Goal: Information Seeking & Learning: Compare options

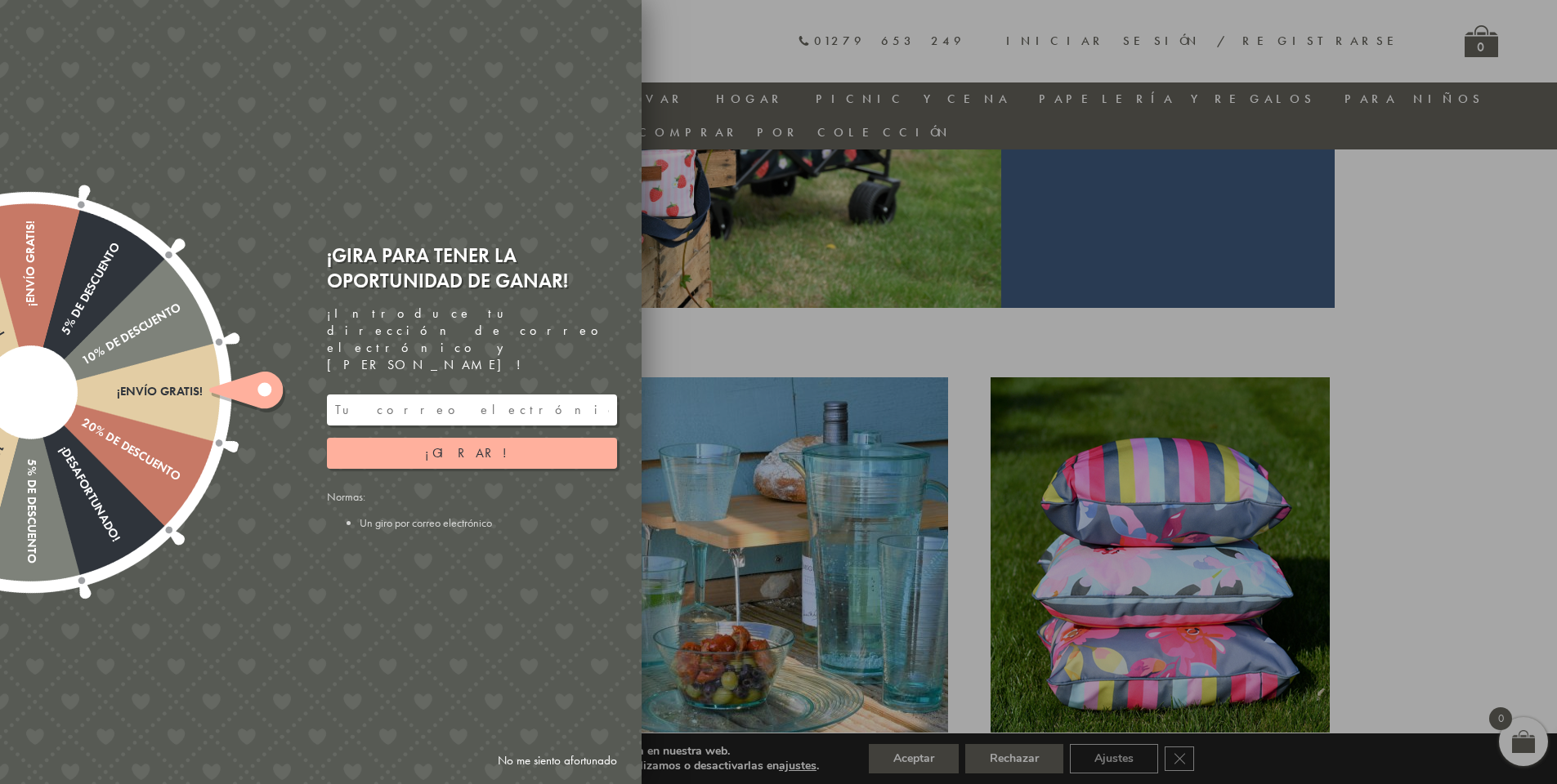
scroll to position [374, 0]
click at [260, 395] on icon at bounding box center [245, 390] width 73 height 37
drag, startPoint x: 257, startPoint y: 397, endPoint x: 227, endPoint y: 468, distance: 77.1
click at [227, 468] on div "¡Envío gratis! 20% de descuento ¡Desafortunado! 5% de descuento 10% de descuent…" at bounding box center [31, 393] width 429 height 429
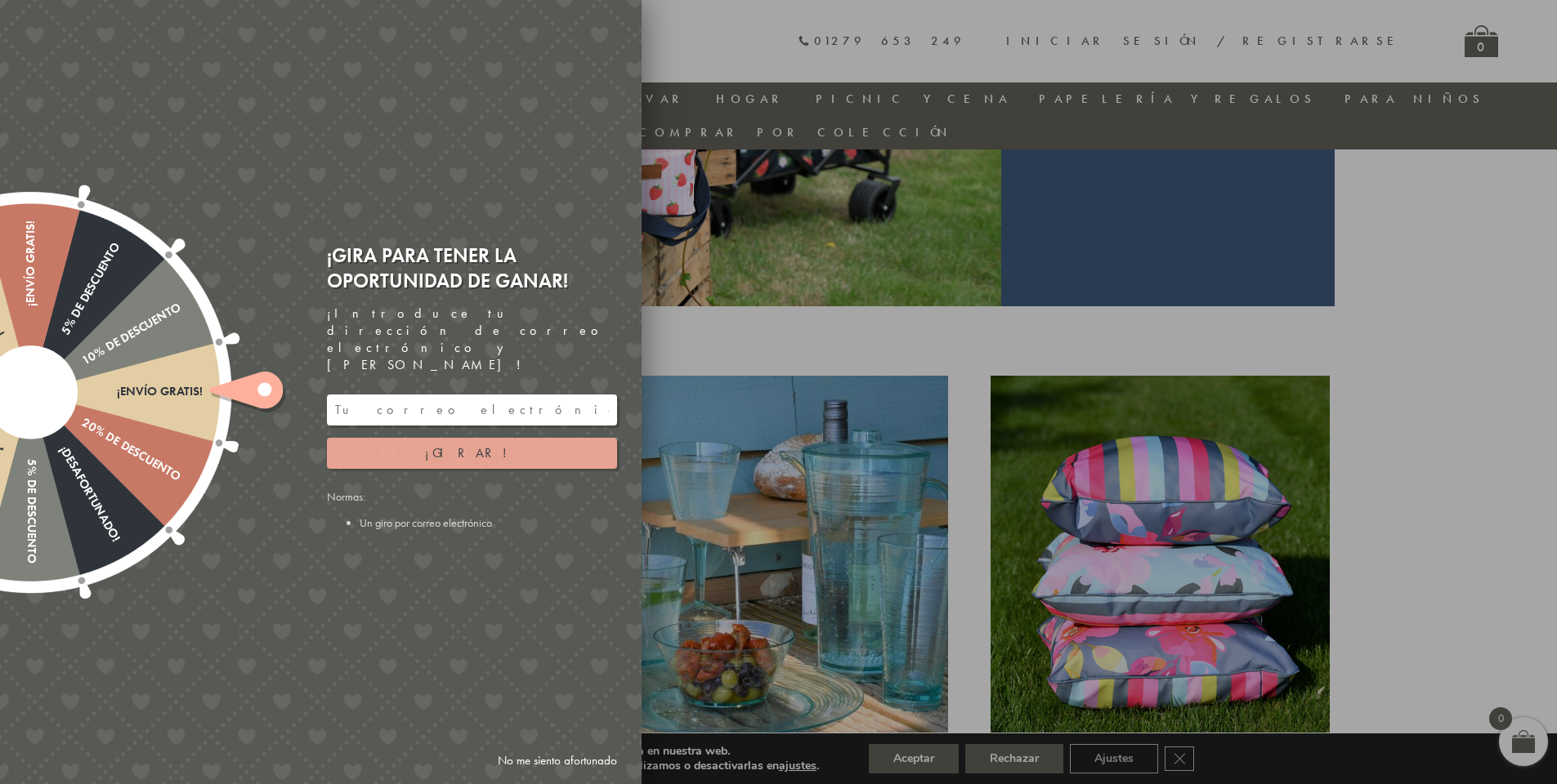
click at [537, 444] on button "¡Girar!" at bounding box center [471, 453] width 290 height 31
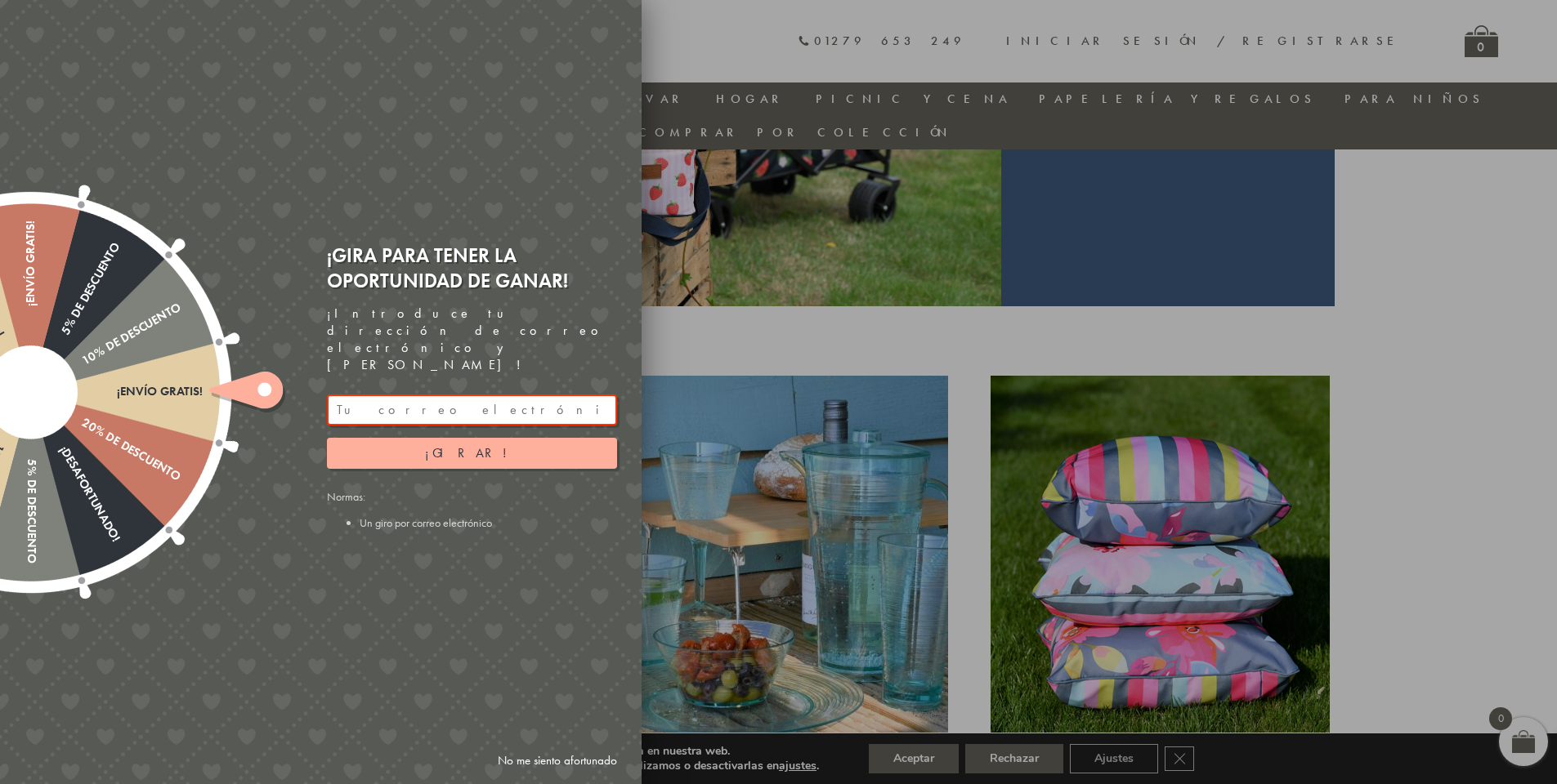
click at [466, 400] on input "email" at bounding box center [471, 411] width 290 height 31
click at [1513, 321] on div at bounding box center [778, 392] width 1557 height 784
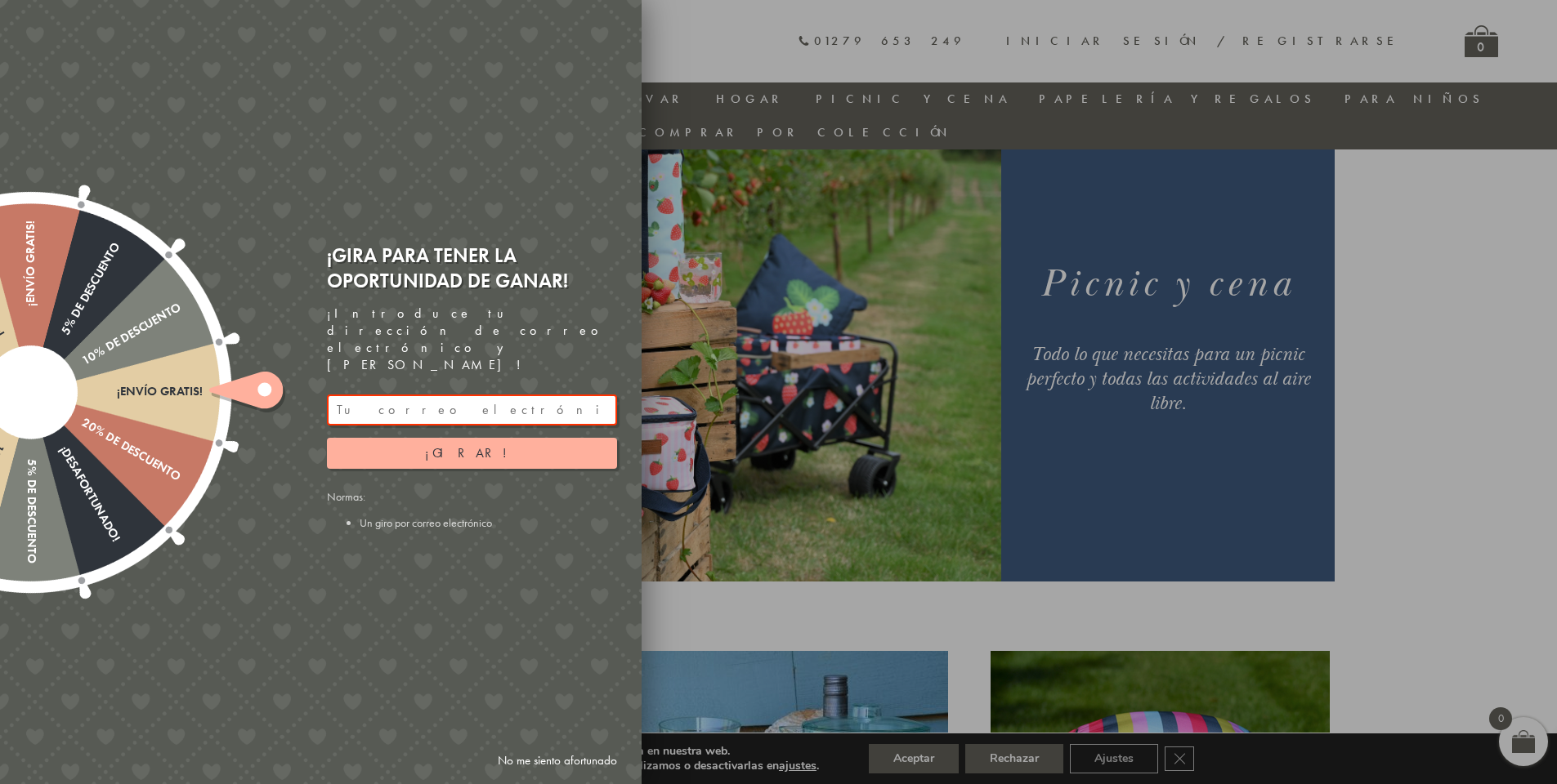
scroll to position [0, 0]
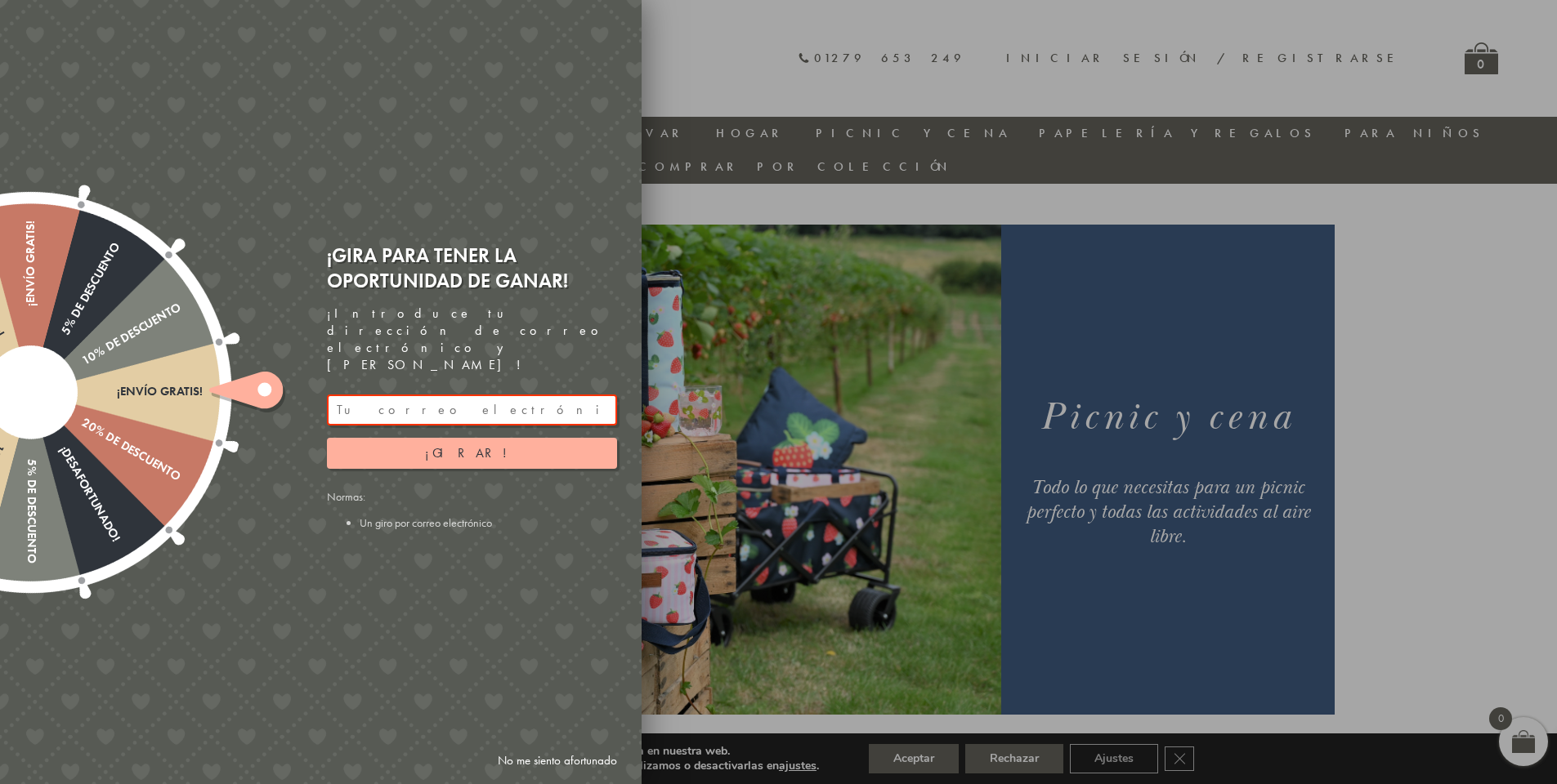
click at [1490, 536] on div at bounding box center [778, 392] width 1557 height 784
click at [568, 754] on font "No me siento afortunado" at bounding box center [557, 761] width 119 height 17
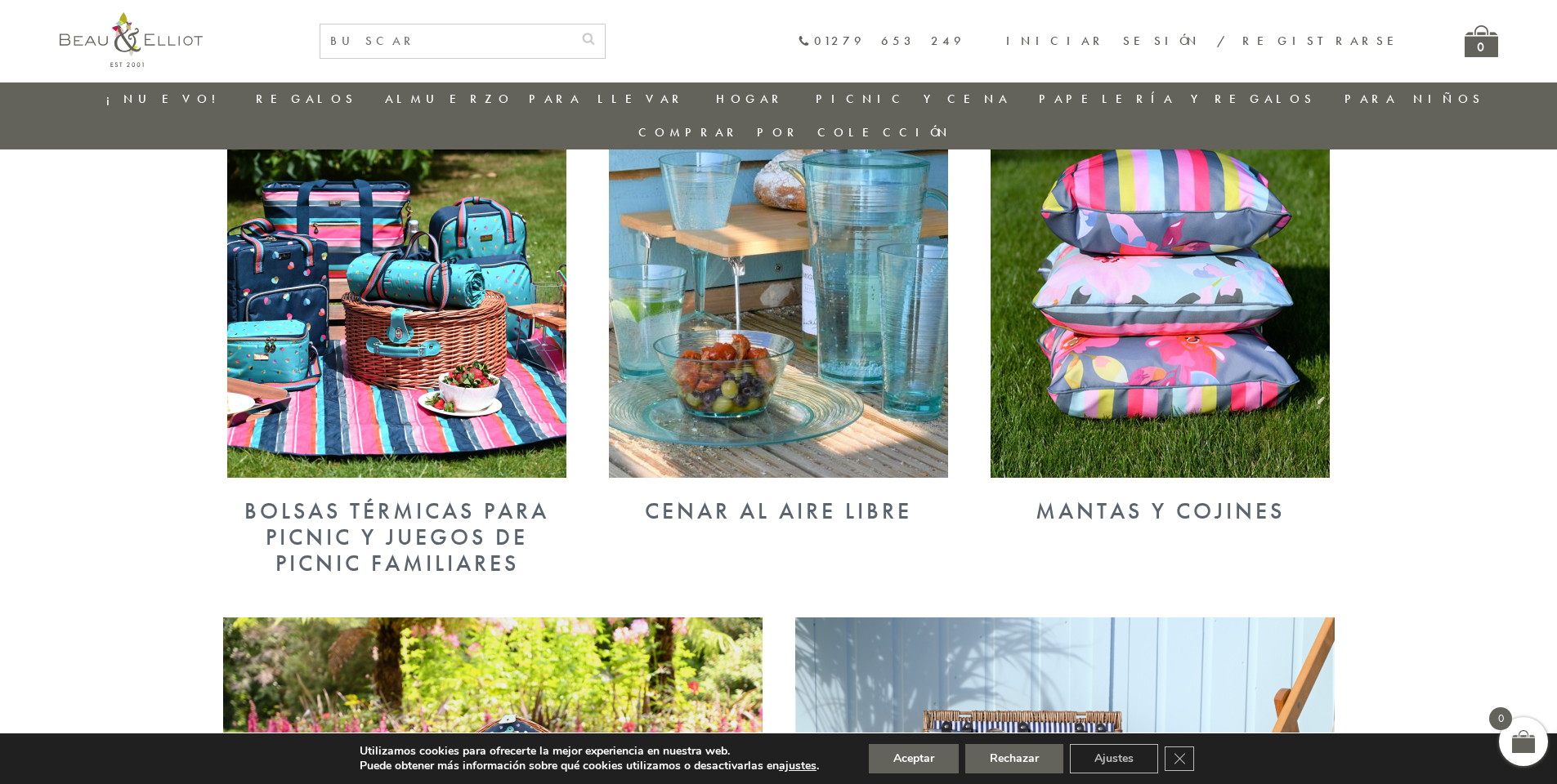
scroll to position [374, 0]
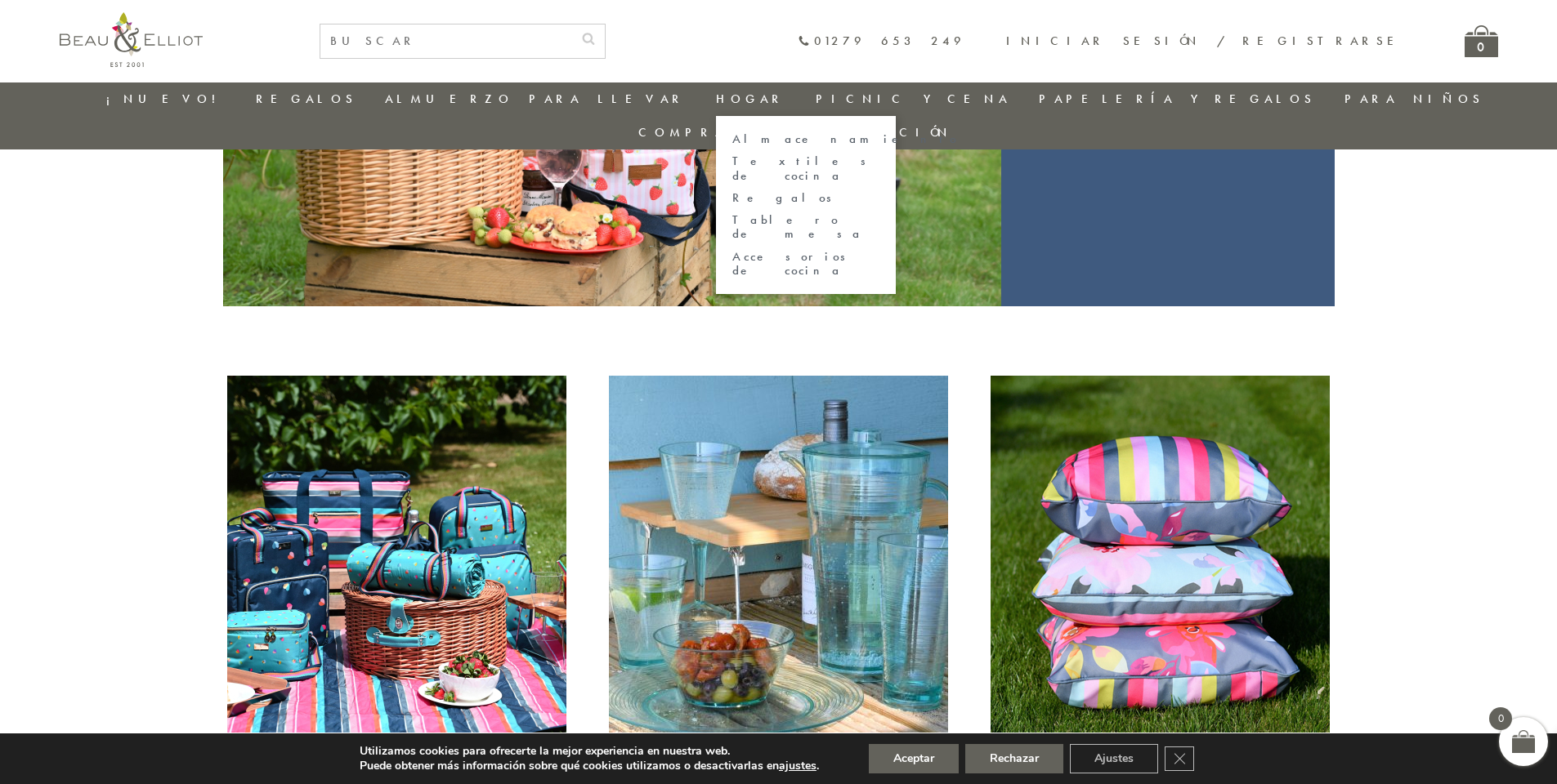
click at [733, 132] on font "Almacenamiento" at bounding box center [845, 138] width 224 height 17
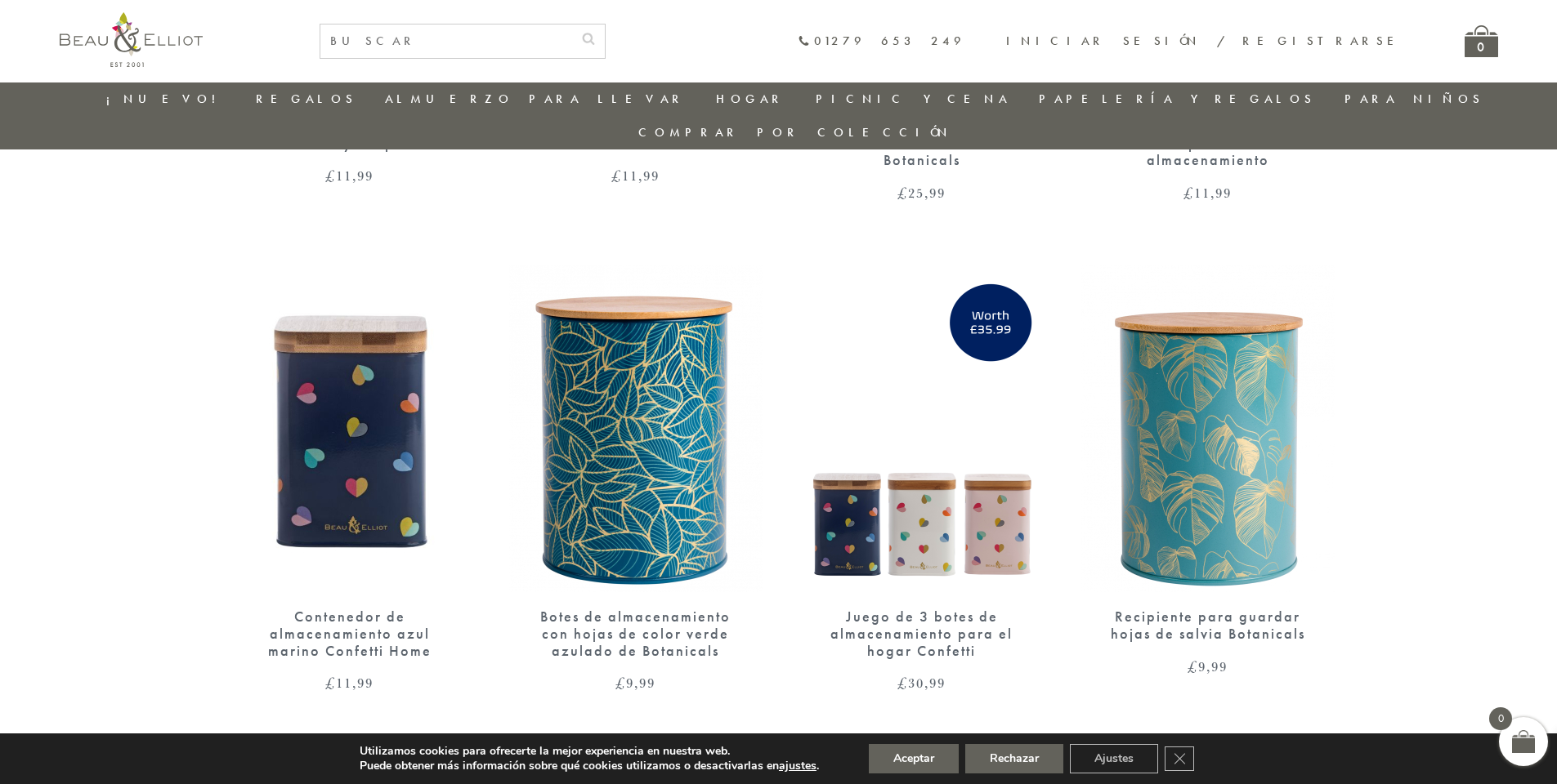
scroll to position [2008, 0]
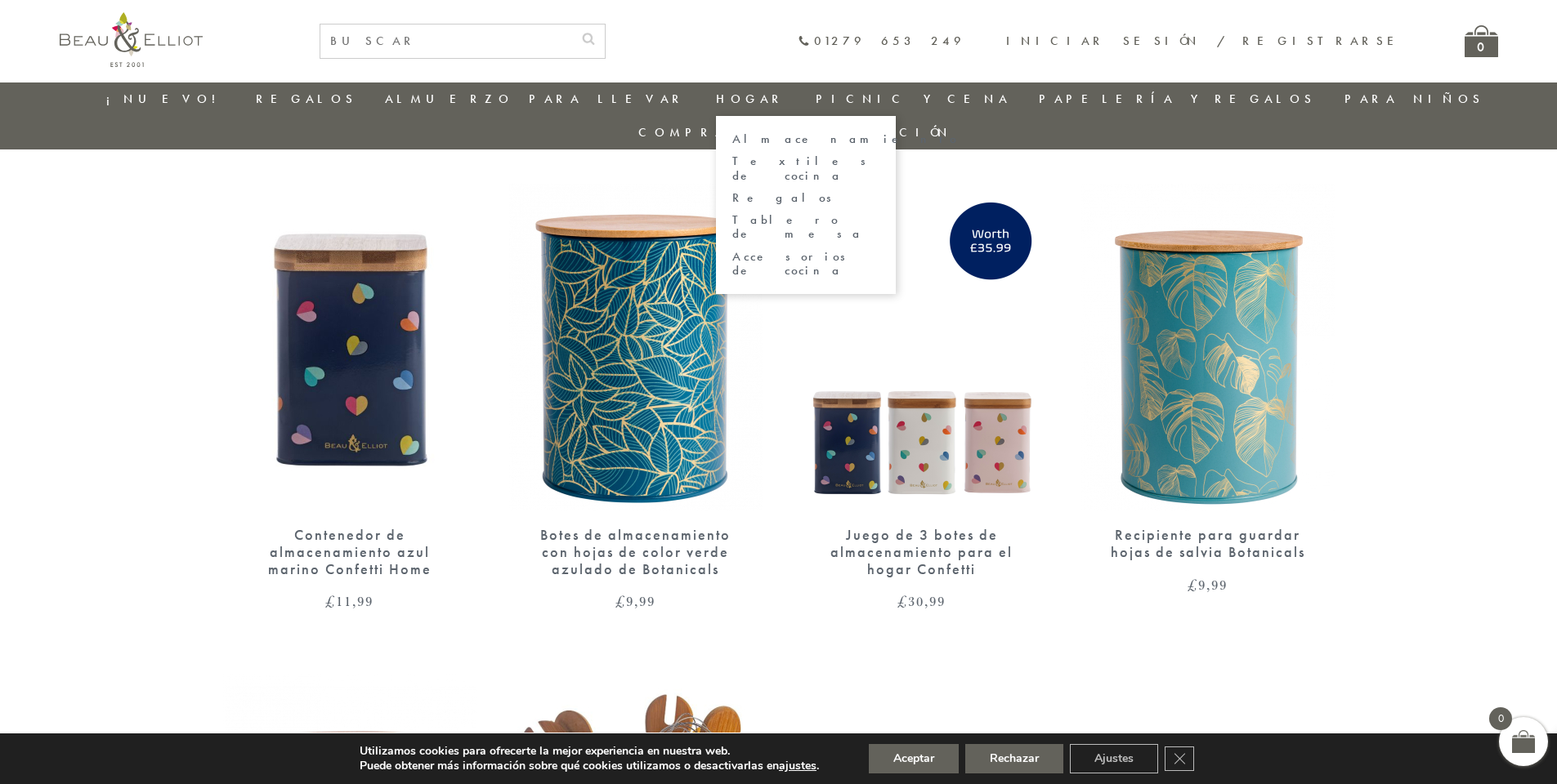
click at [733, 160] on font "Textiles de cocina" at bounding box center [804, 168] width 143 height 30
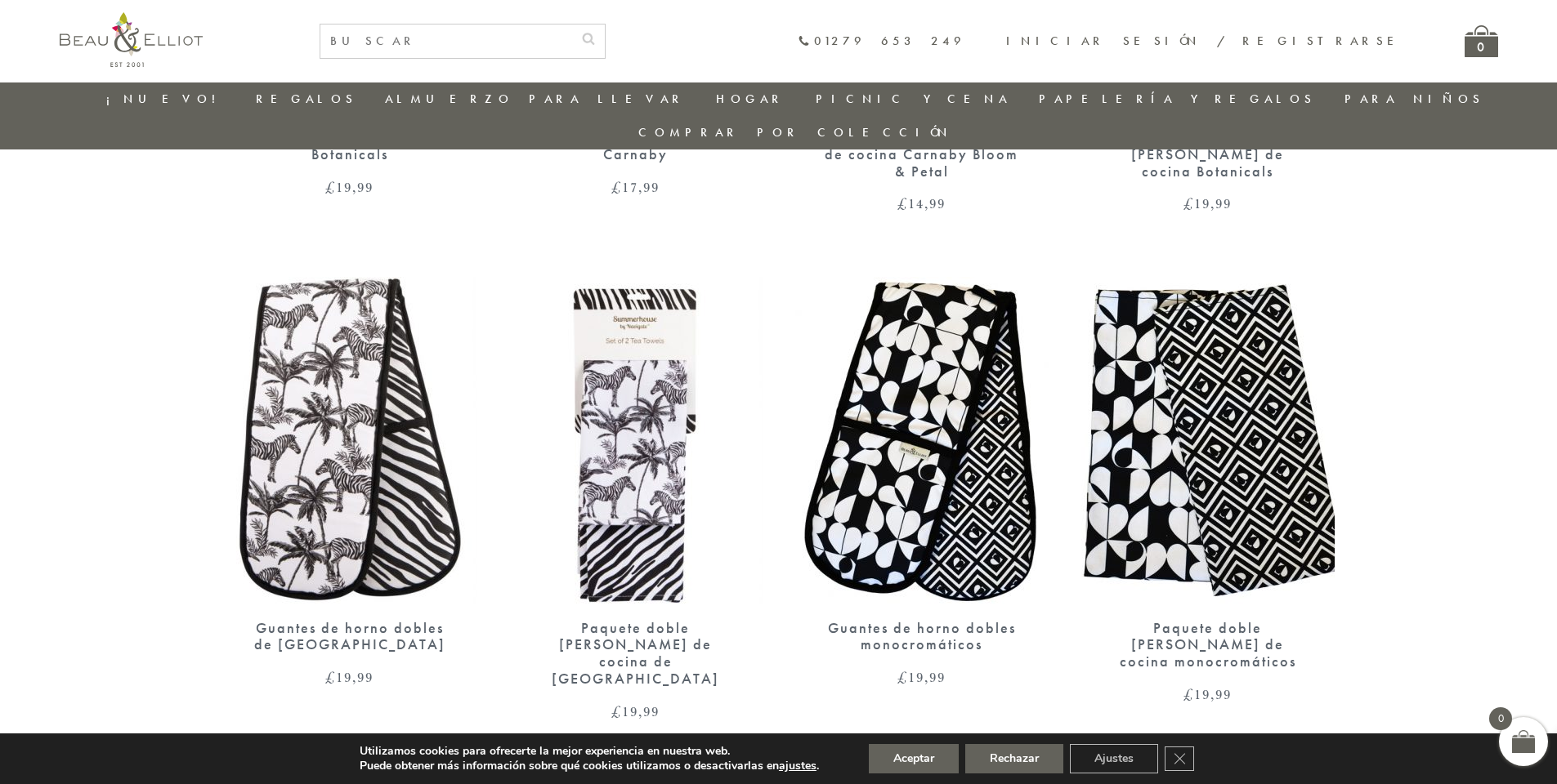
scroll to position [946, 0]
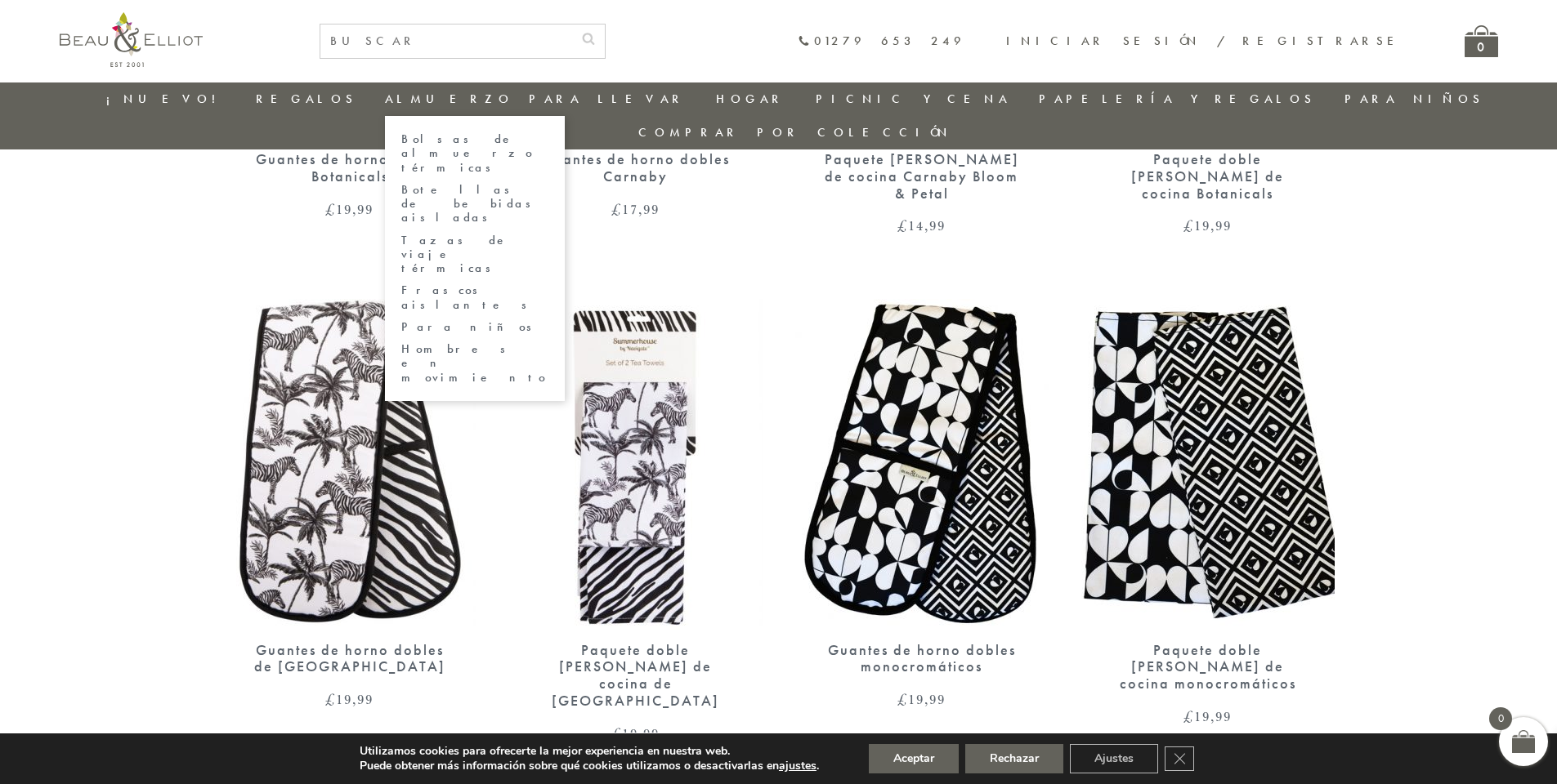
click at [462, 137] on font "Bolsas de almuerzo térmicas" at bounding box center [466, 153] width 132 height 45
click at [442, 282] on font "Frascos aislantes" at bounding box center [468, 296] width 136 height 30
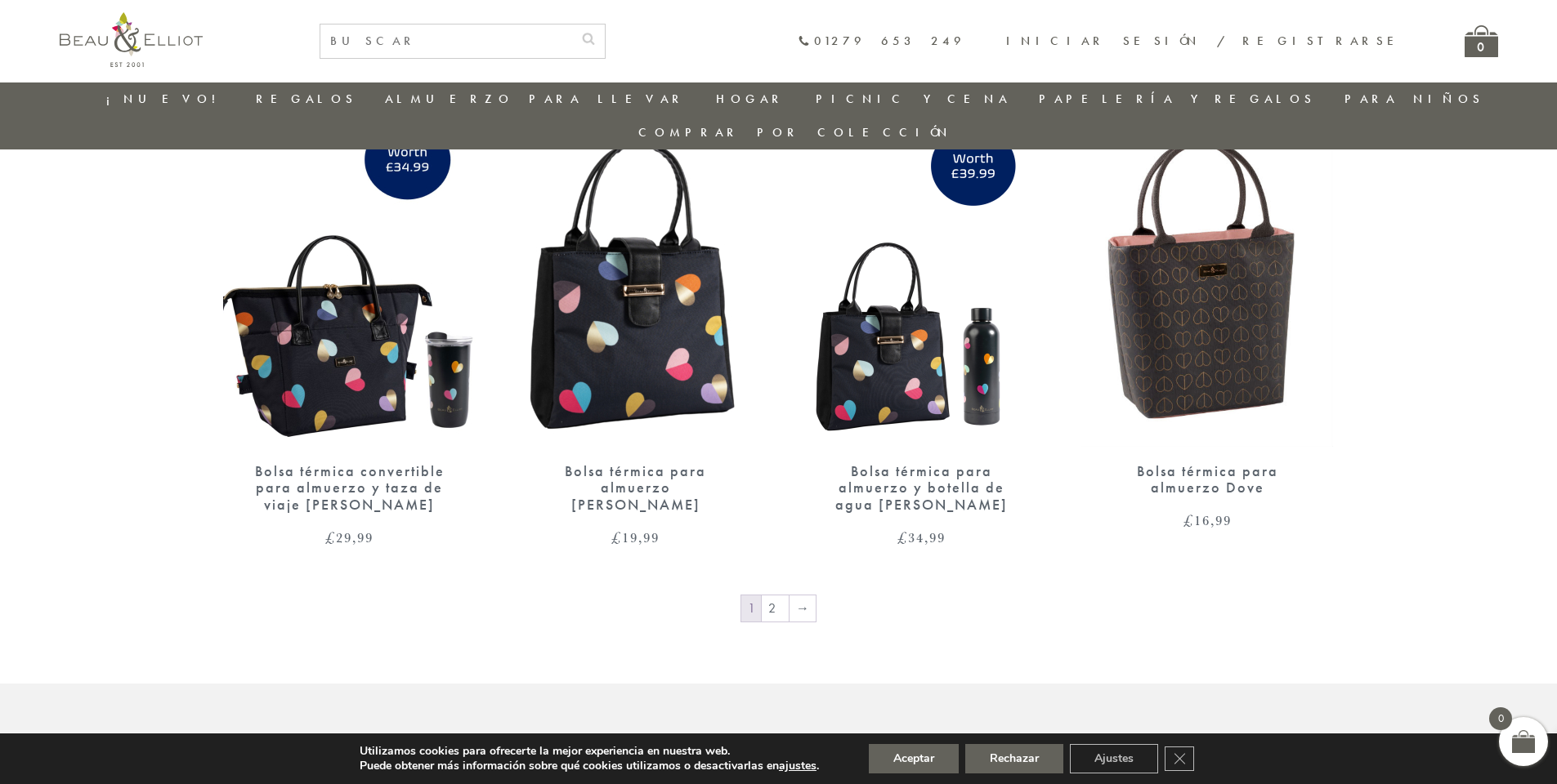
scroll to position [2580, 0]
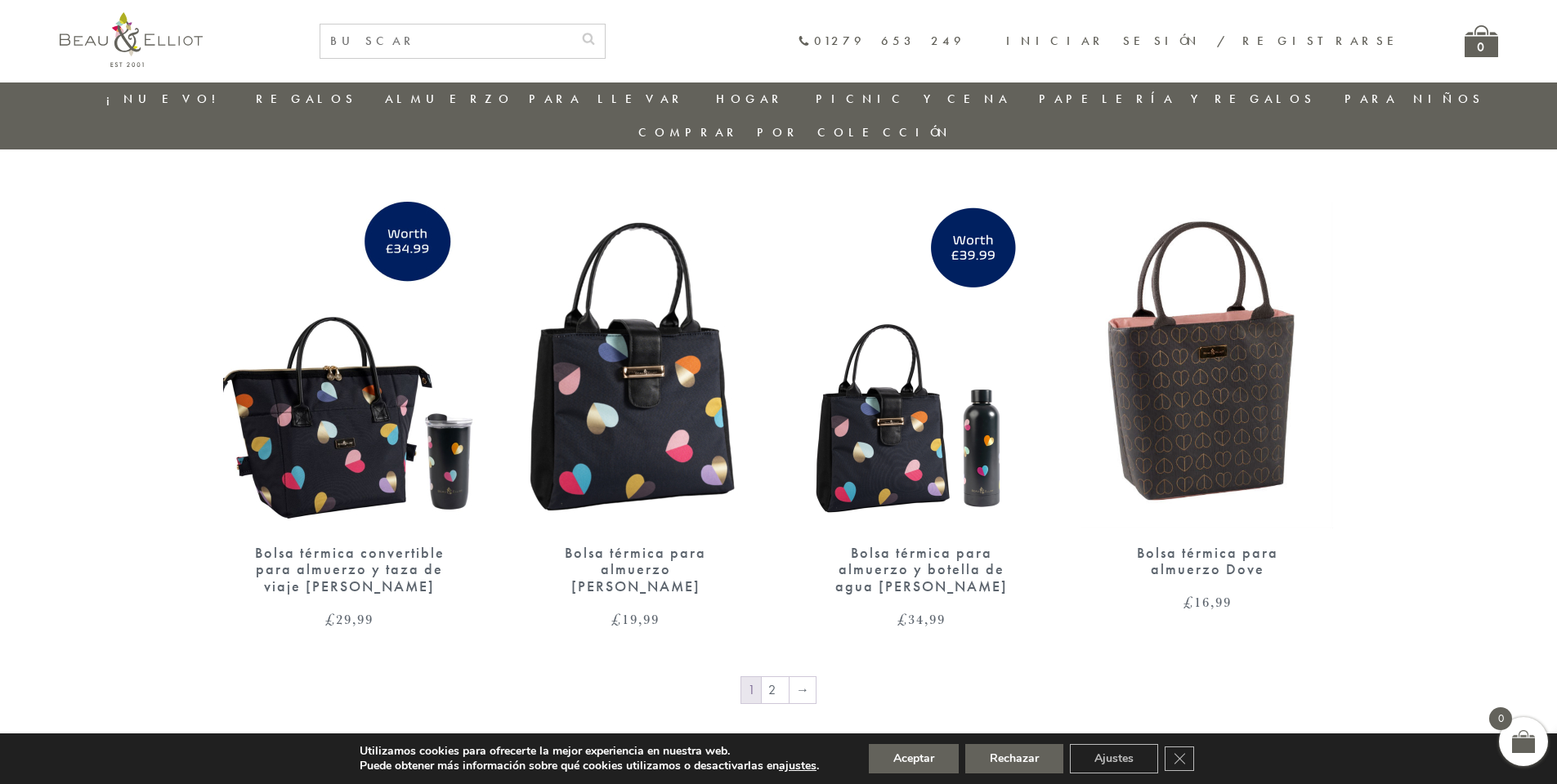
click at [1225, 362] on img at bounding box center [1207, 365] width 252 height 327
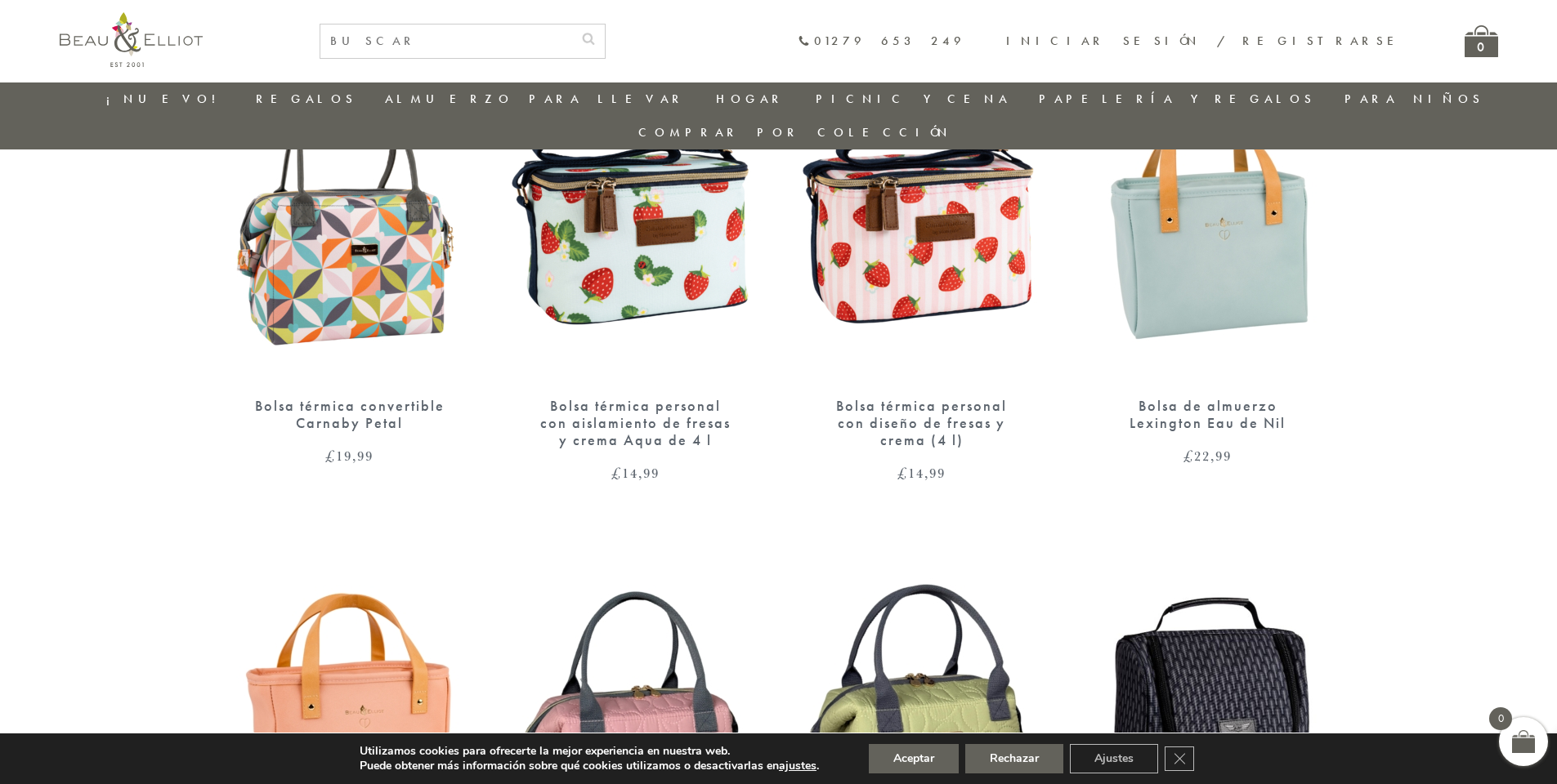
scroll to position [1110, 0]
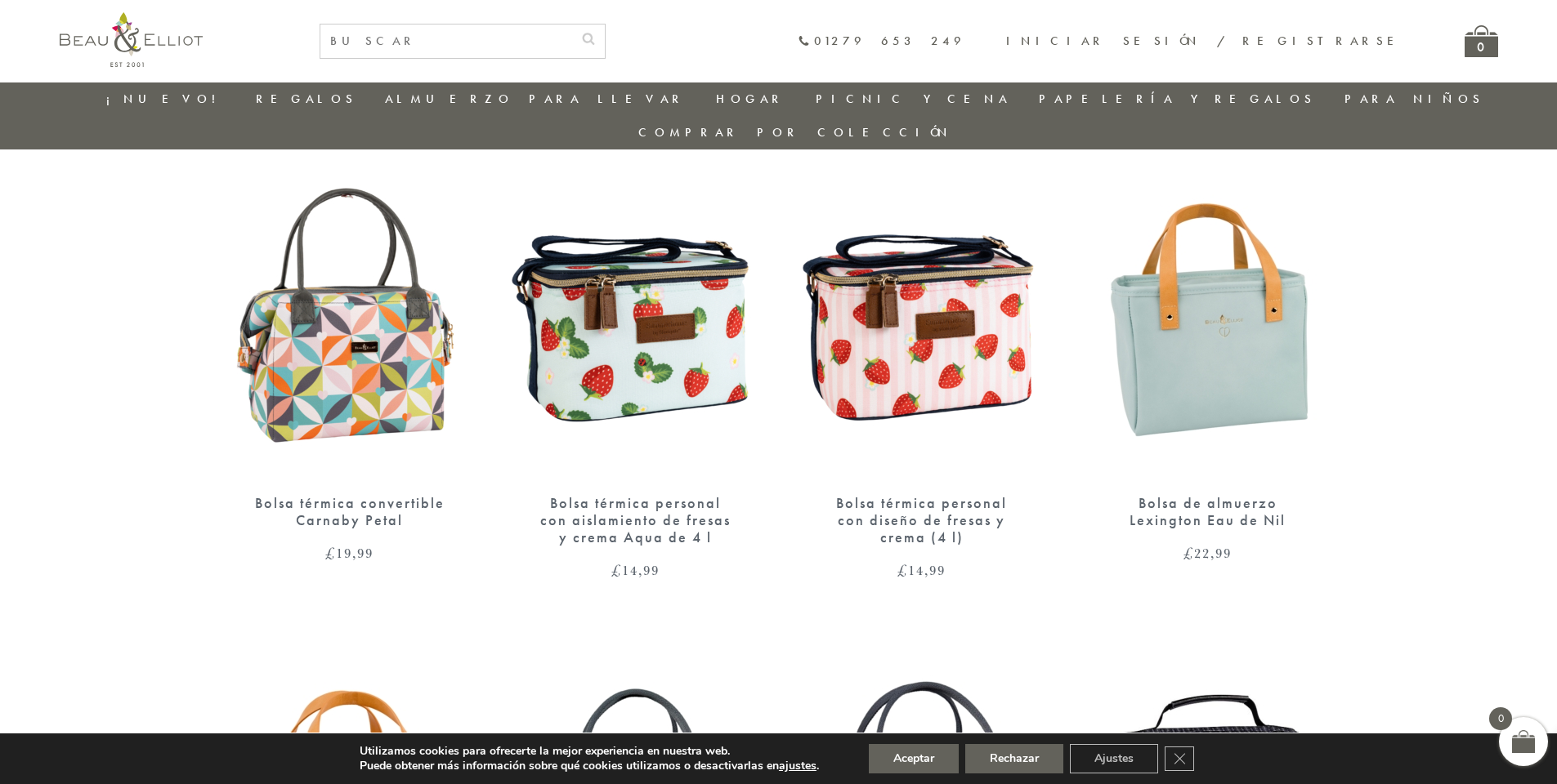
click at [647, 296] on img at bounding box center [636, 315] width 254 height 327
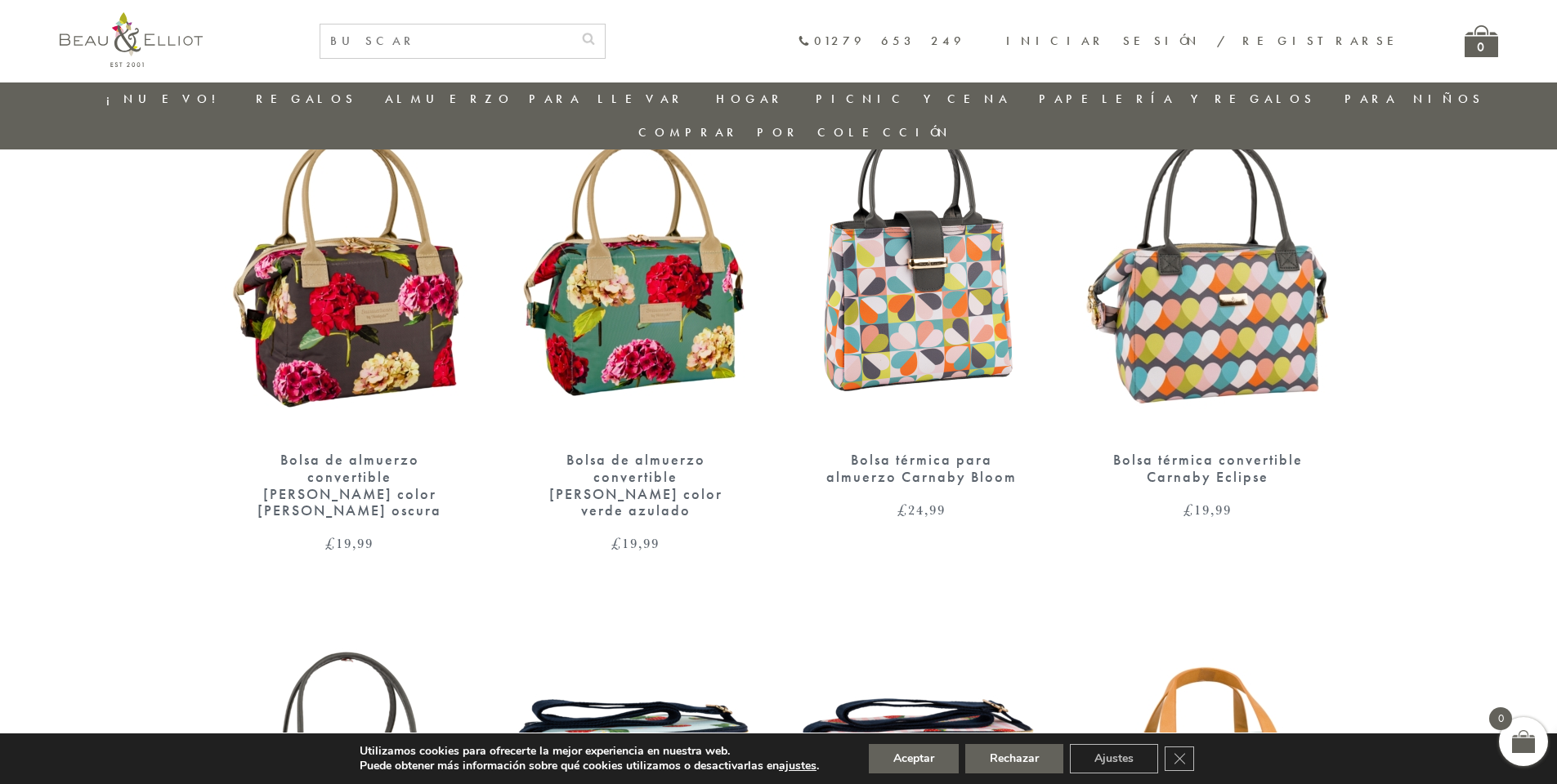
scroll to position [619, 0]
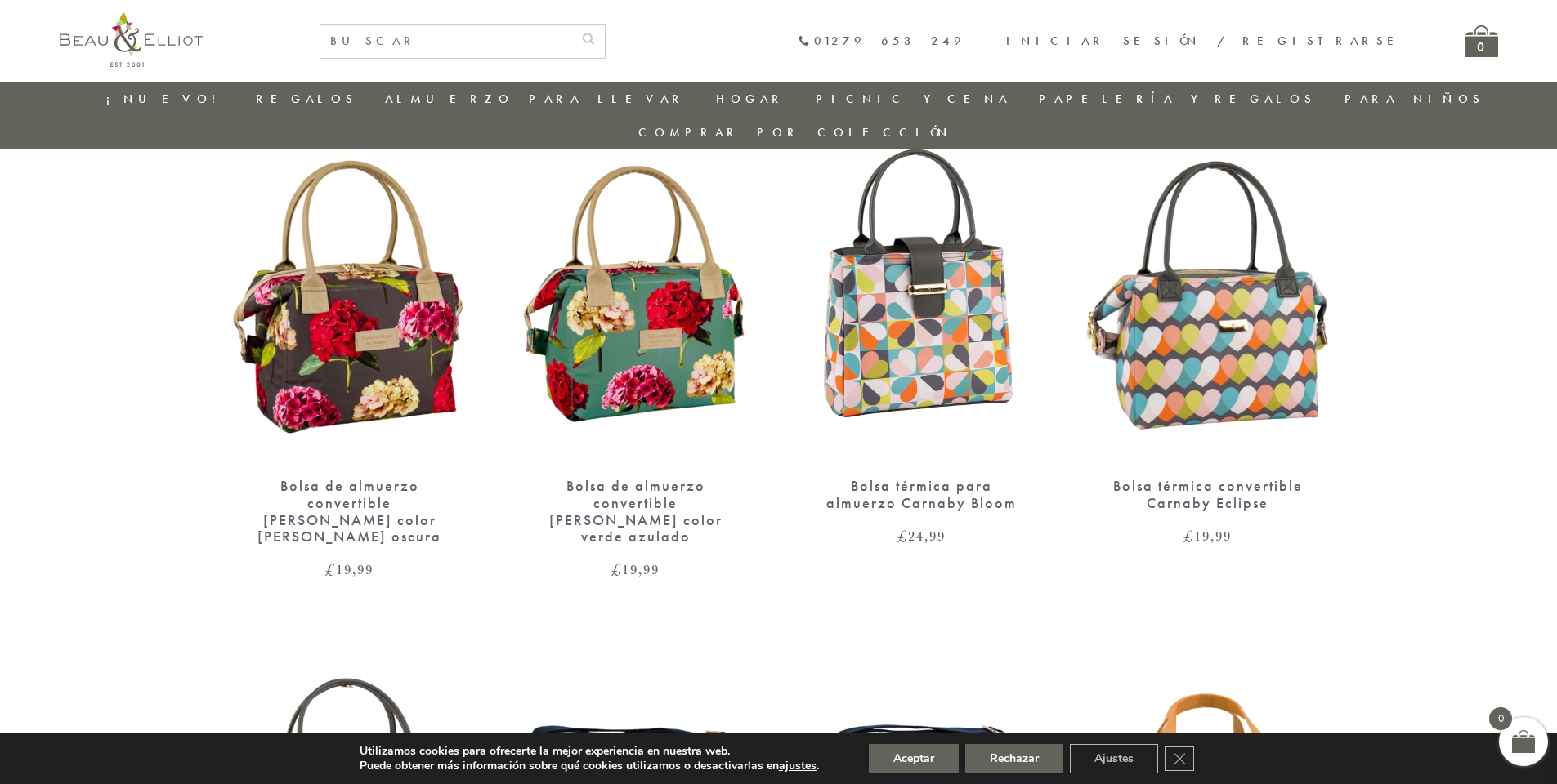
click at [350, 330] on img at bounding box center [350, 297] width 254 height 327
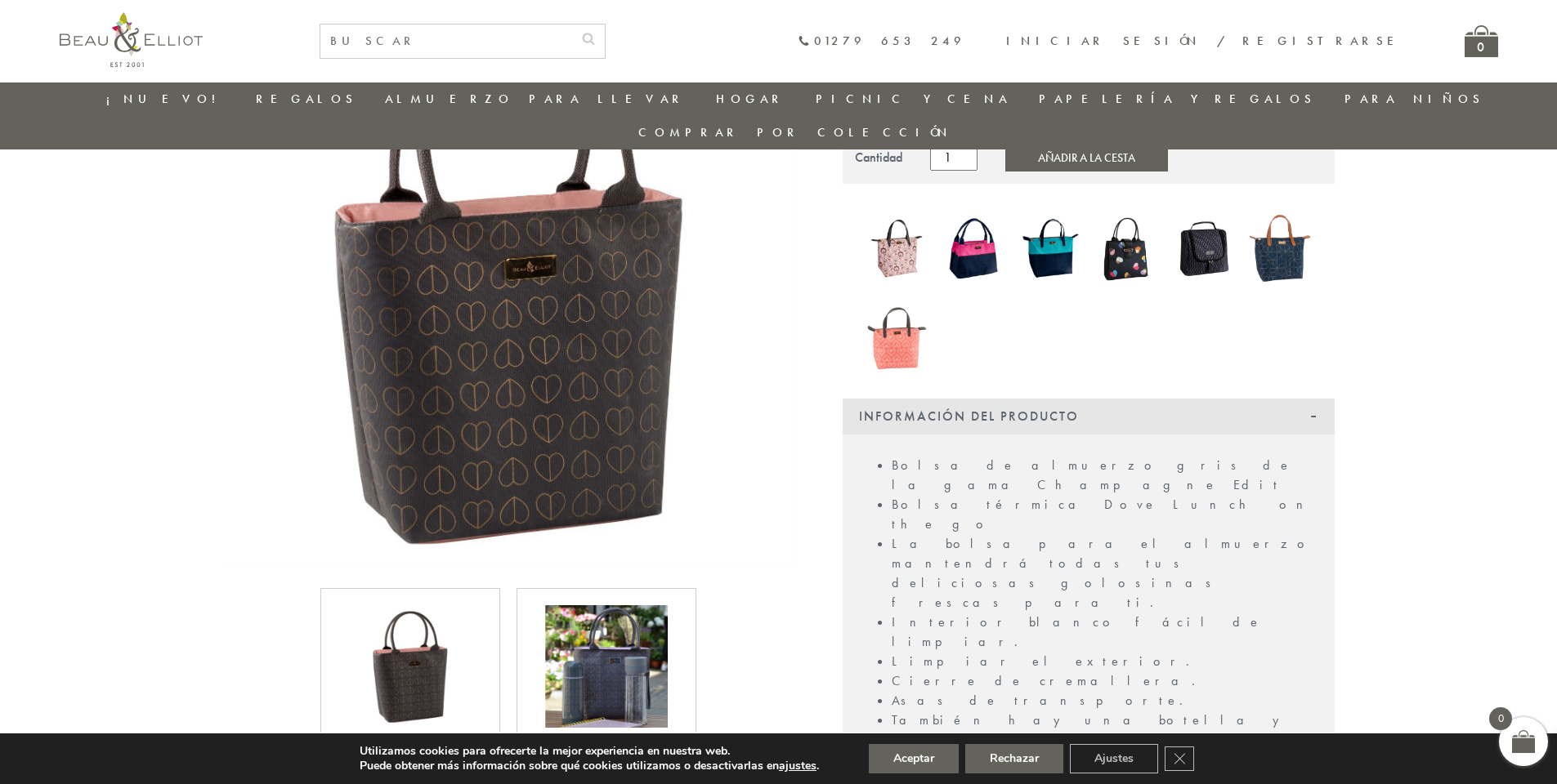
scroll to position [210, 0]
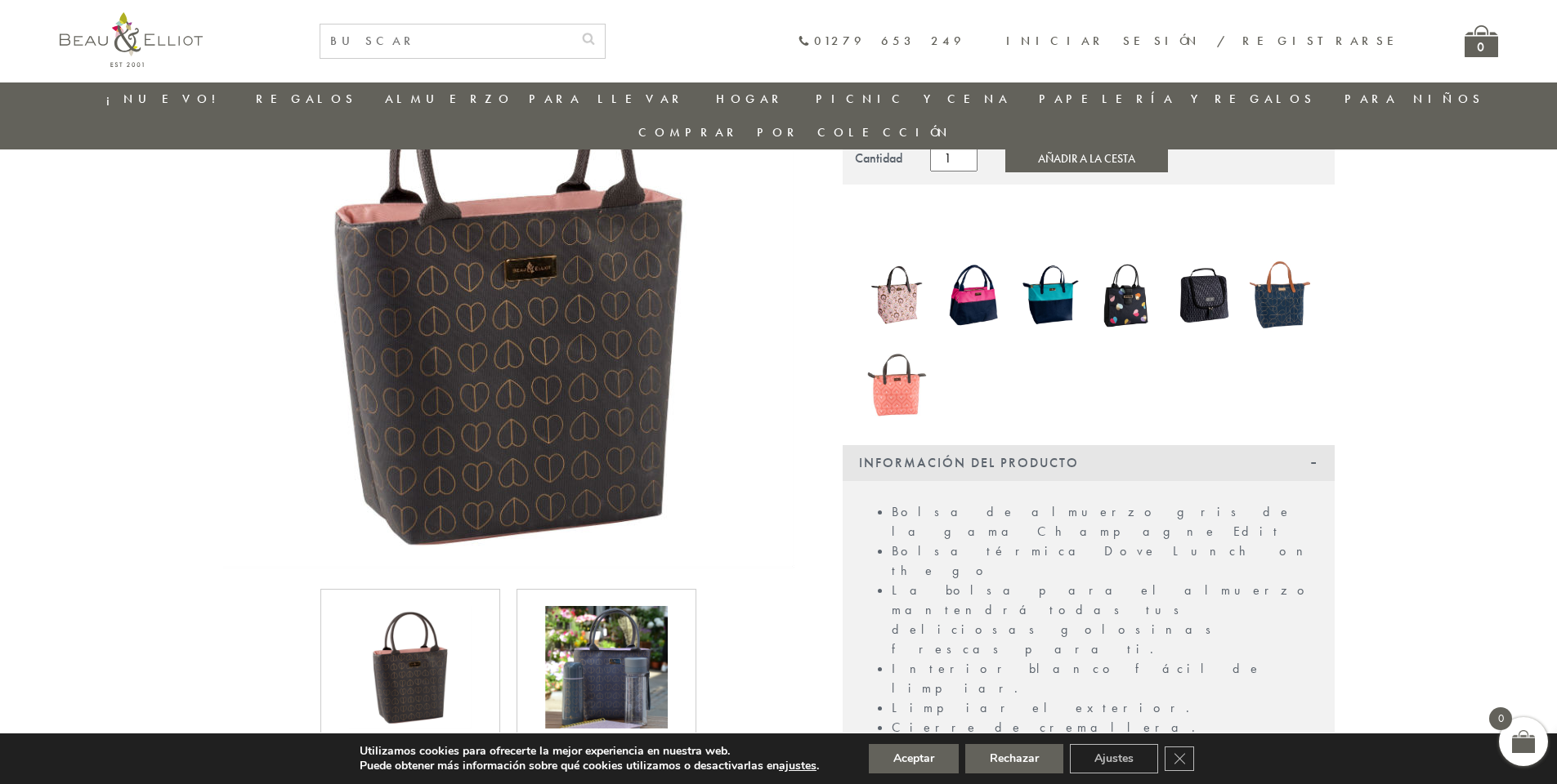
click at [627, 622] on img at bounding box center [607, 668] width 123 height 123
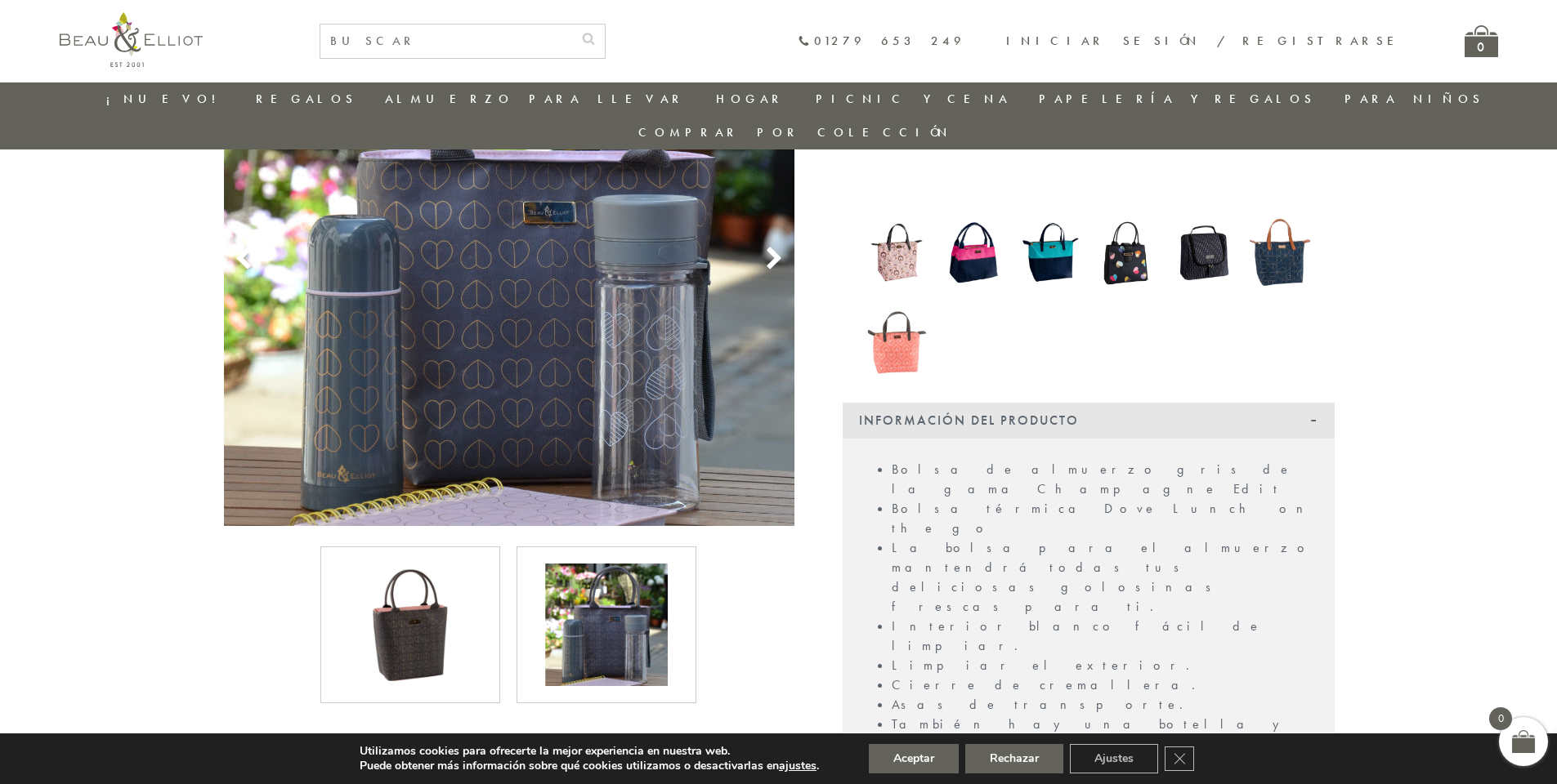
scroll to position [292, 0]
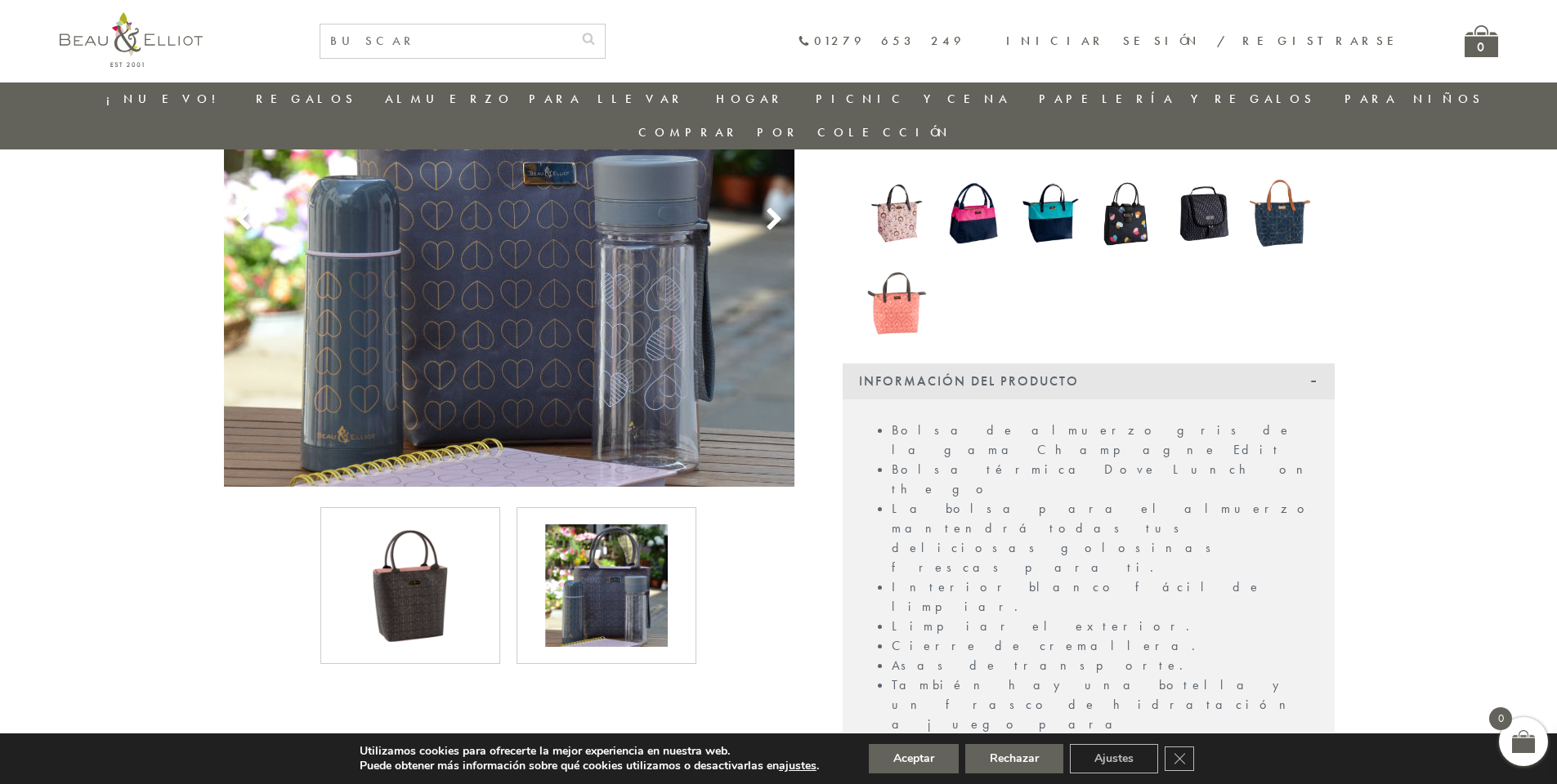
click at [903, 189] on img at bounding box center [898, 213] width 60 height 78
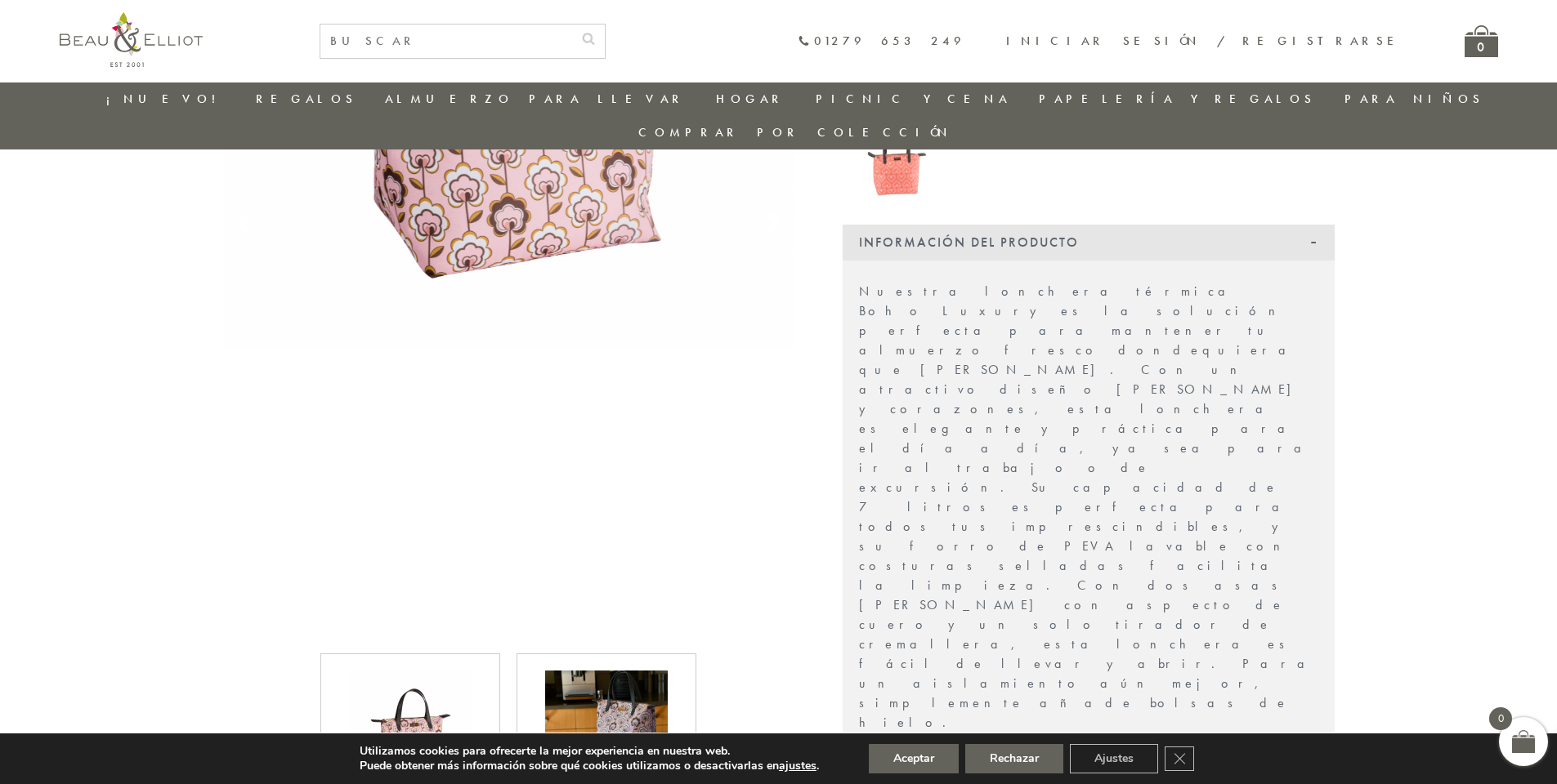
scroll to position [537, 0]
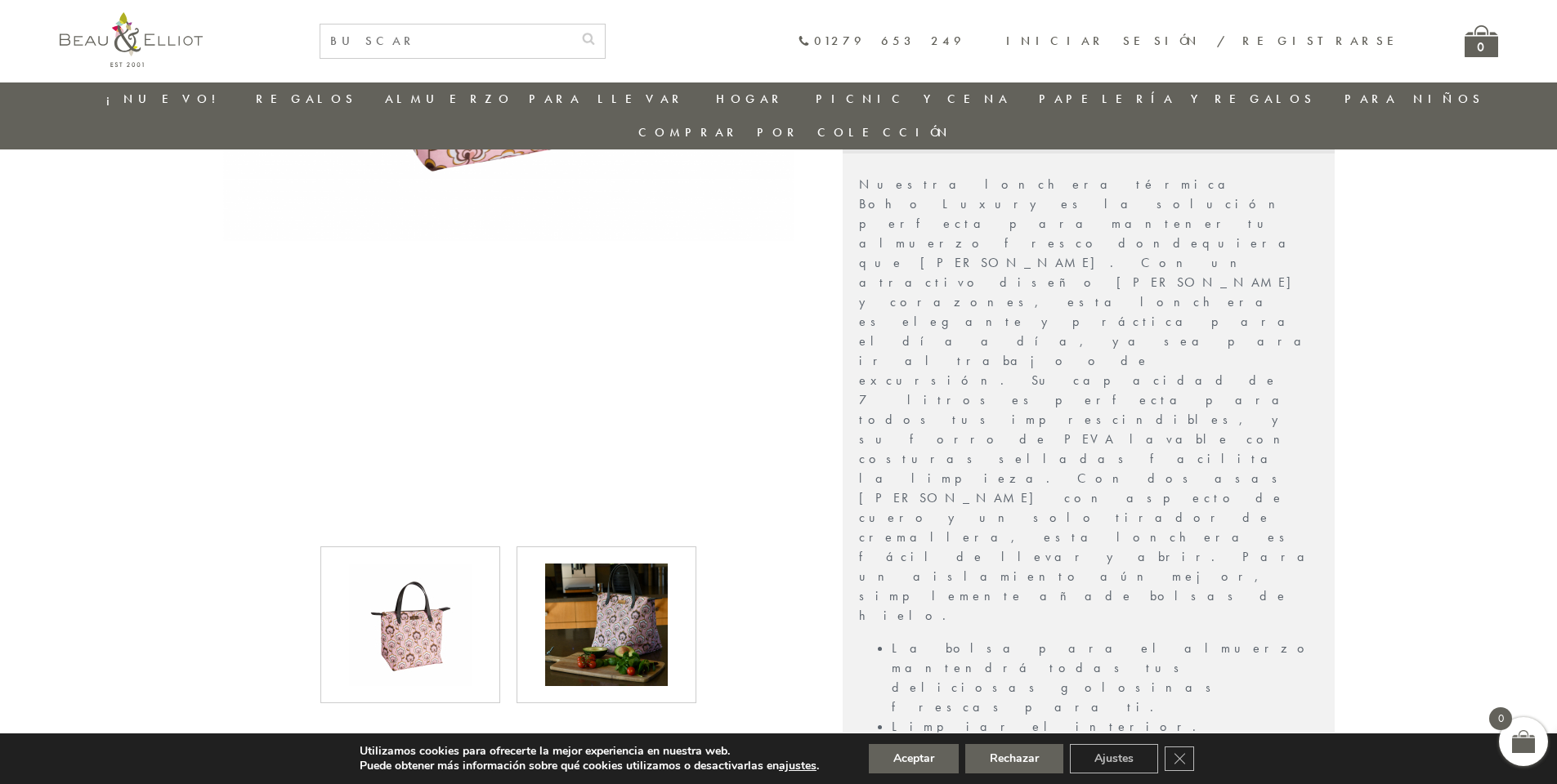
click at [643, 587] on img at bounding box center [607, 625] width 123 height 123
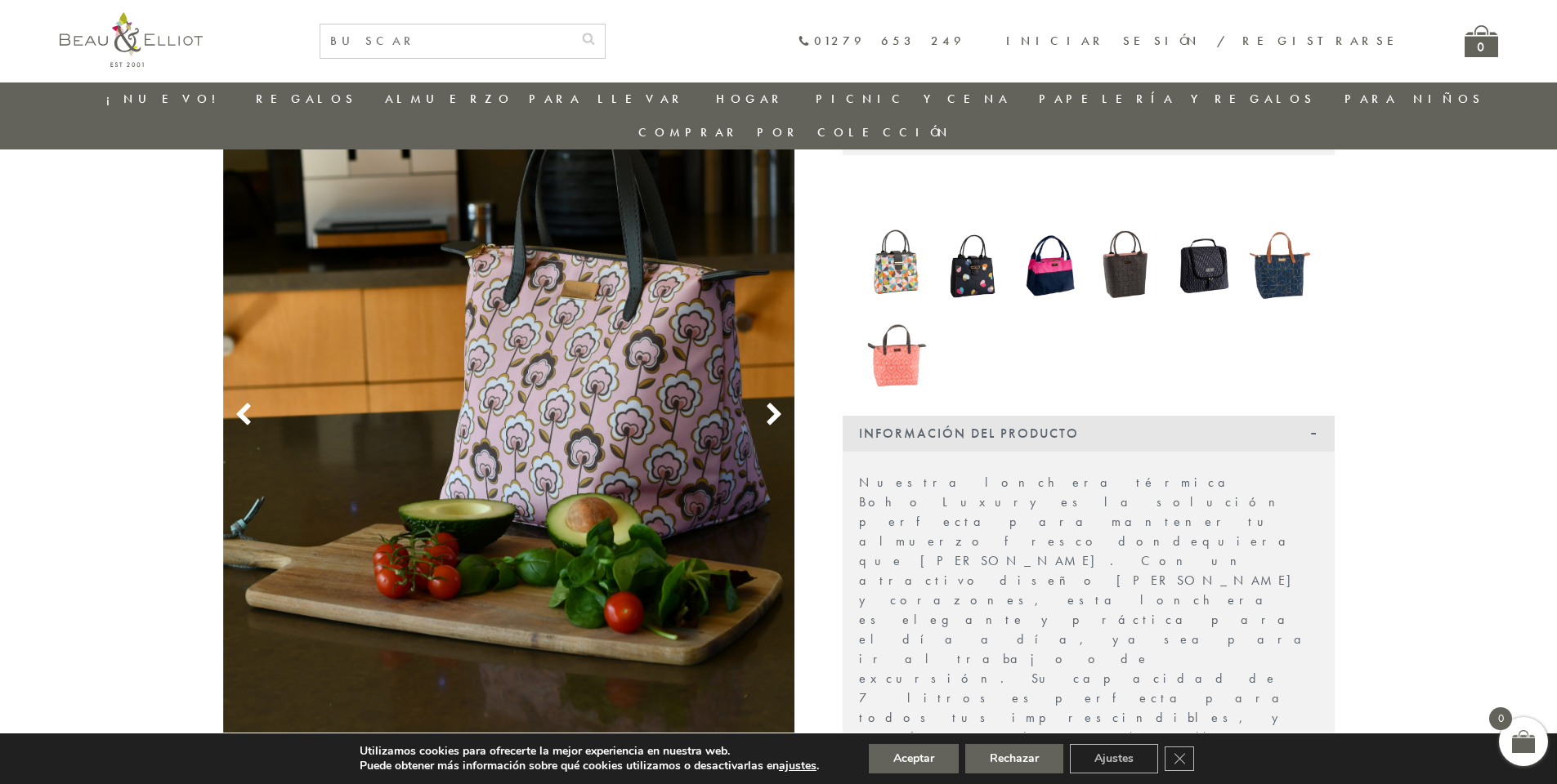
scroll to position [211, 0]
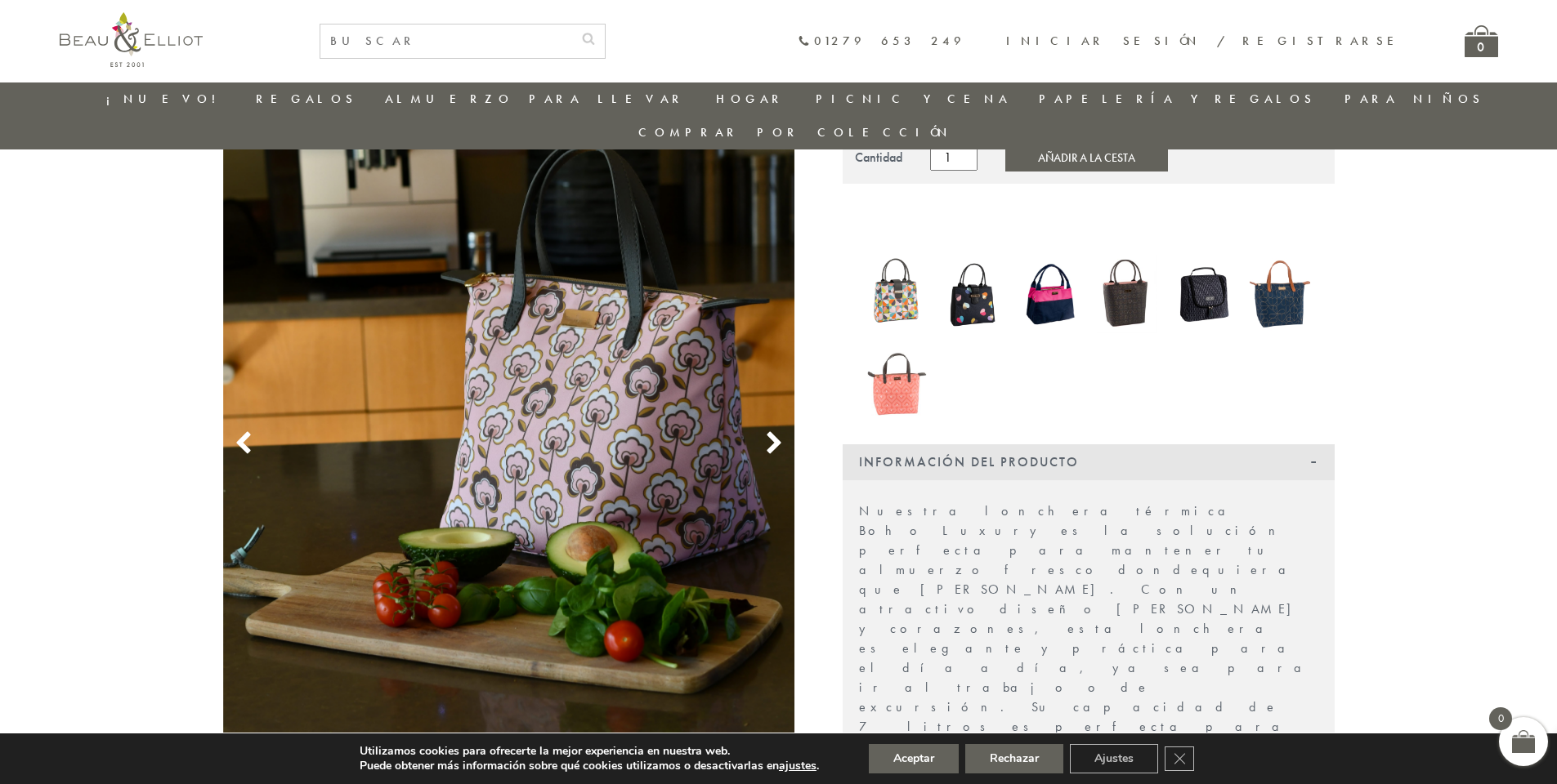
click at [774, 431] on icon at bounding box center [774, 443] width 24 height 24
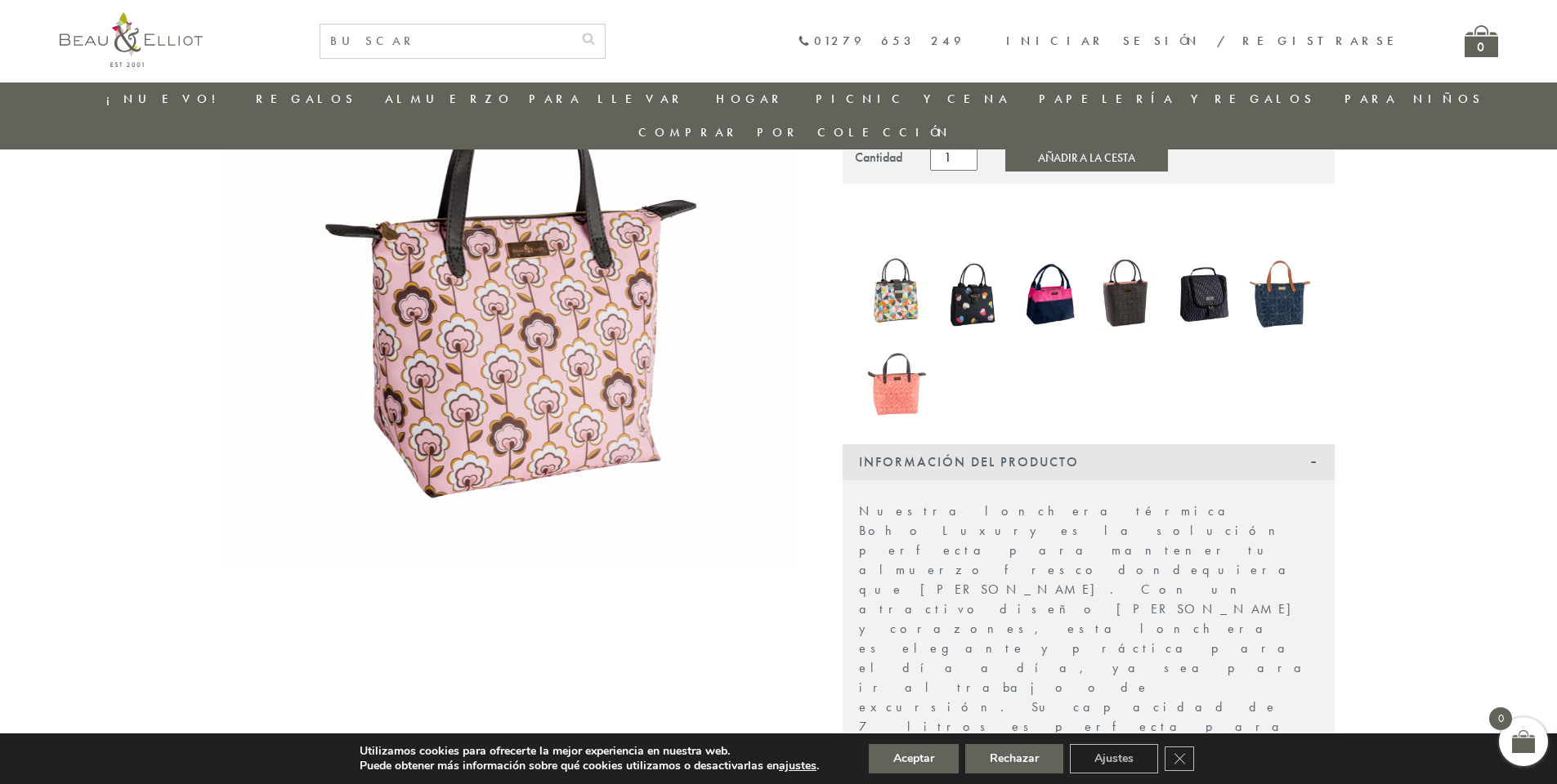
click at [966, 283] on img at bounding box center [974, 294] width 60 height 71
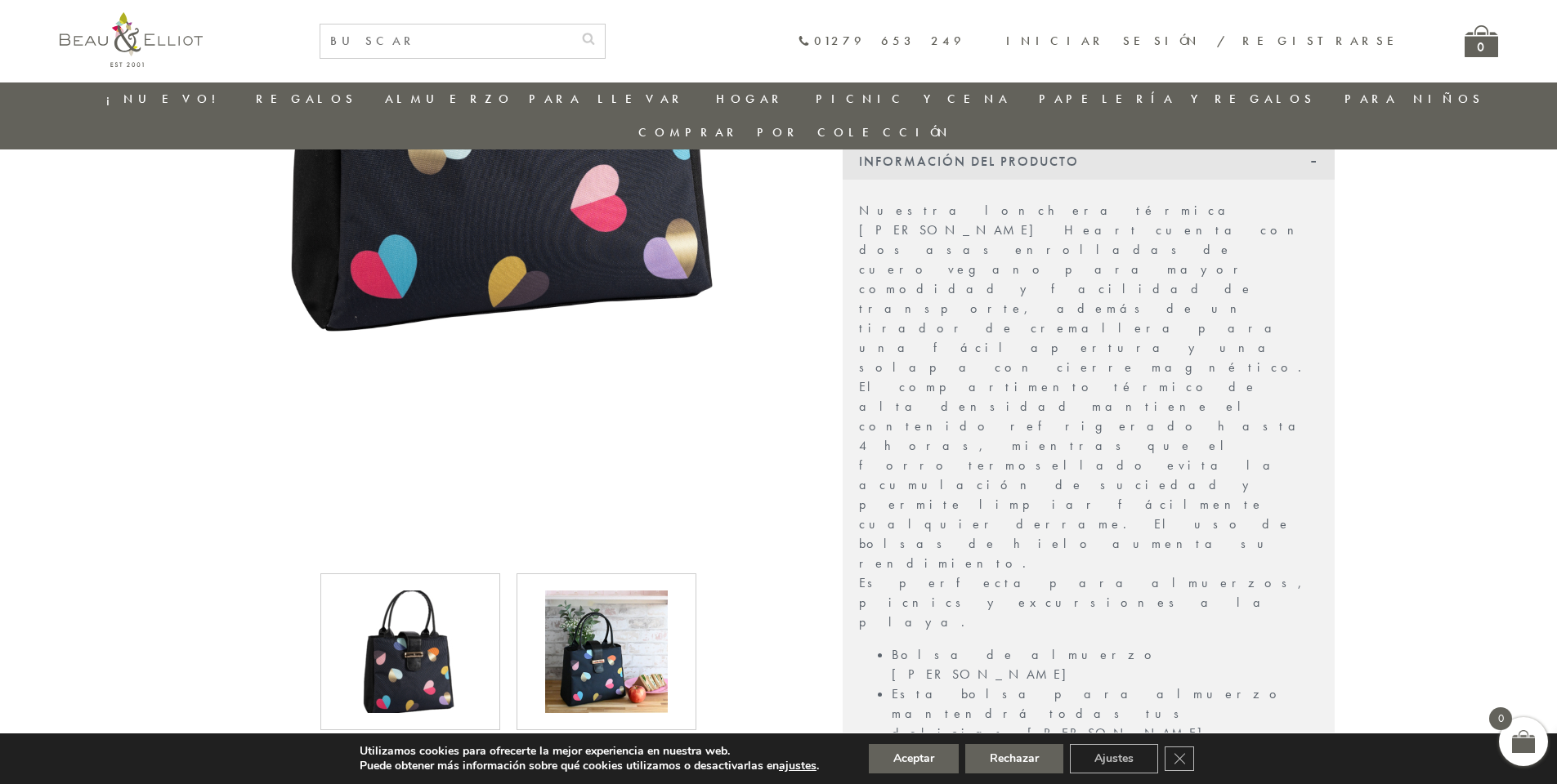
scroll to position [537, 0]
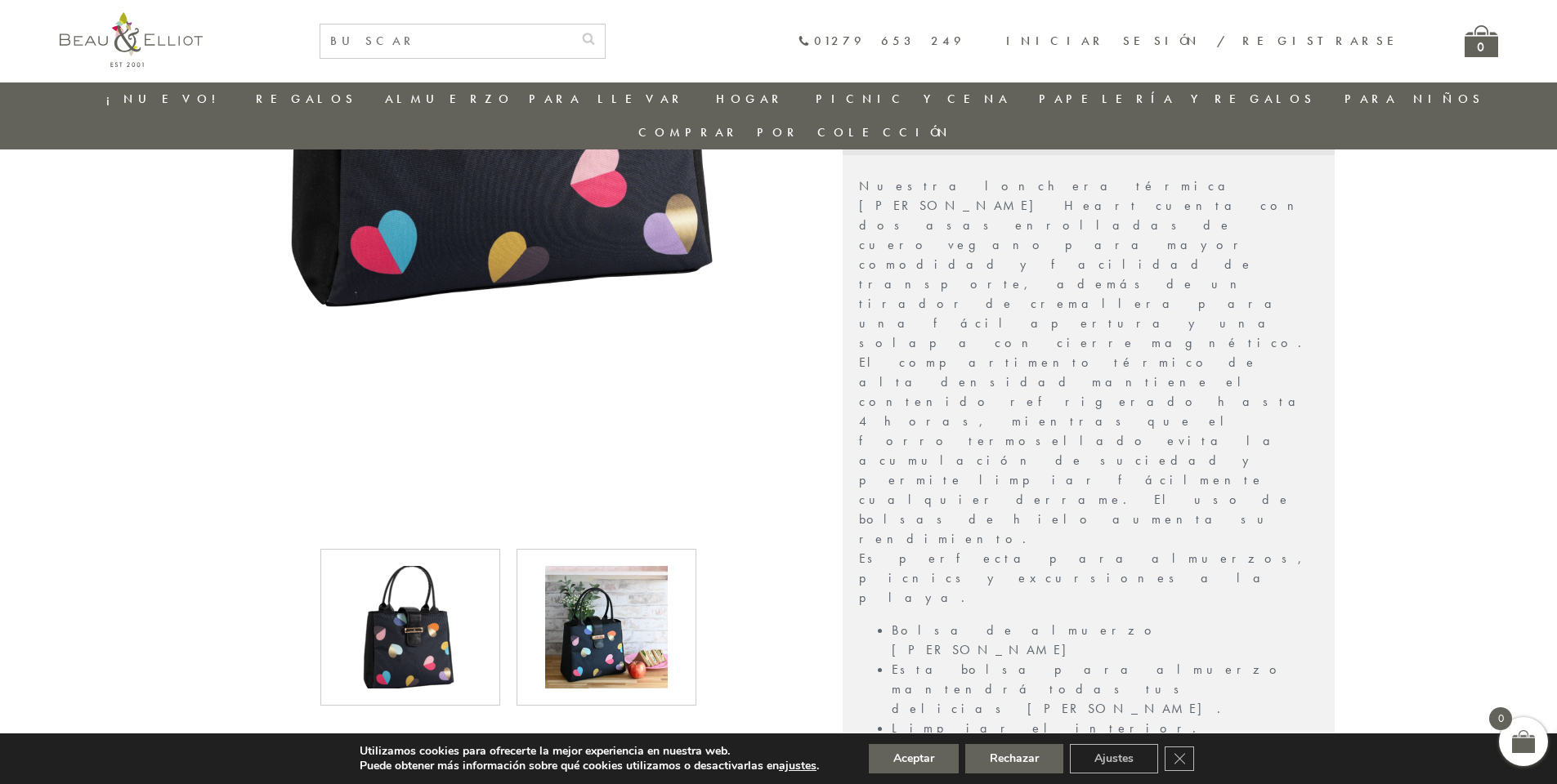
click at [618, 608] on img at bounding box center [607, 628] width 123 height 123
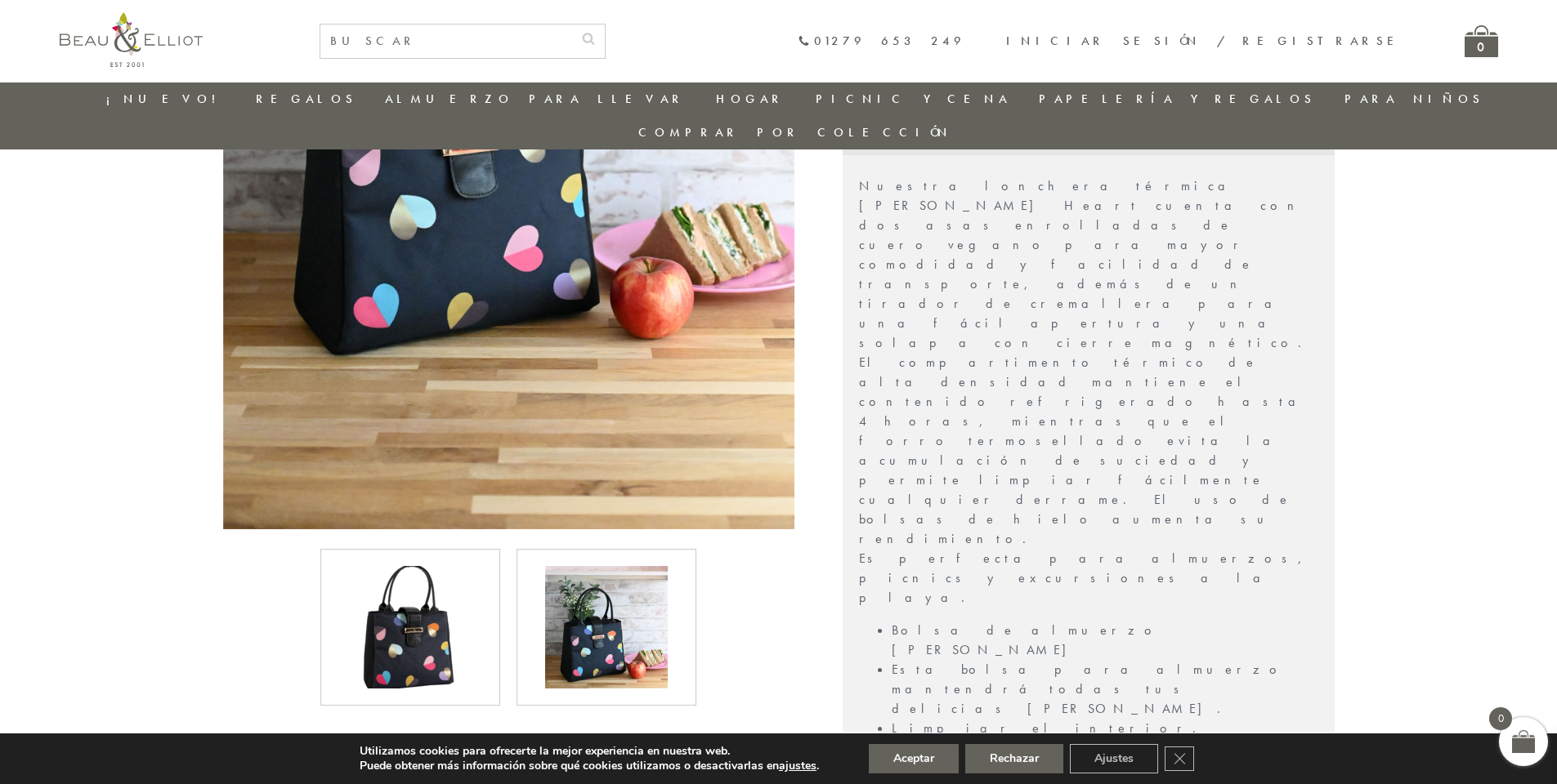
click at [418, 594] on img at bounding box center [411, 628] width 123 height 123
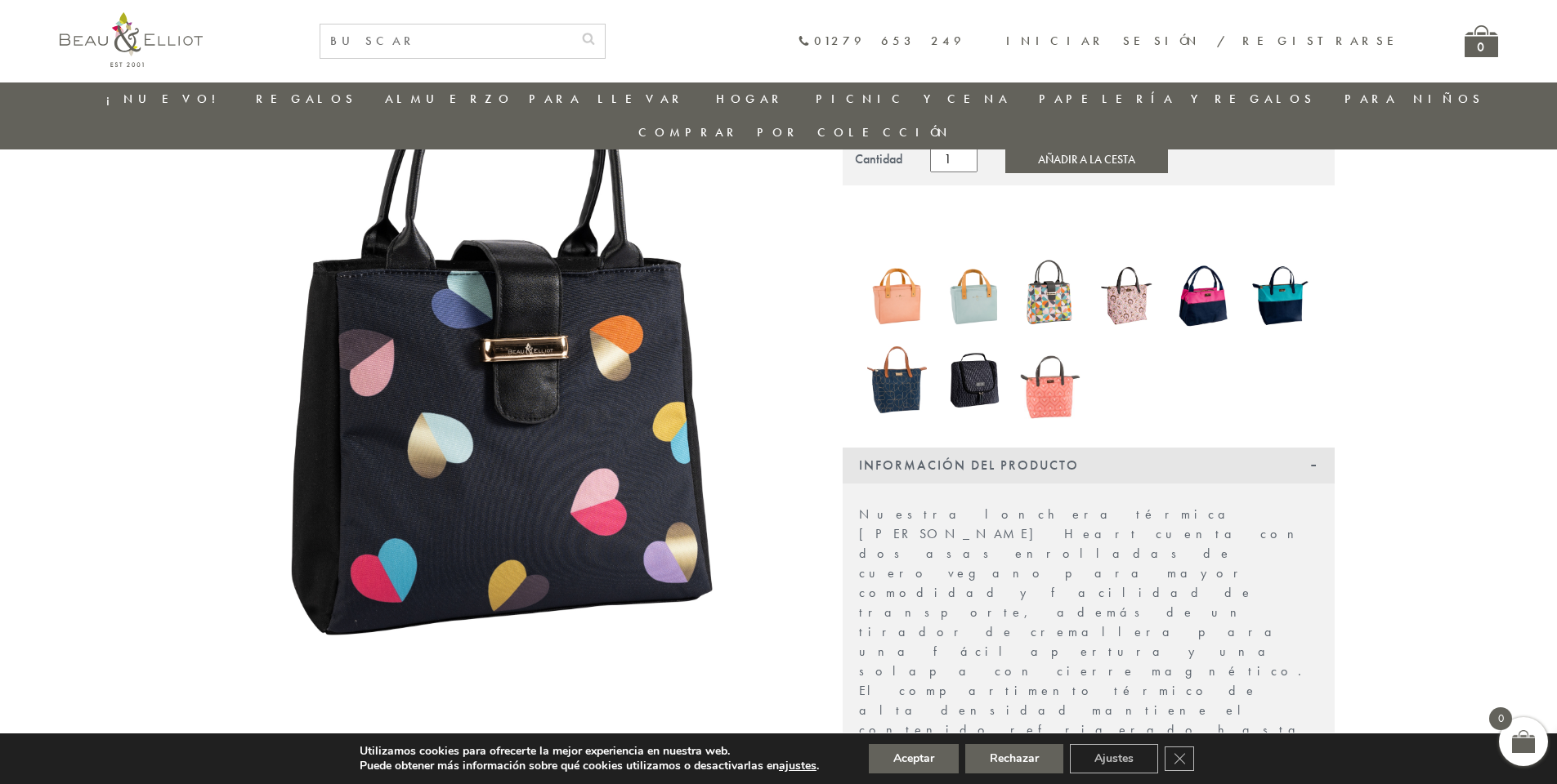
scroll to position [129, 0]
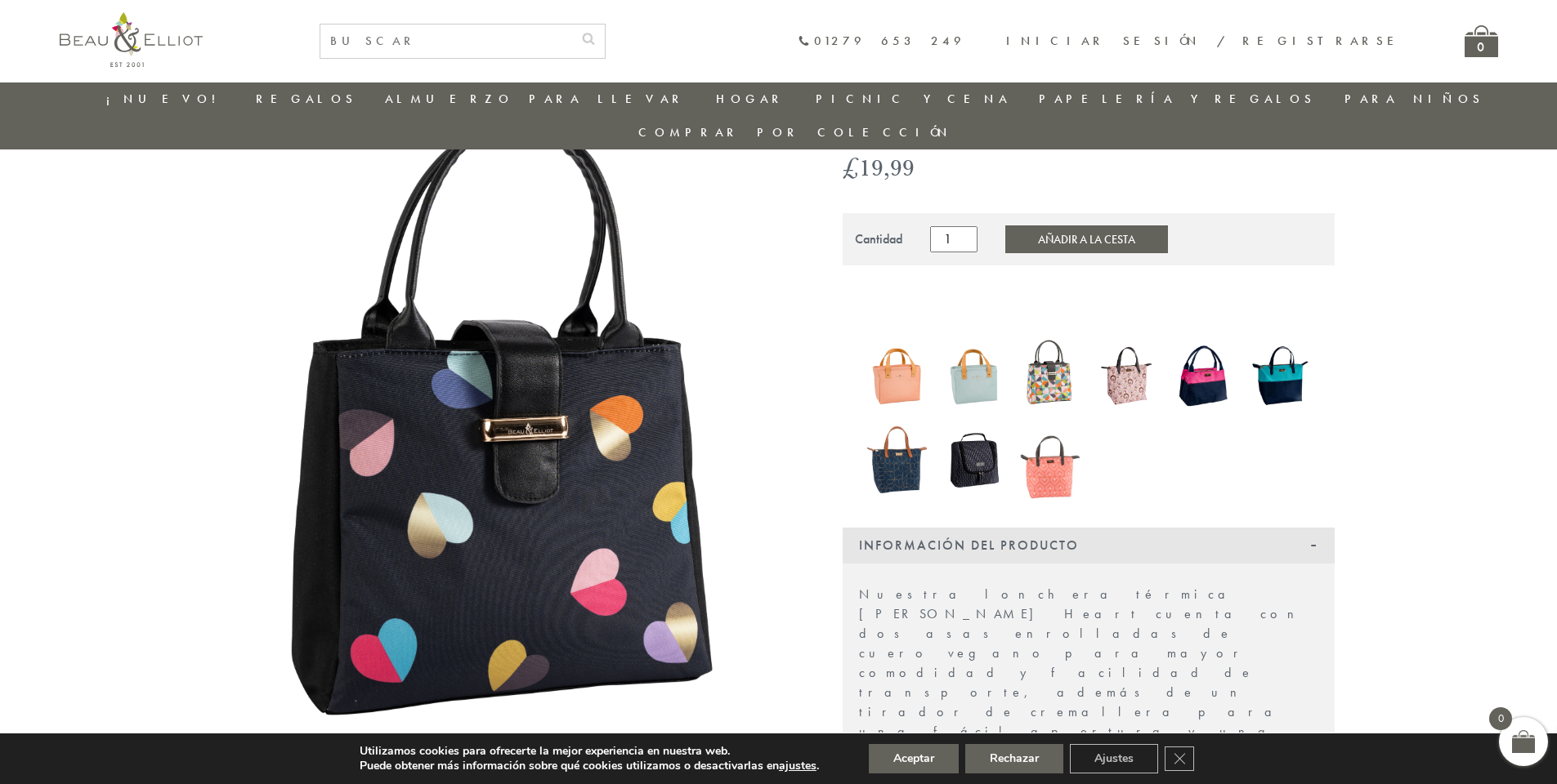
click at [977, 426] on img at bounding box center [974, 459] width 60 height 78
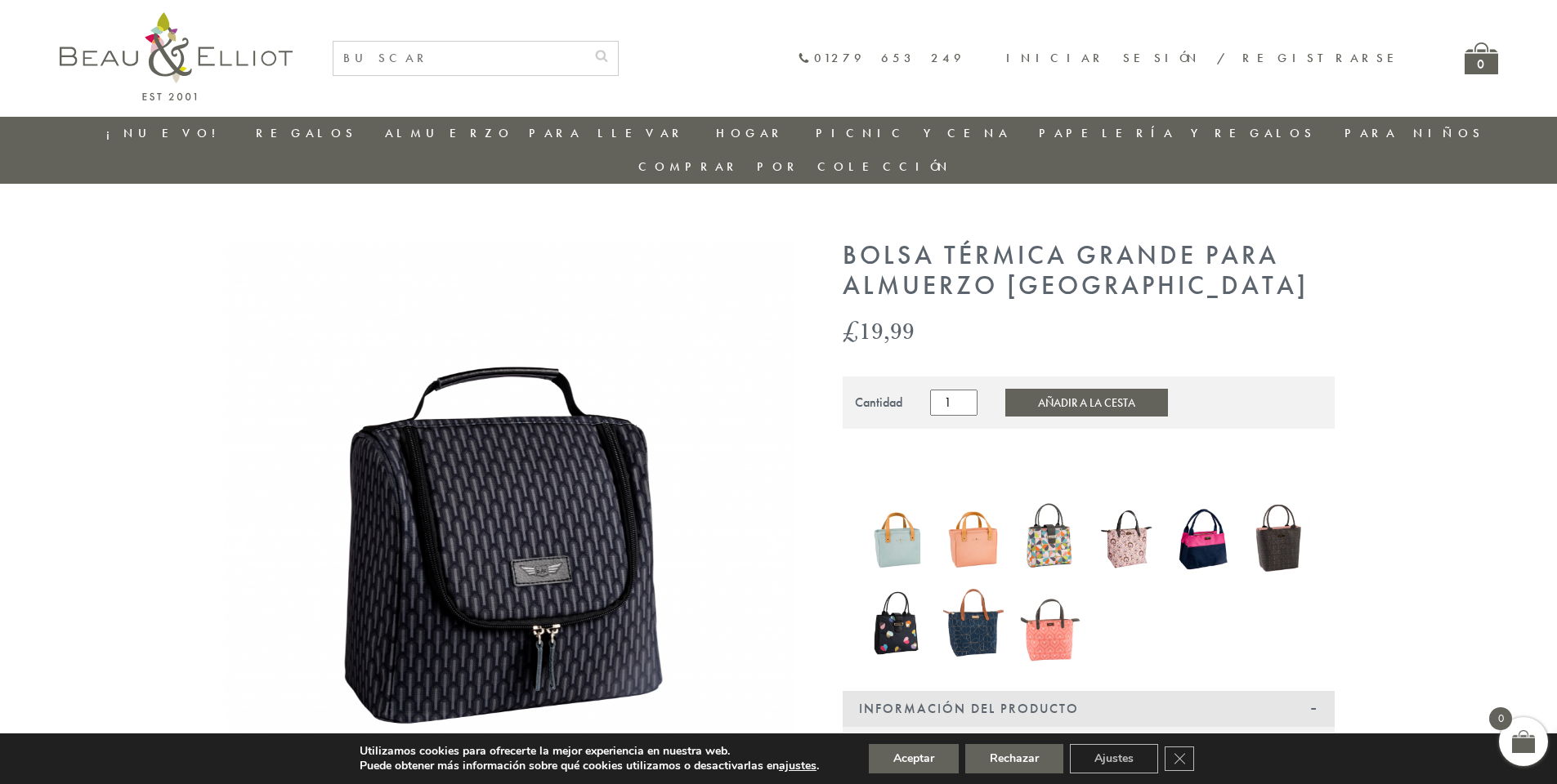
click at [644, 587] on img at bounding box center [509, 527] width 572 height 571
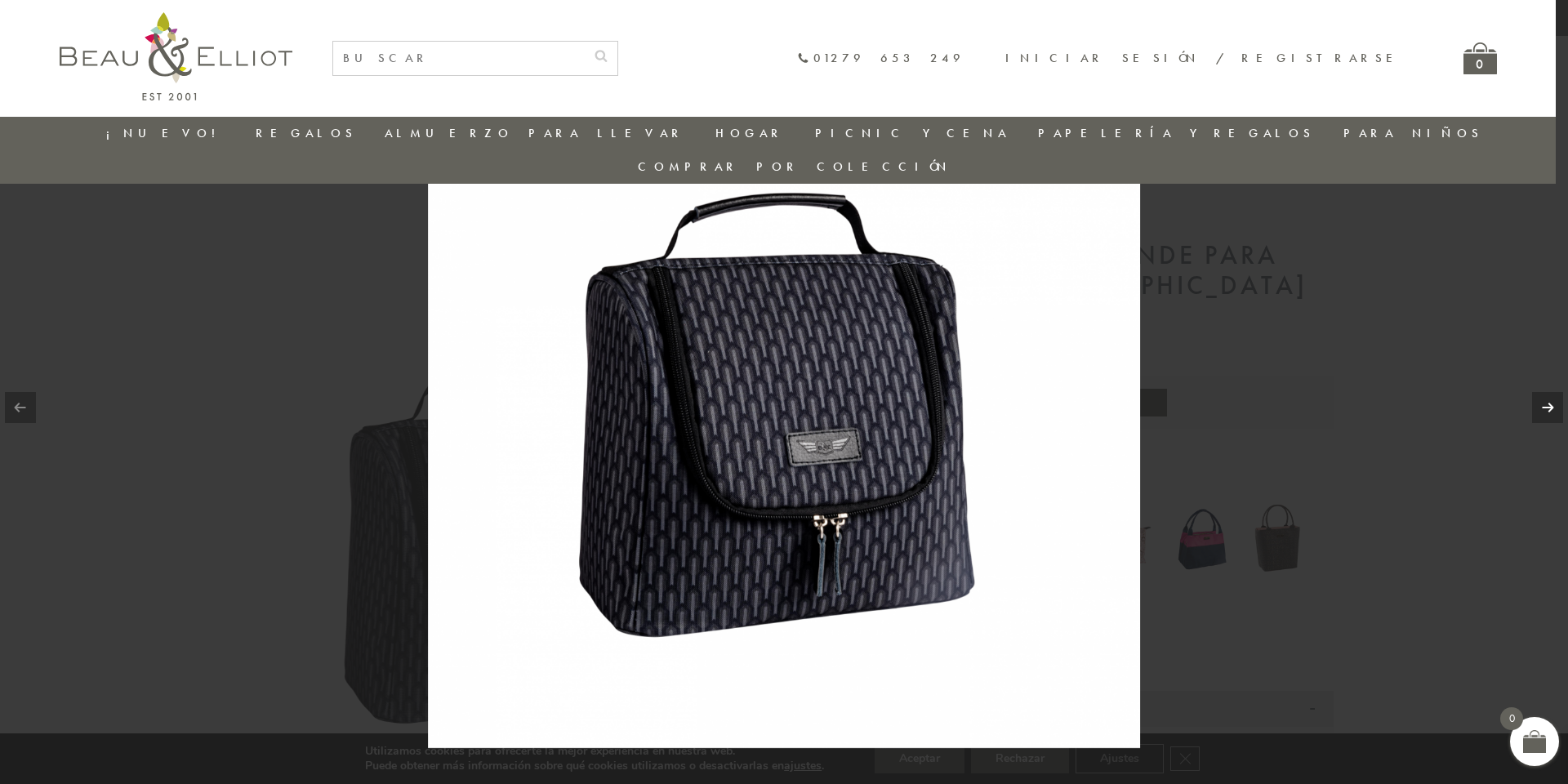
click at [1547, 411] on link at bounding box center [1548, 408] width 31 height 31
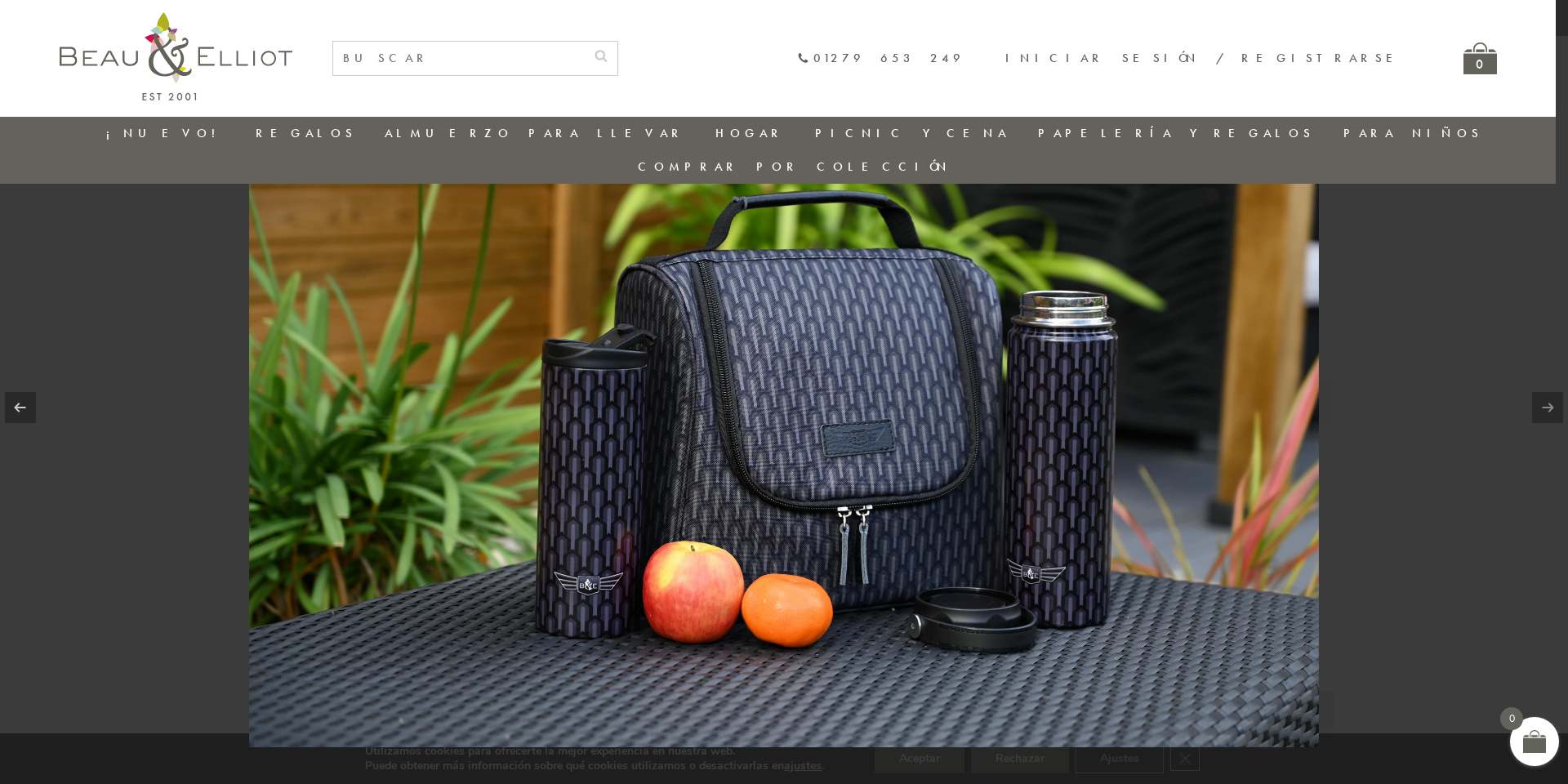
click at [1478, 393] on div at bounding box center [784, 392] width 1568 height 784
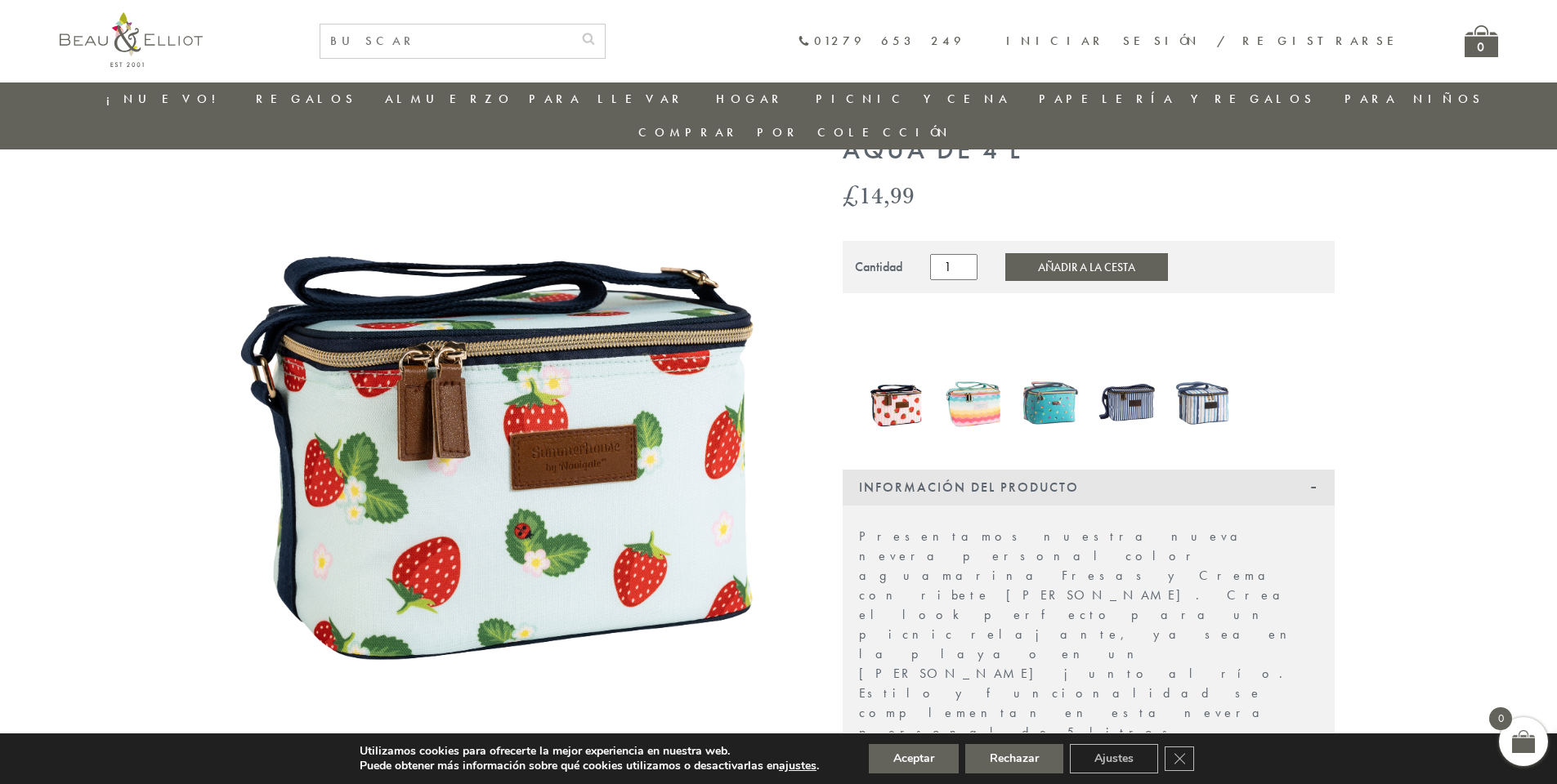
scroll to position [130, 0]
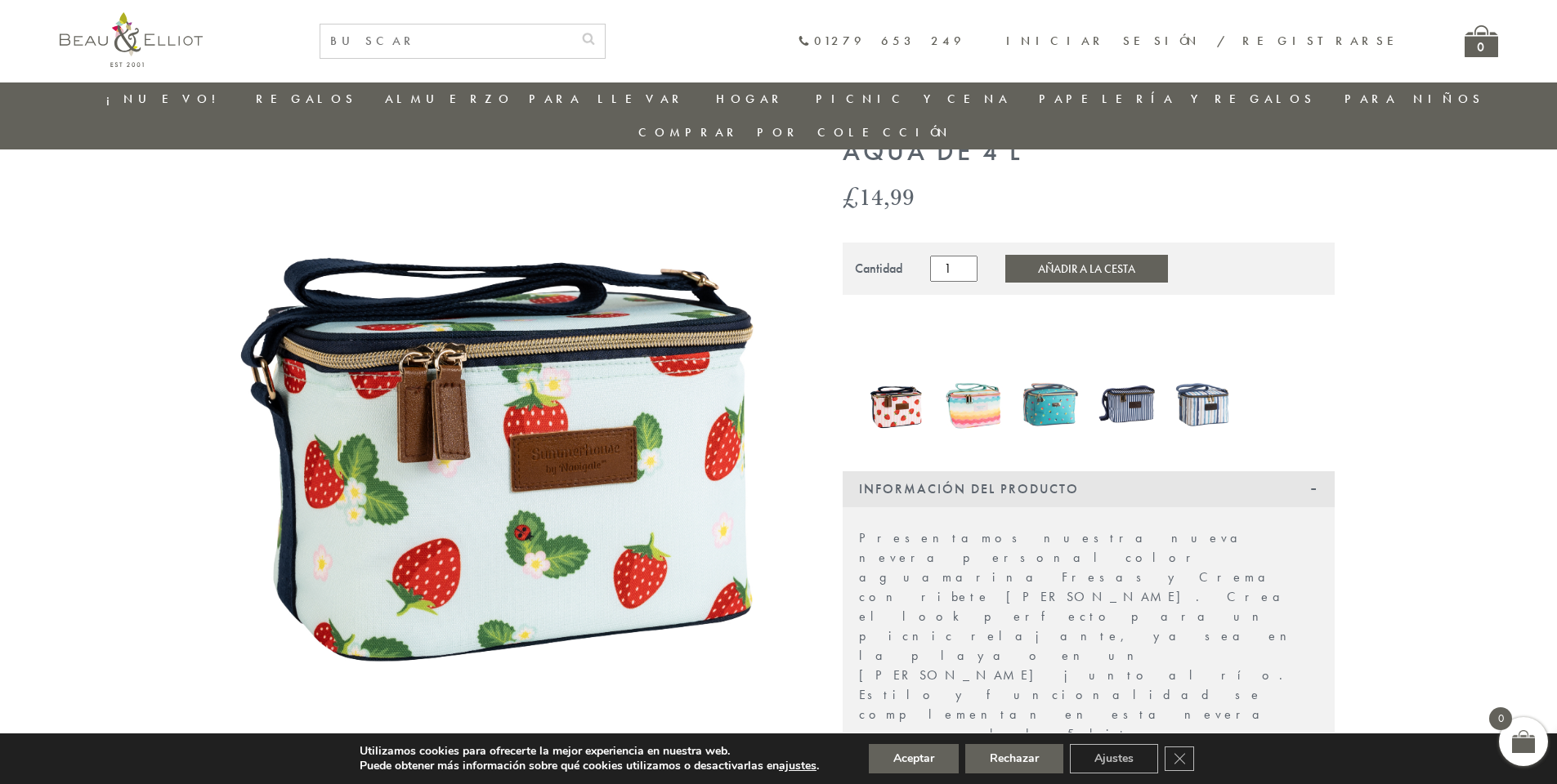
click at [705, 418] on img at bounding box center [509, 430] width 572 height 707
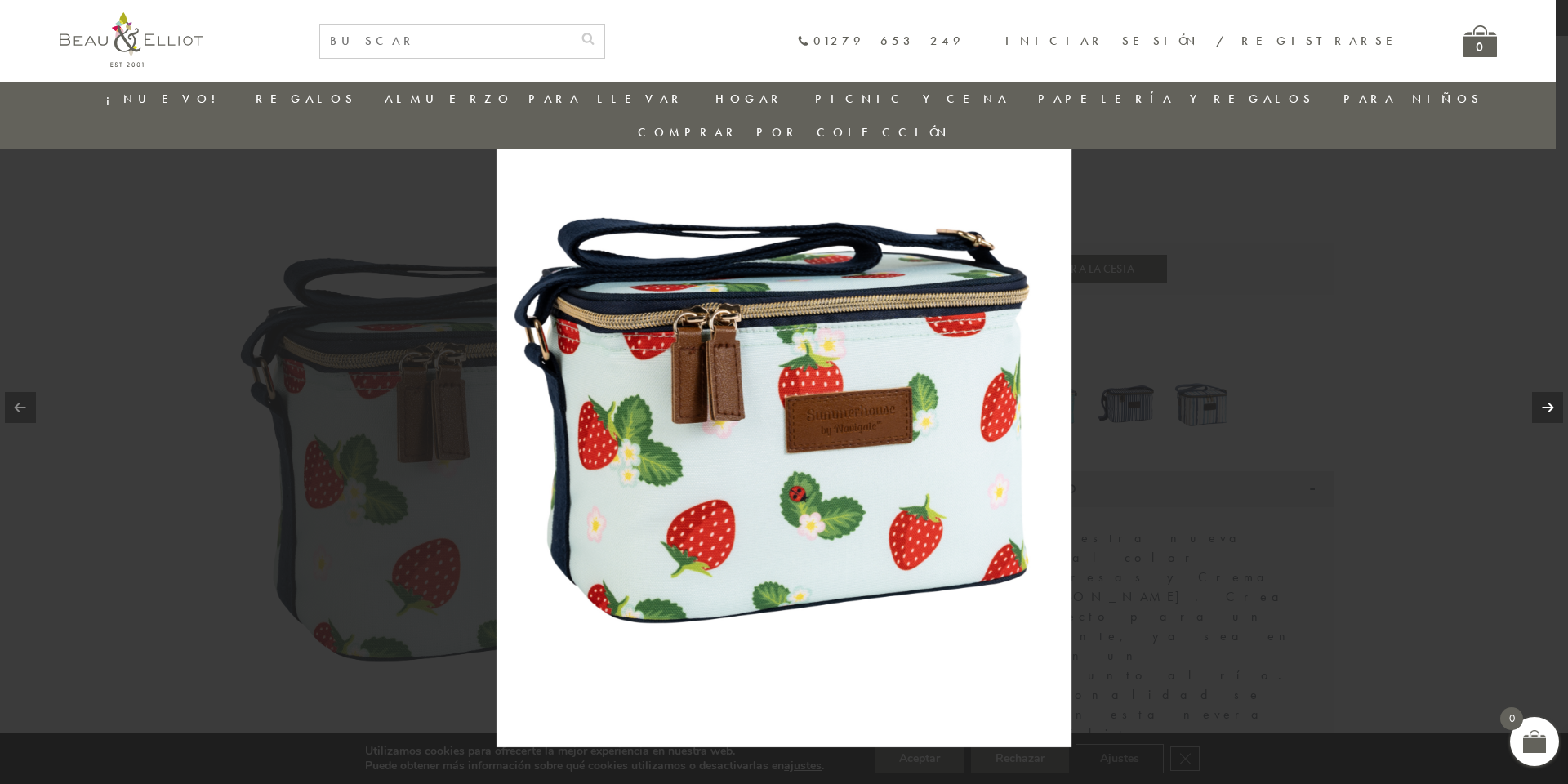
click at [1548, 406] on link at bounding box center [1548, 408] width 31 height 31
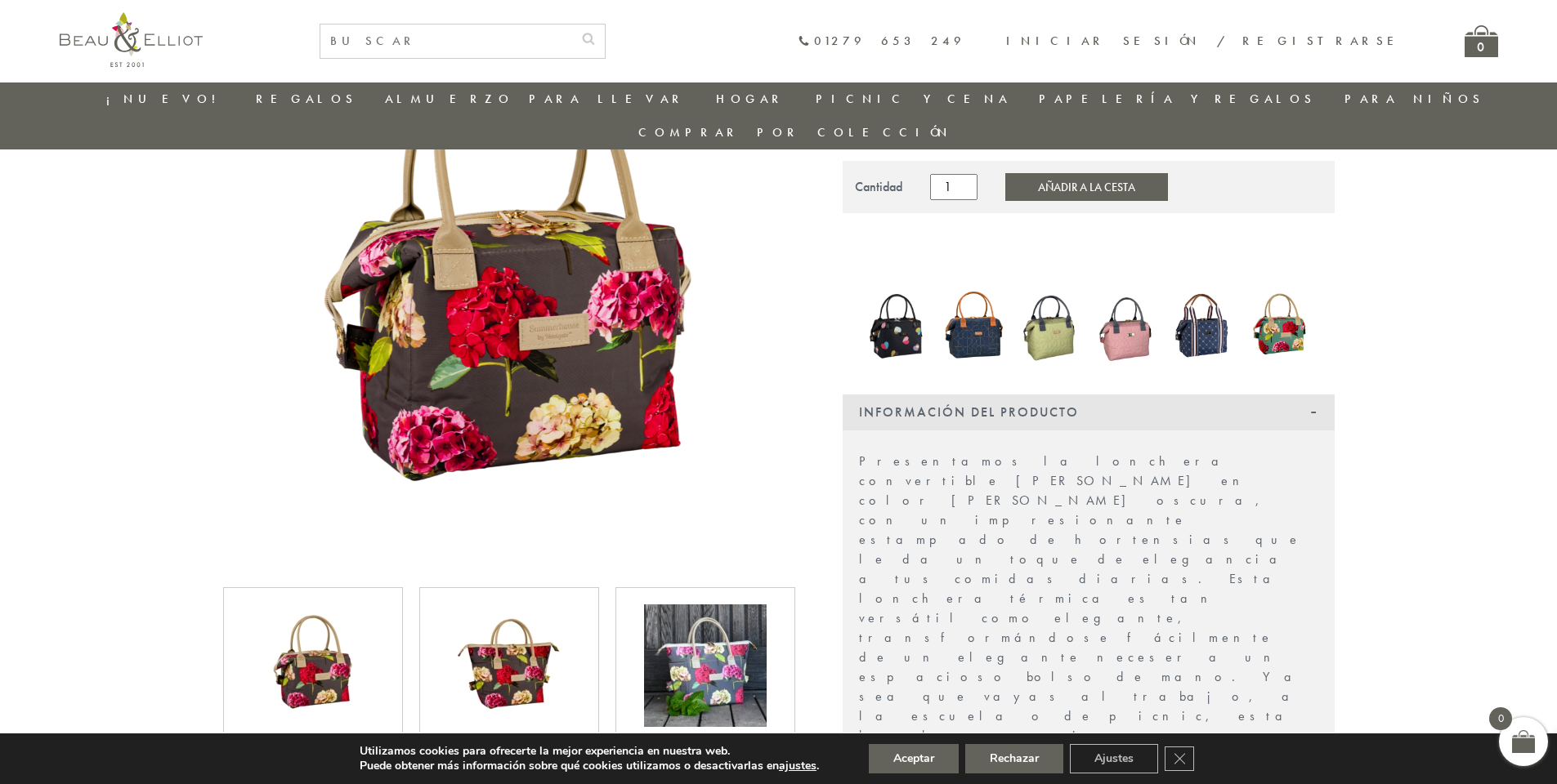
scroll to position [211, 0]
click at [530, 632] on img at bounding box center [509, 667] width 123 height 123
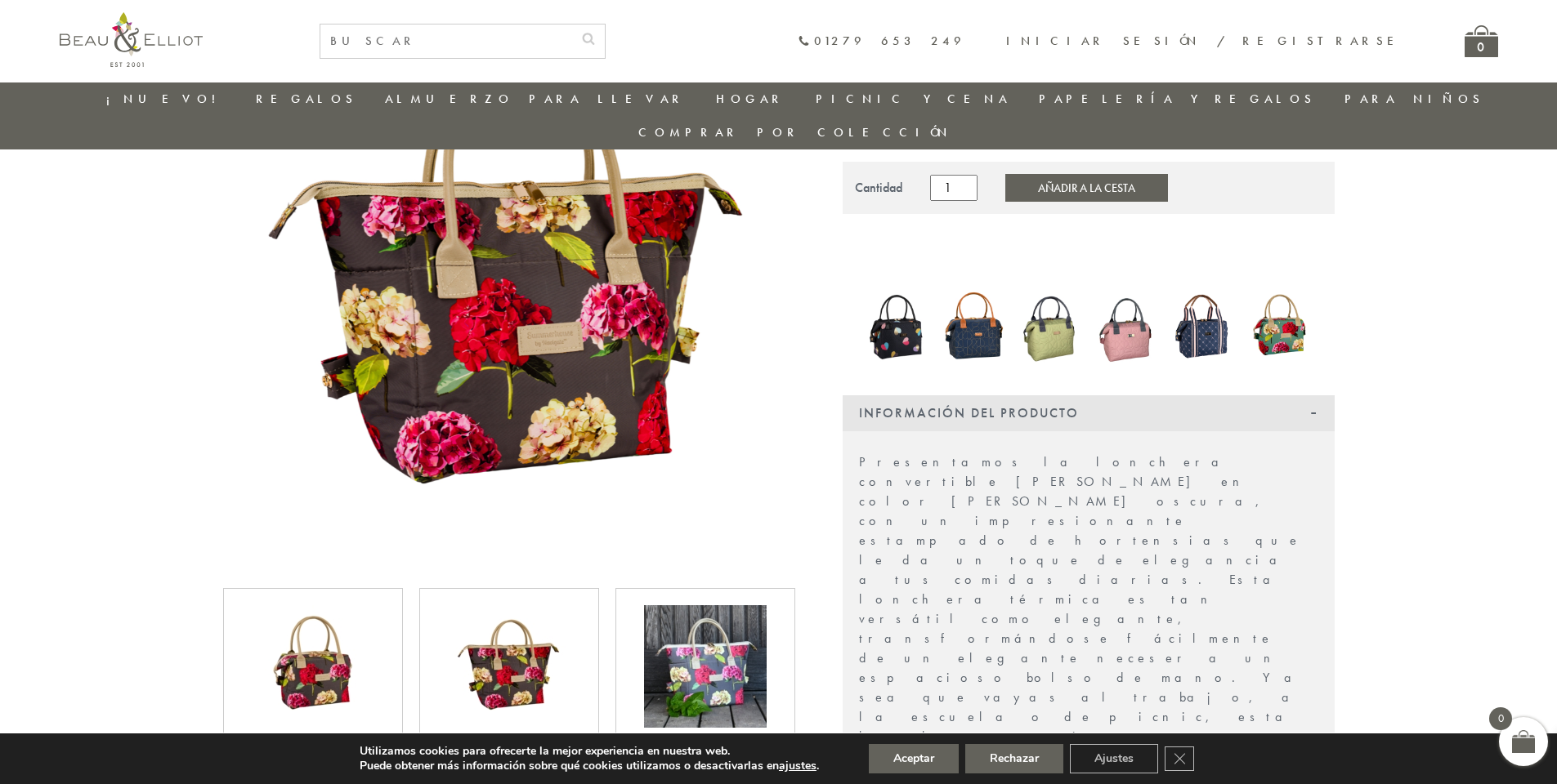
click at [713, 634] on img at bounding box center [705, 667] width 123 height 123
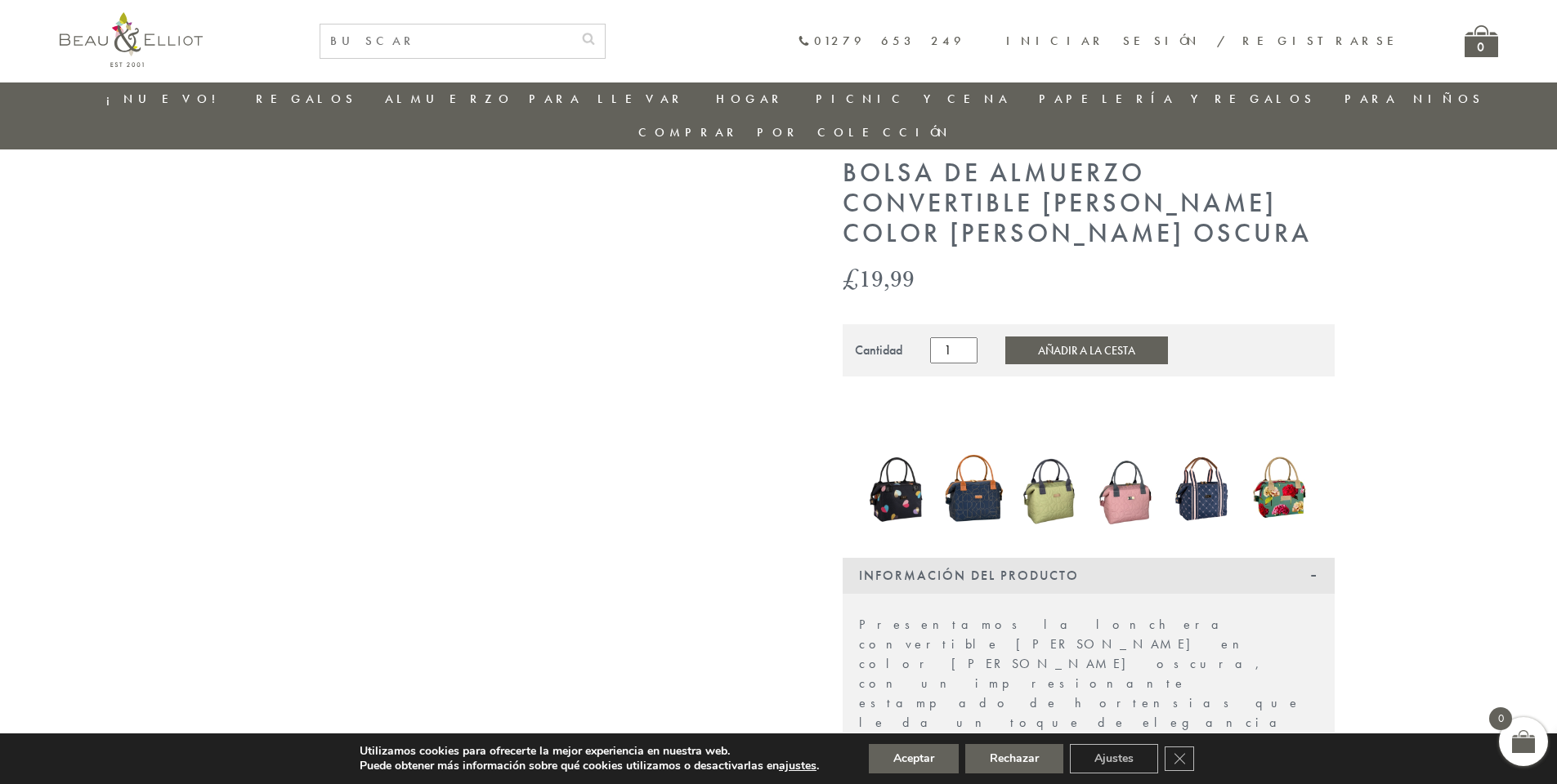
scroll to position [48, 0]
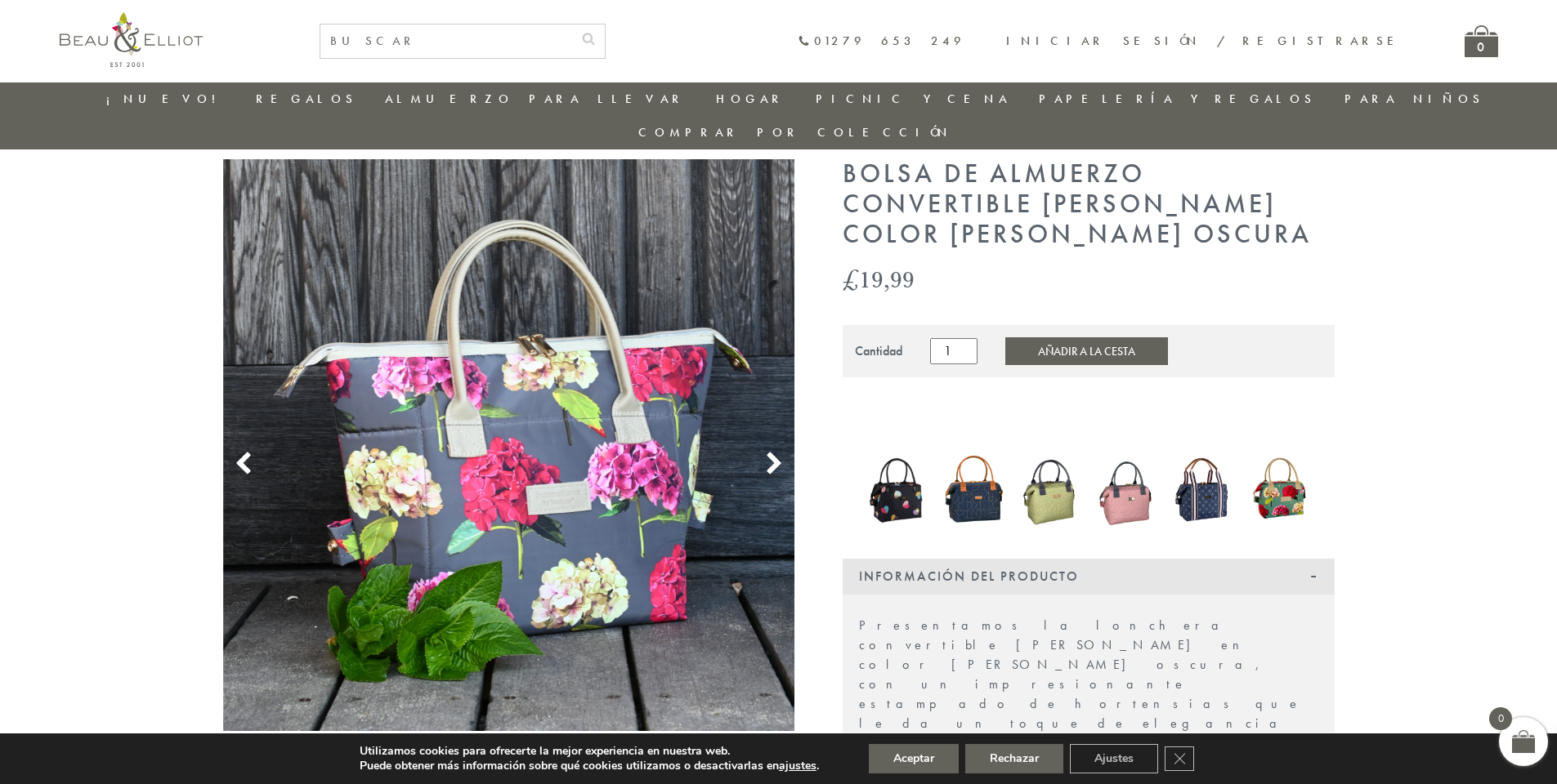
click at [1265, 469] on img at bounding box center [1280, 490] width 60 height 80
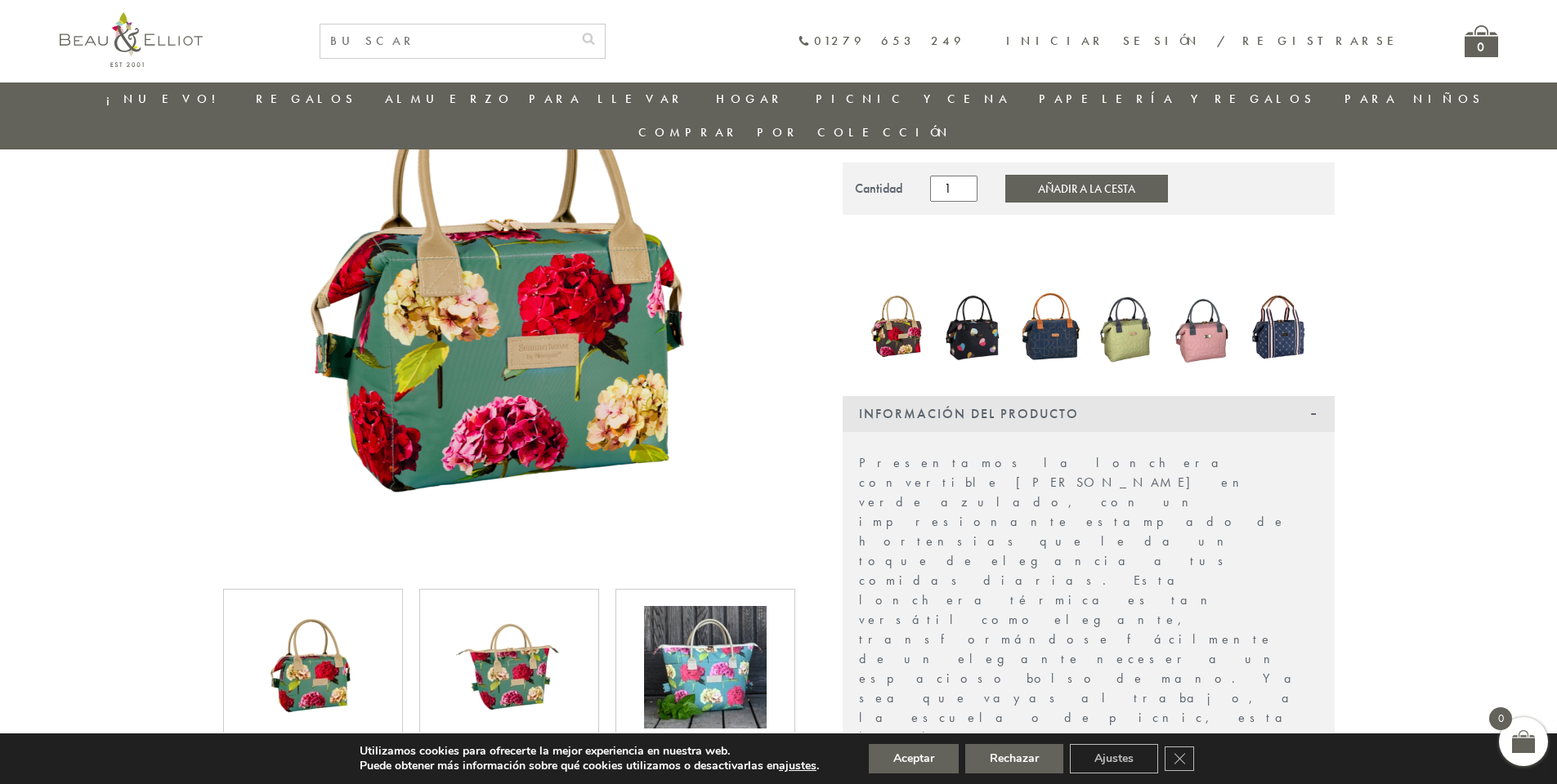
scroll to position [211, 0]
click at [514, 632] on img at bounding box center [509, 667] width 123 height 123
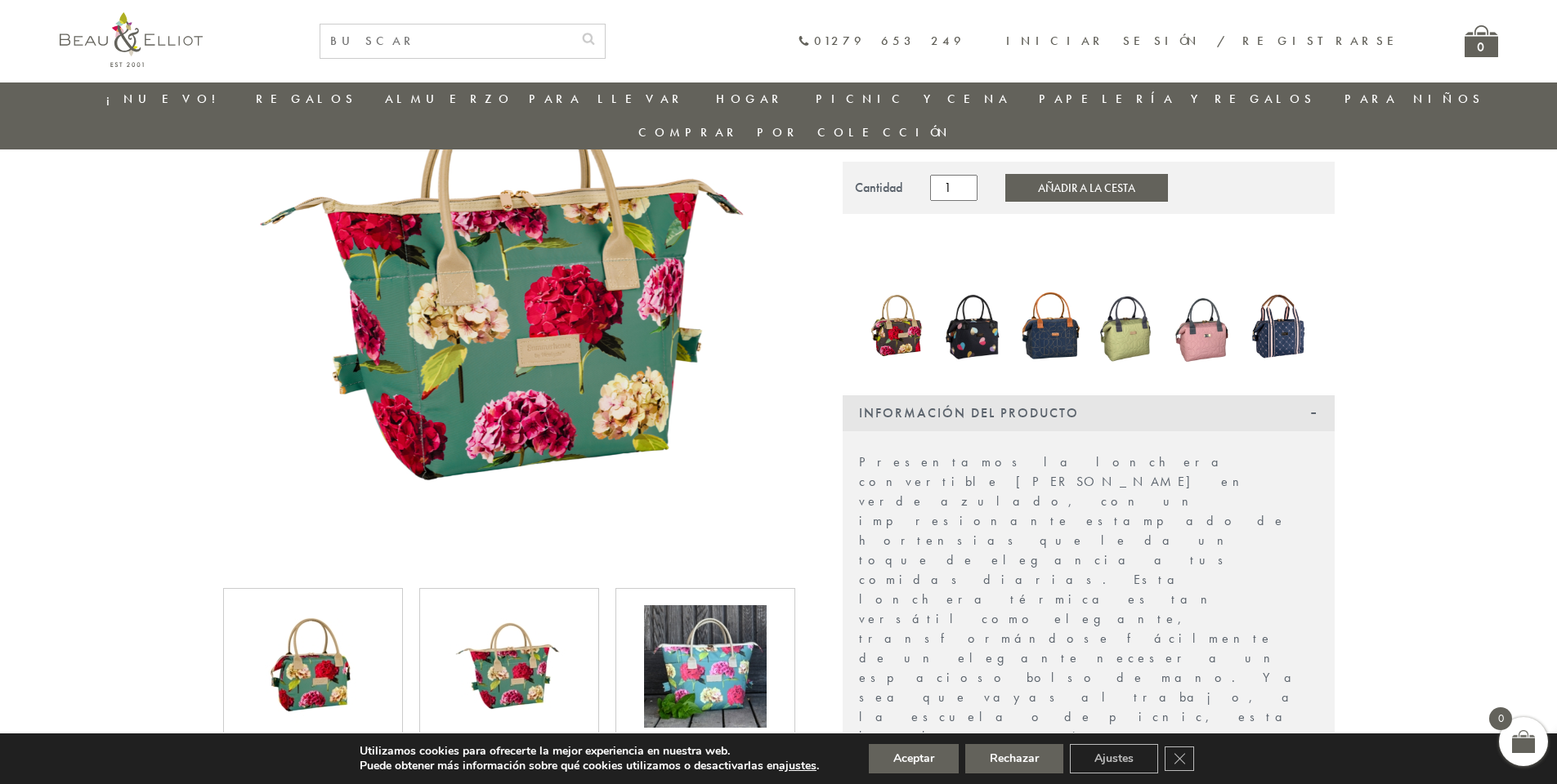
click at [344, 607] on img at bounding box center [313, 667] width 123 height 123
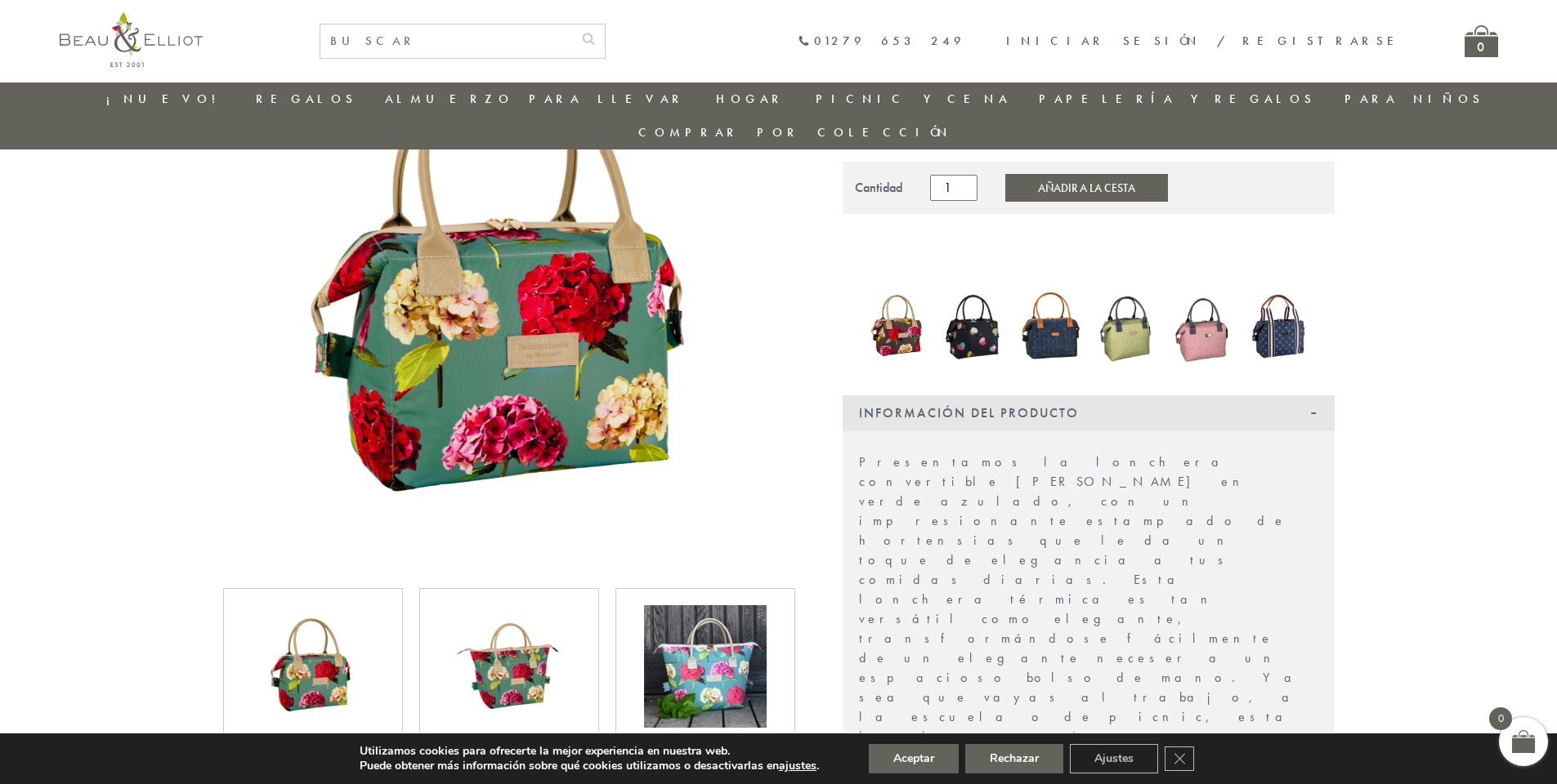
click at [984, 308] on img at bounding box center [974, 326] width 60 height 82
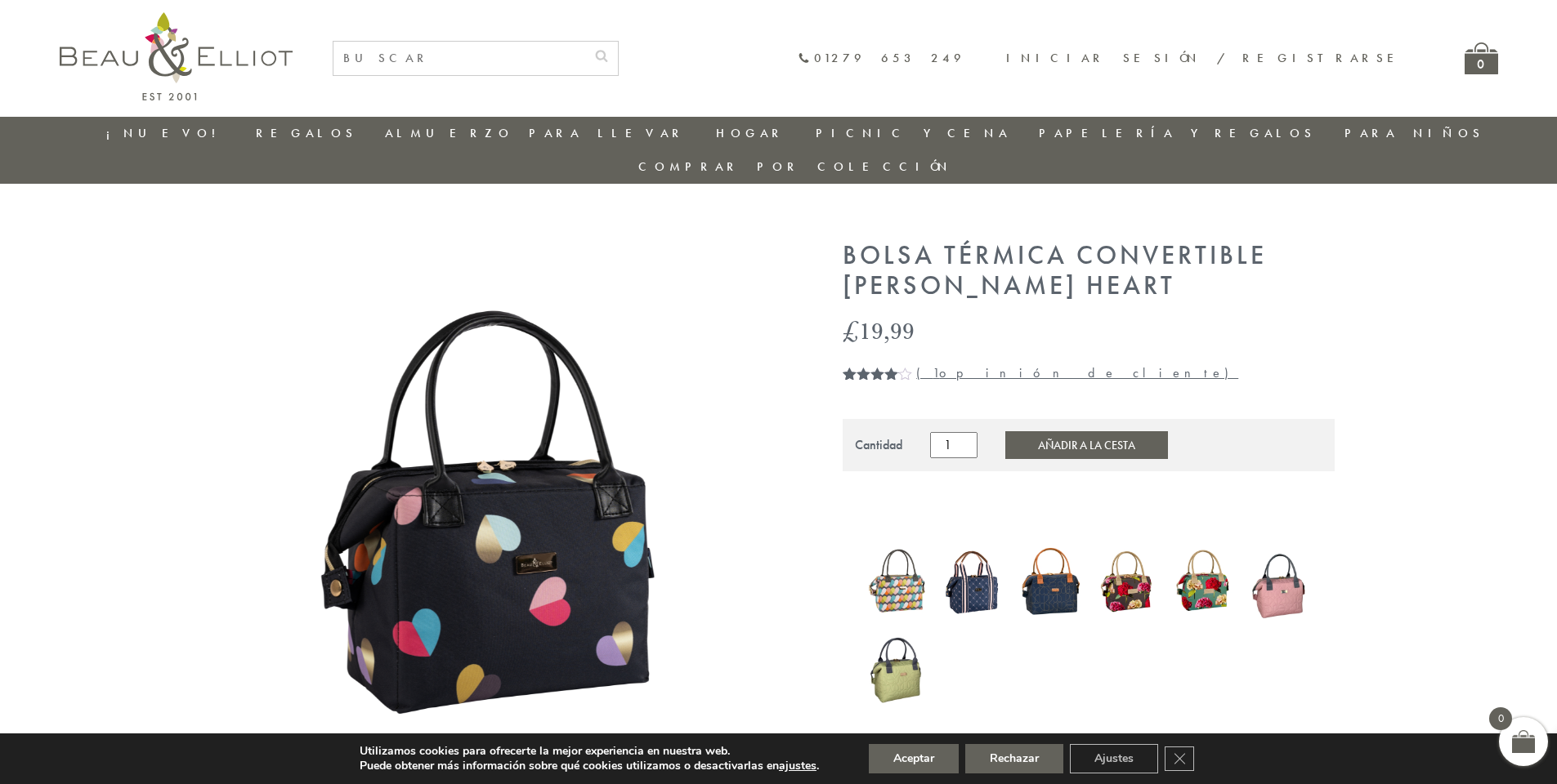
click at [974, 555] on img at bounding box center [974, 582] width 60 height 73
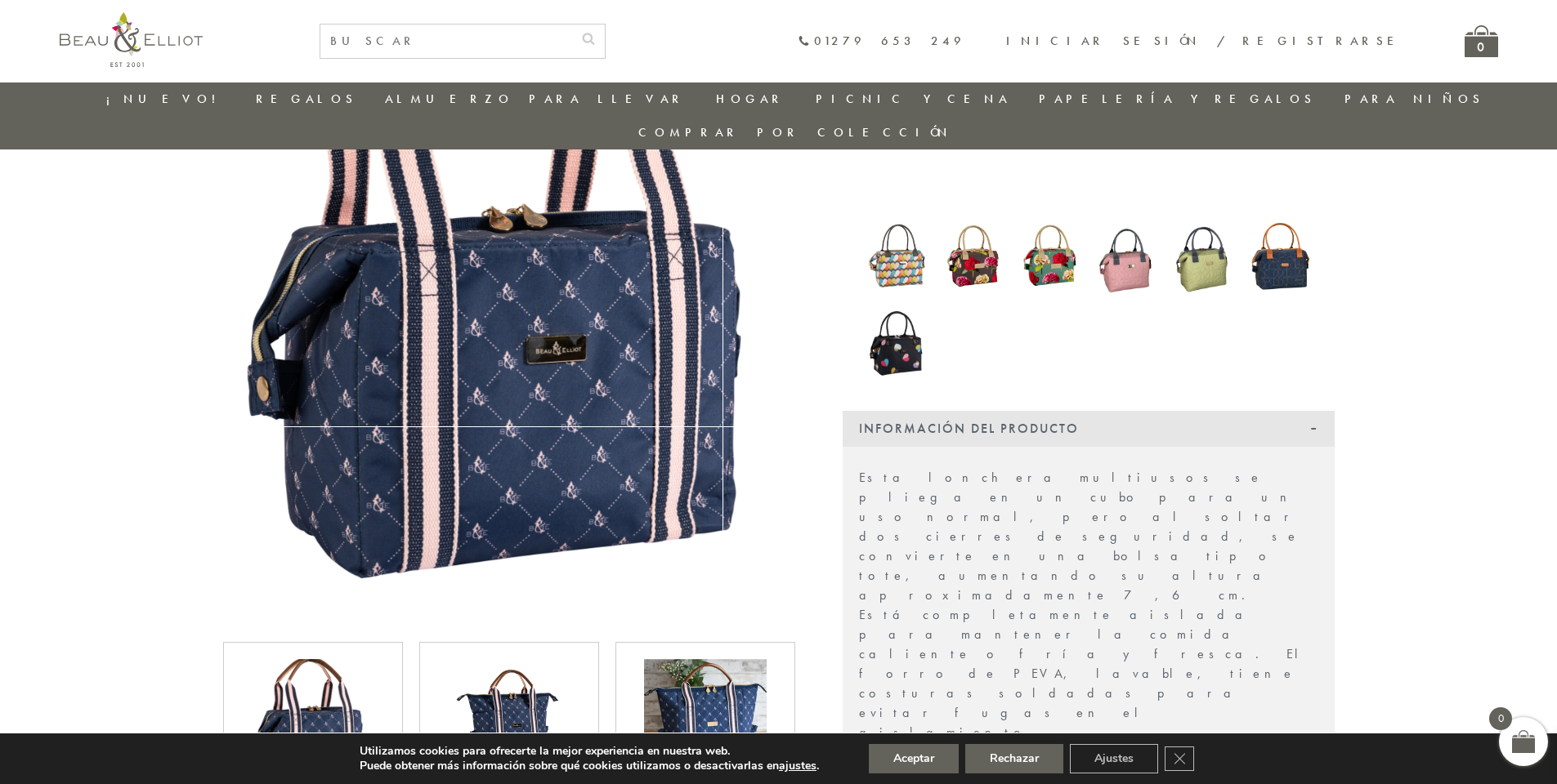
scroll to position [294, 0]
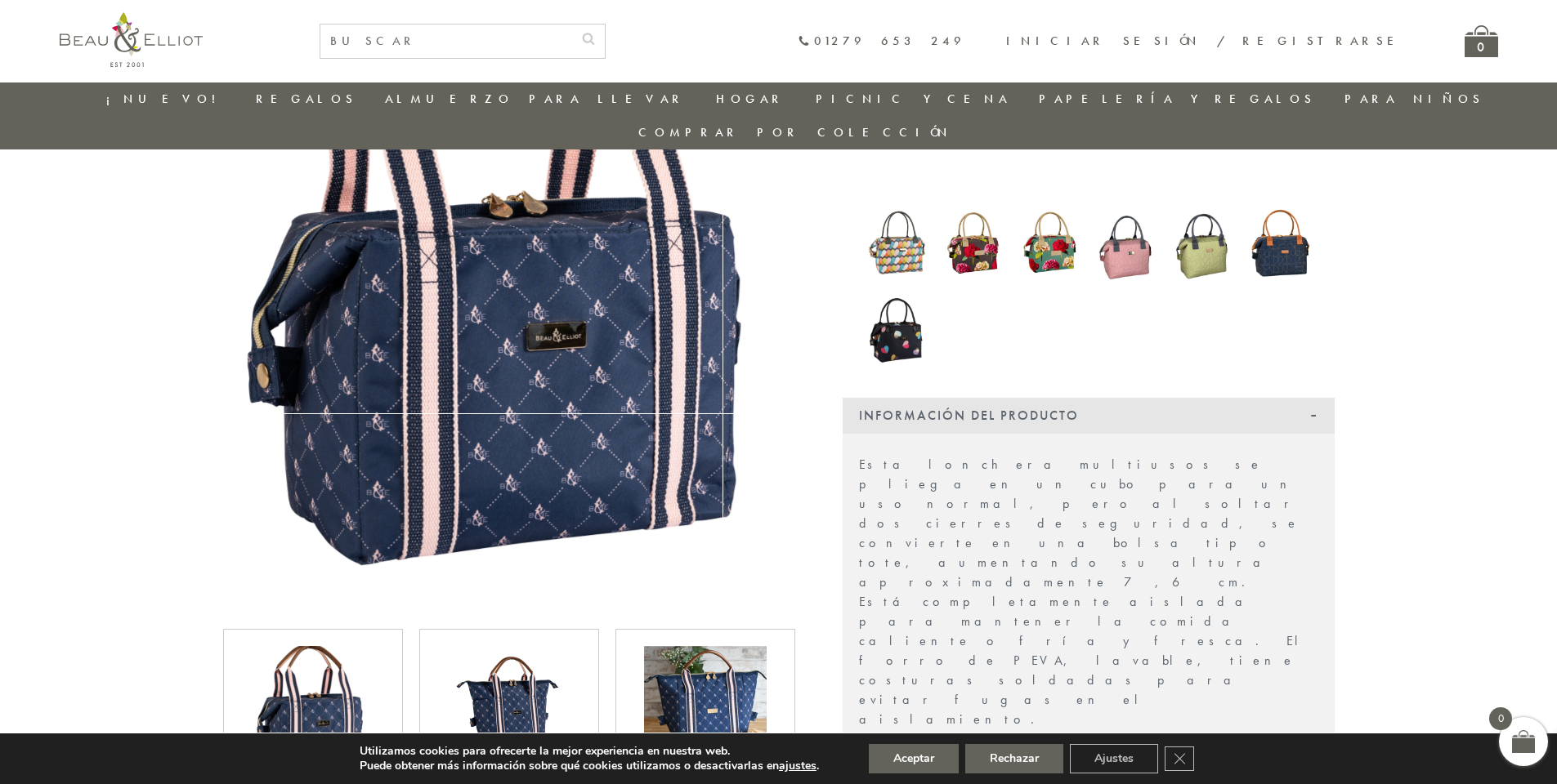
click at [526, 647] on img at bounding box center [509, 708] width 123 height 123
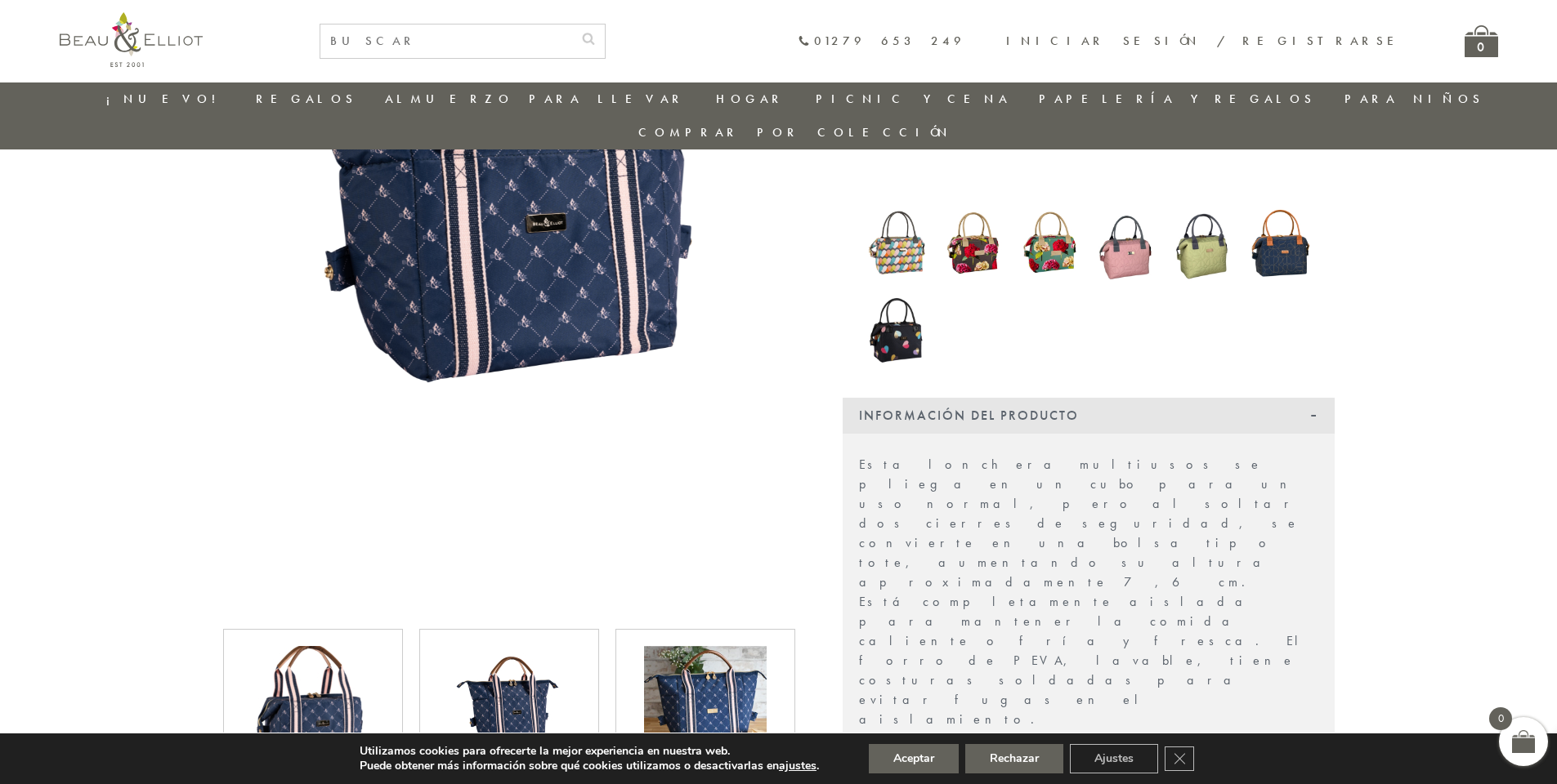
click at [716, 662] on img at bounding box center [705, 708] width 123 height 123
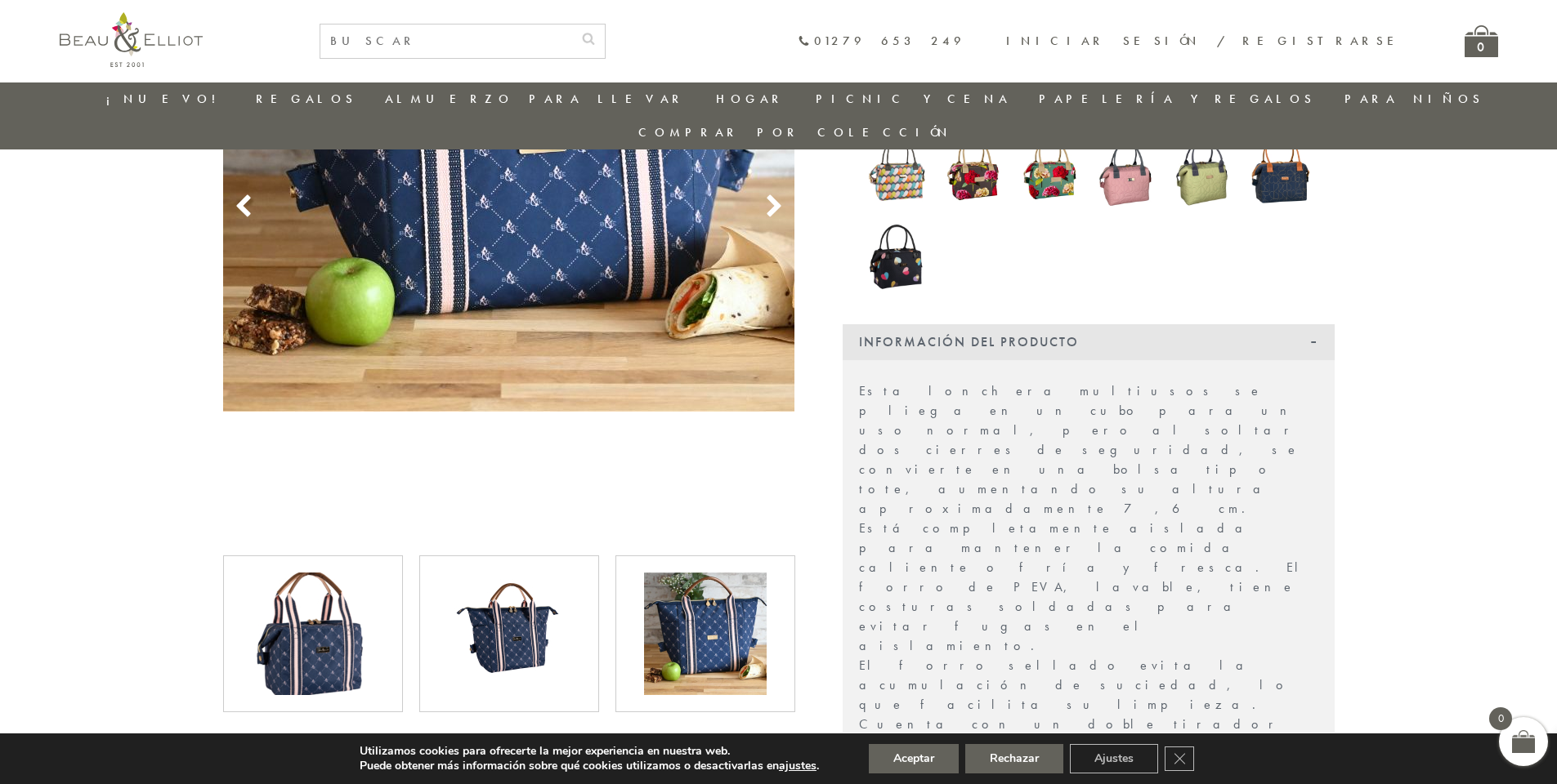
scroll to position [375, 0]
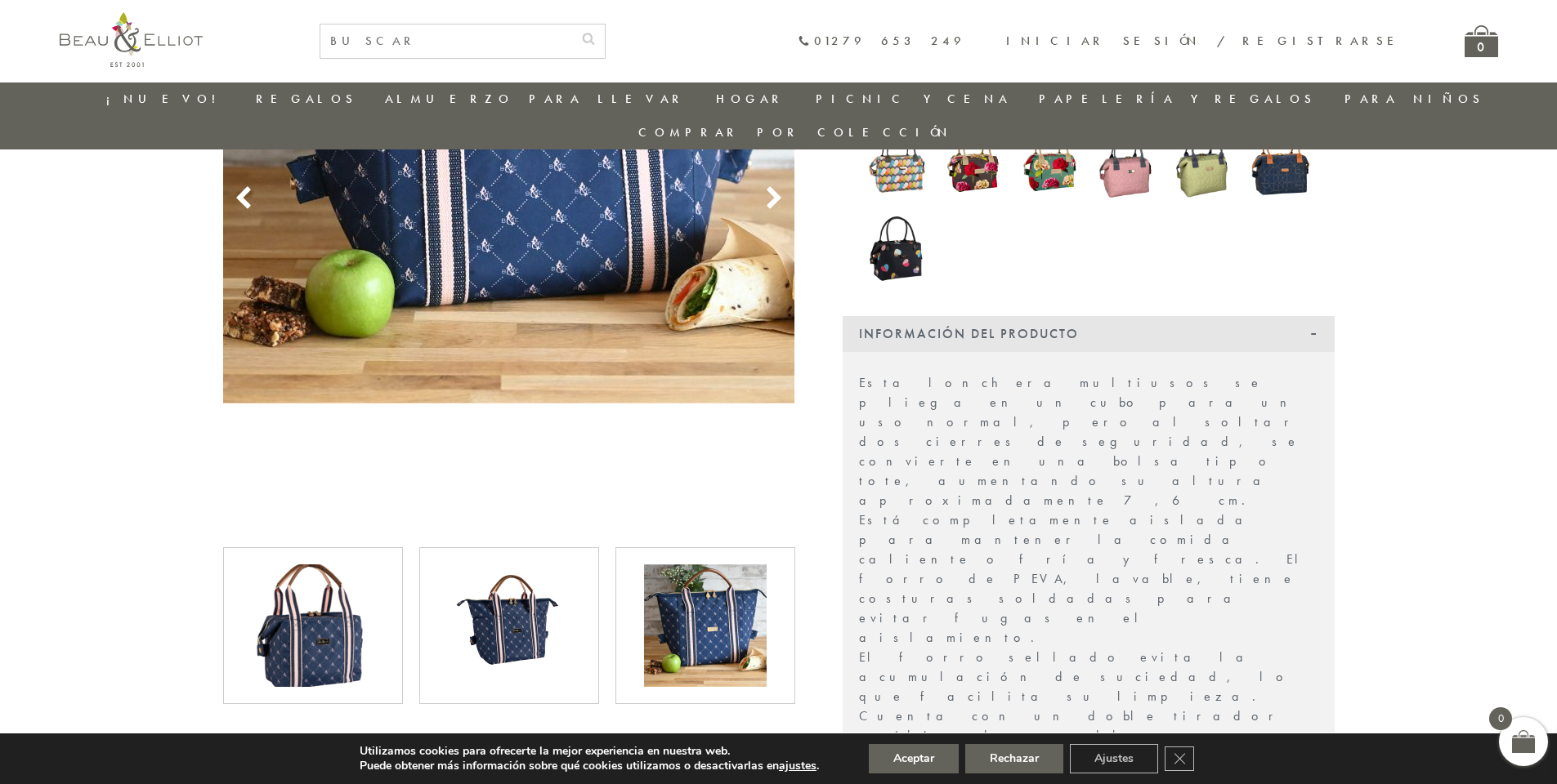
click at [342, 593] on img at bounding box center [313, 626] width 123 height 123
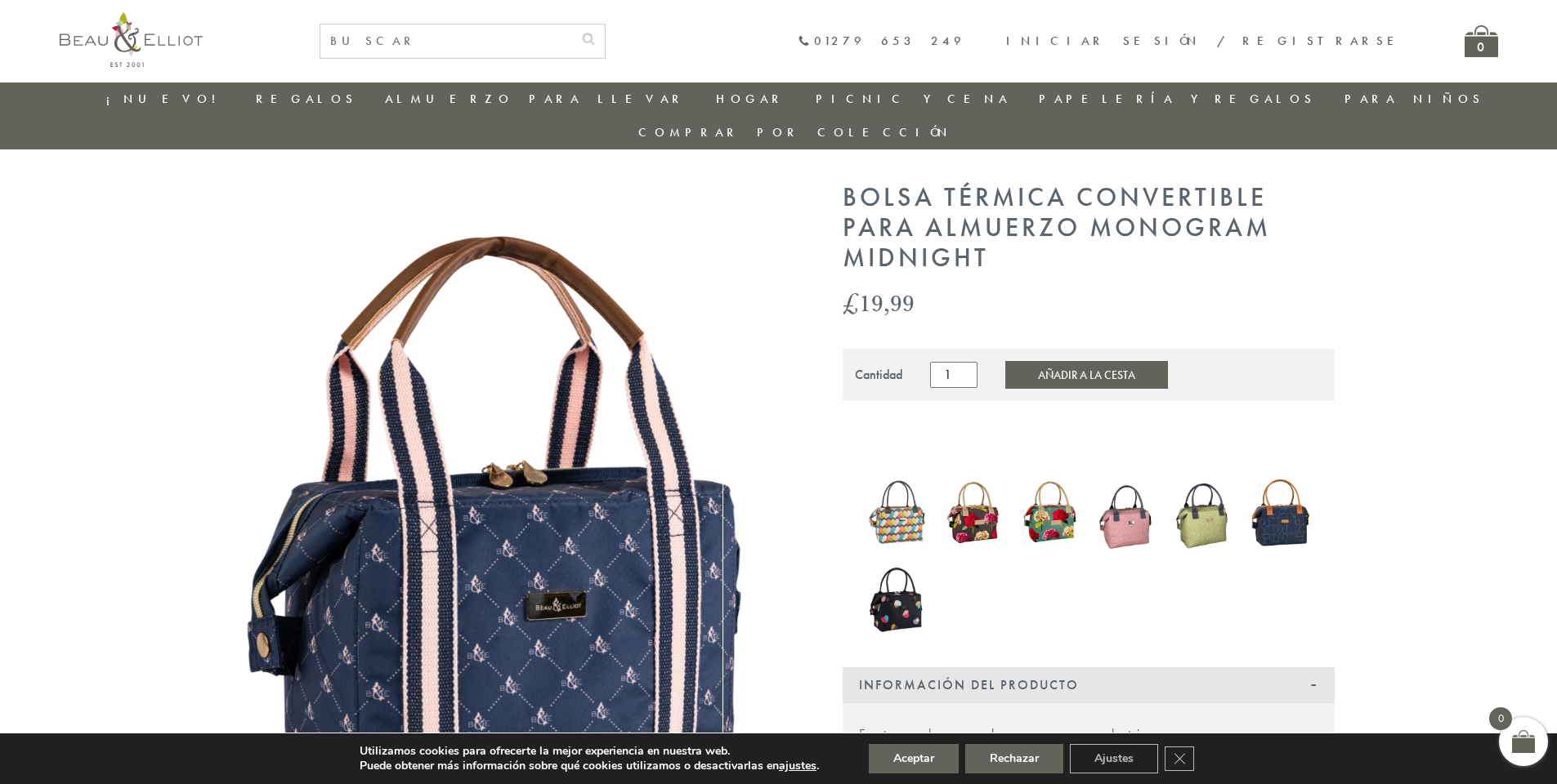
scroll to position [0, 0]
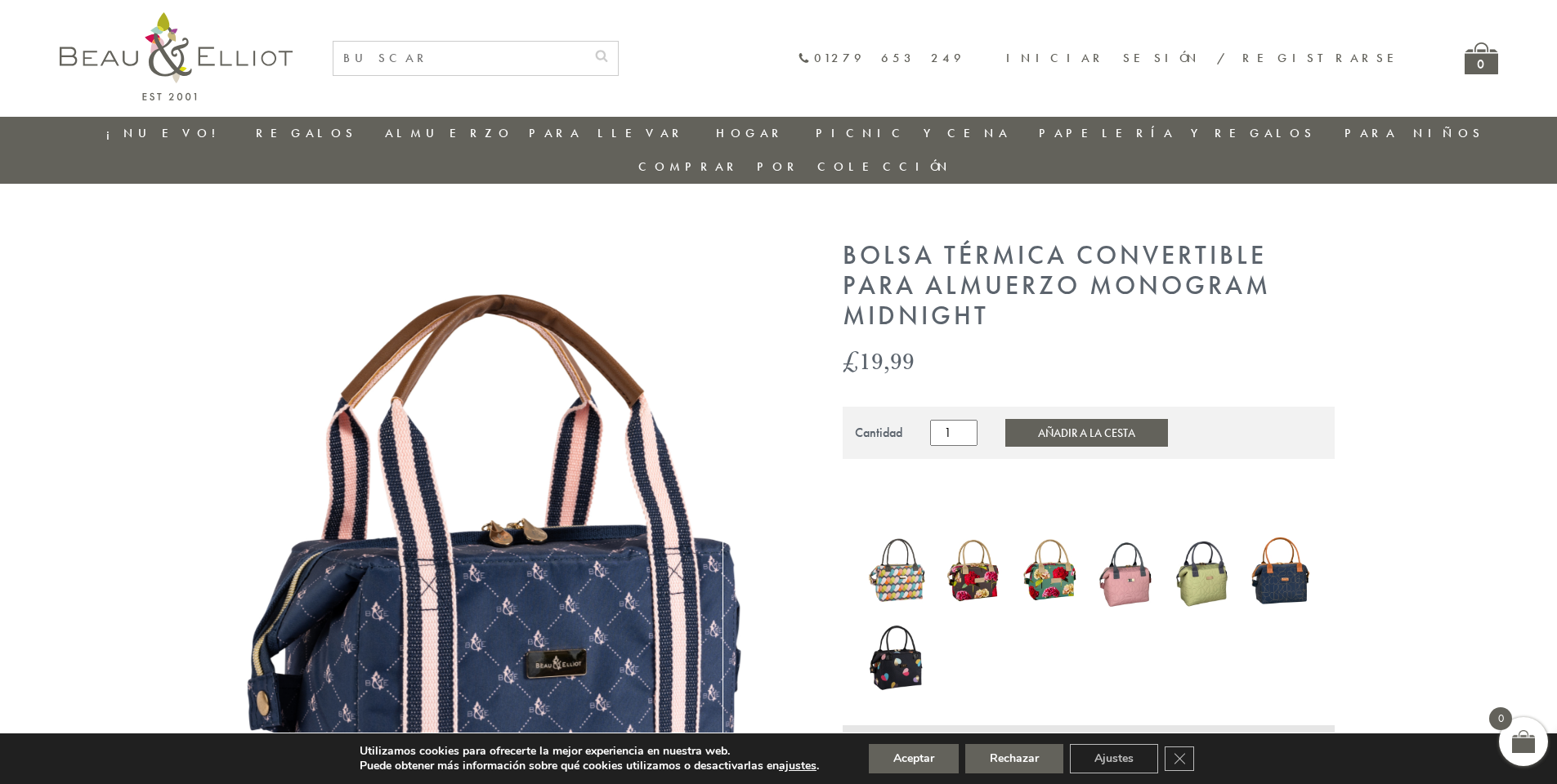
click at [1187, 541] on img at bounding box center [1203, 570] width 60 height 83
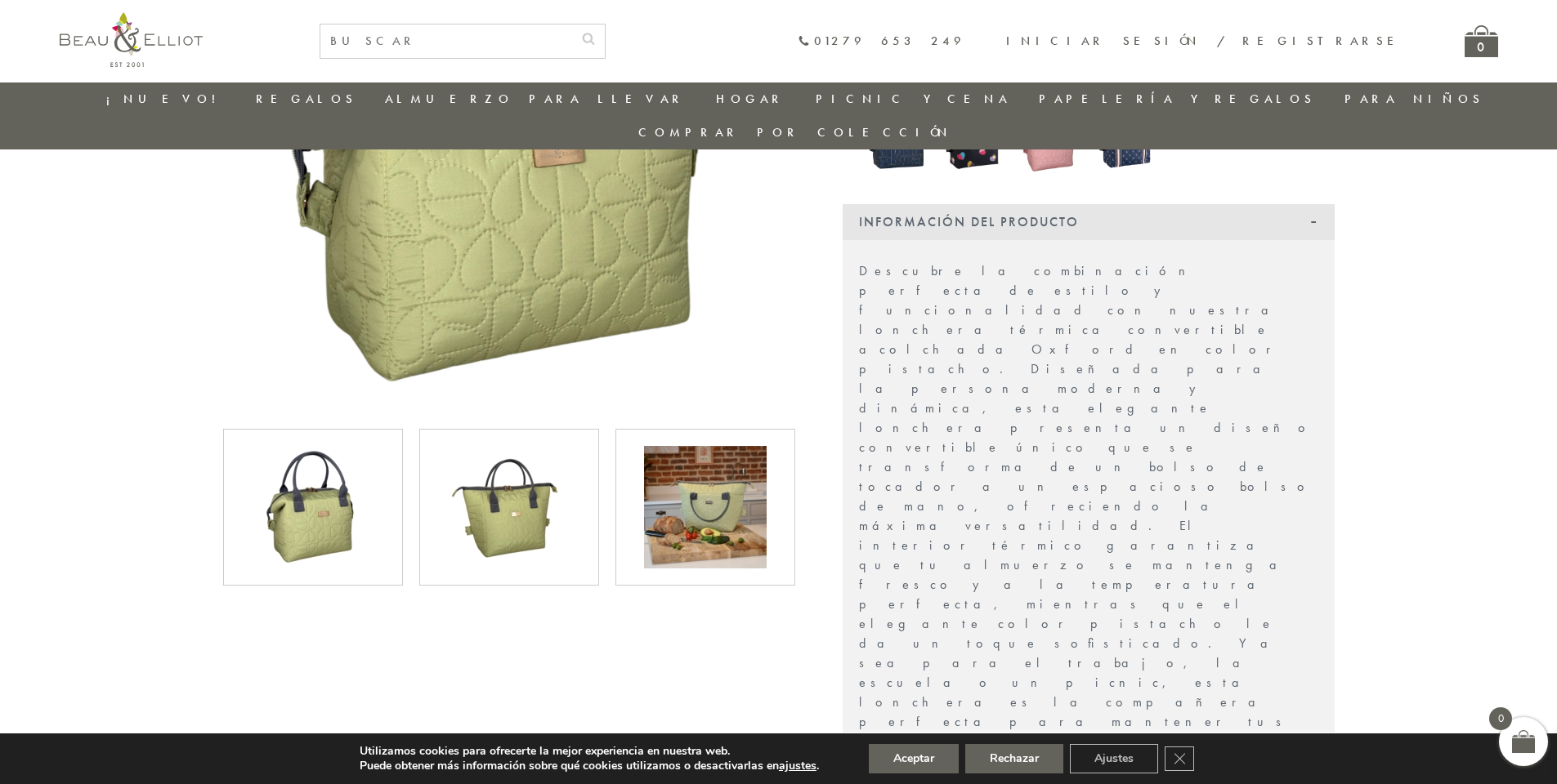
scroll to position [374, 0]
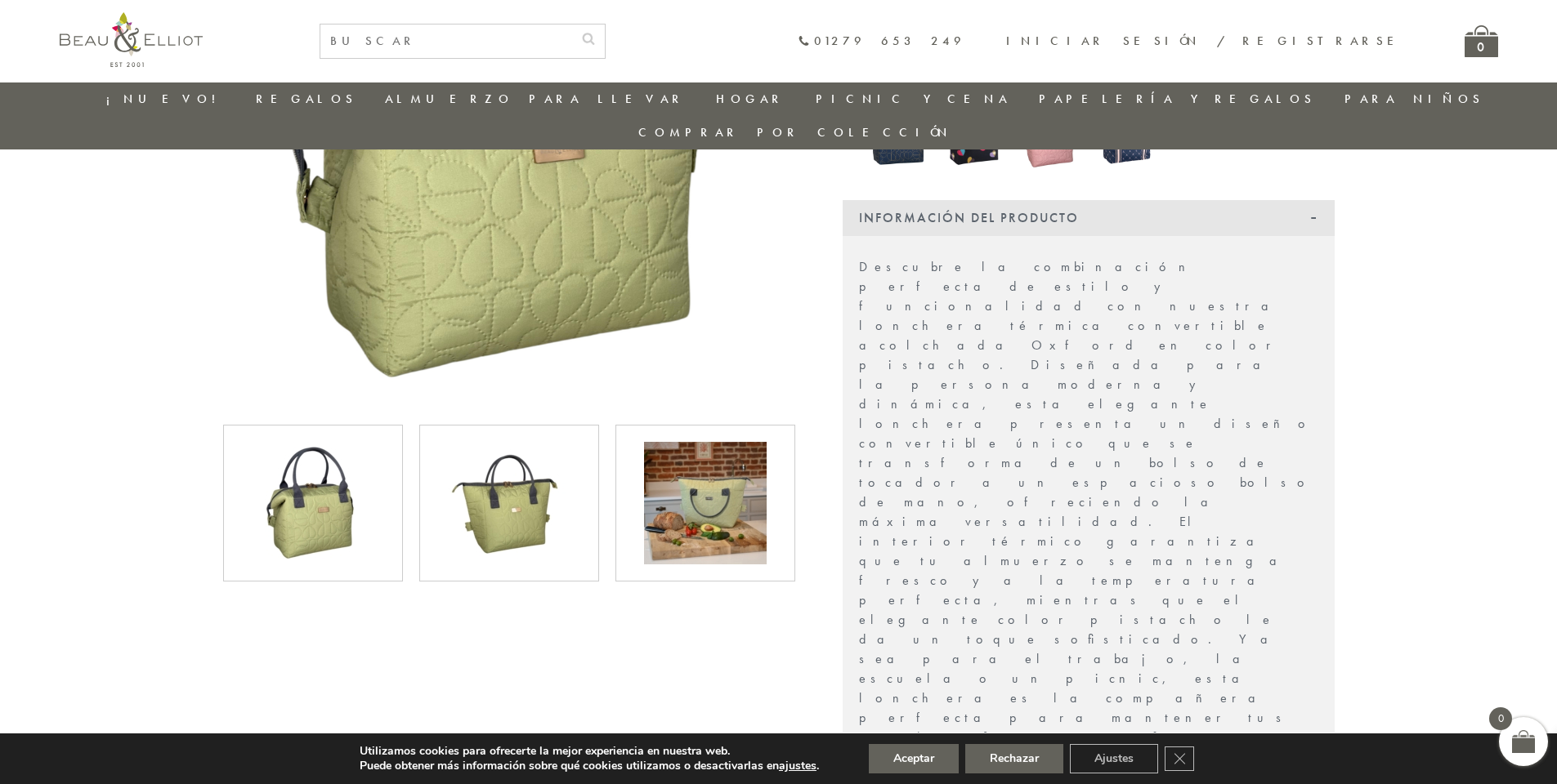
click at [481, 453] on img at bounding box center [509, 503] width 123 height 123
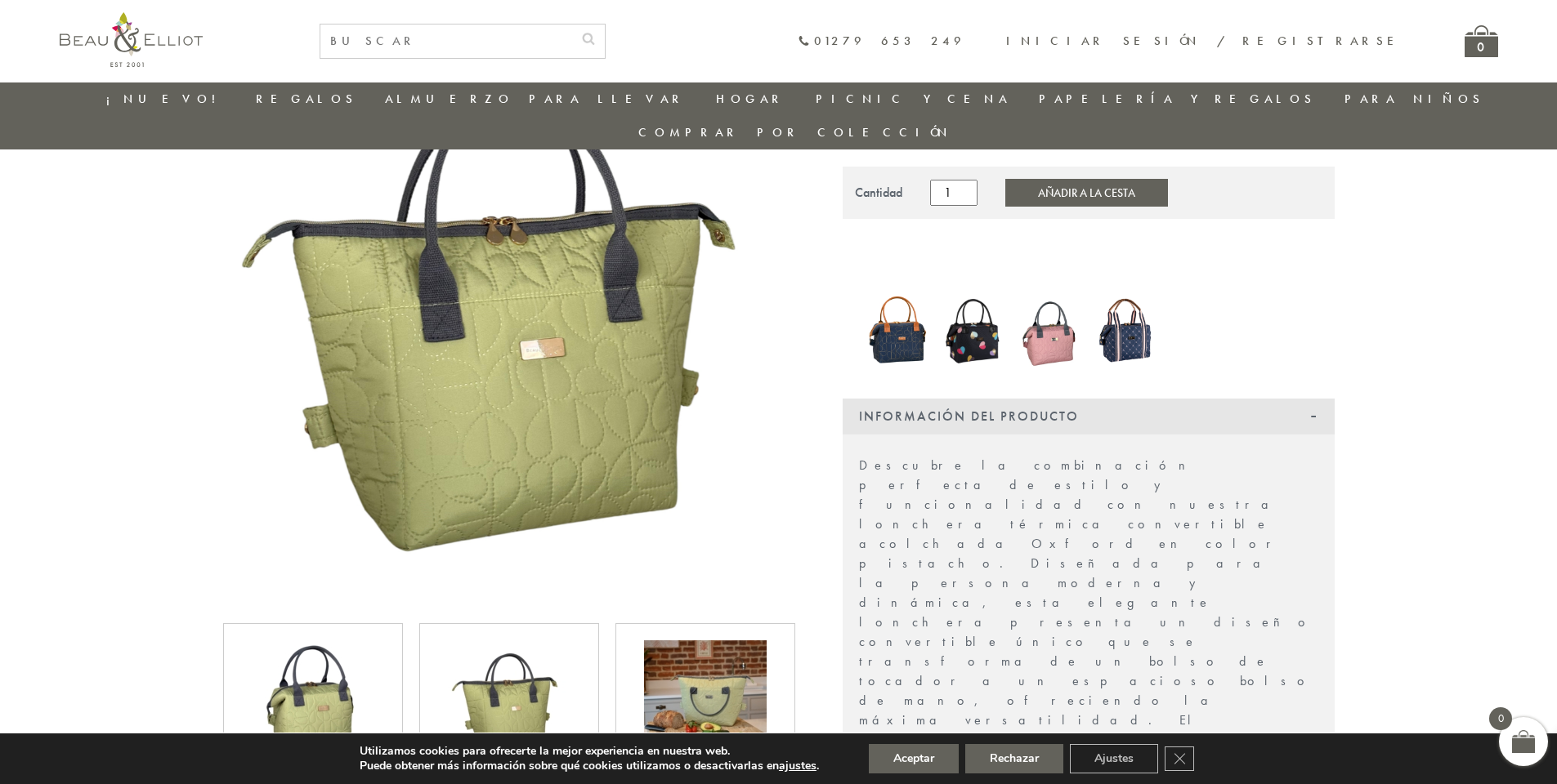
scroll to position [129, 0]
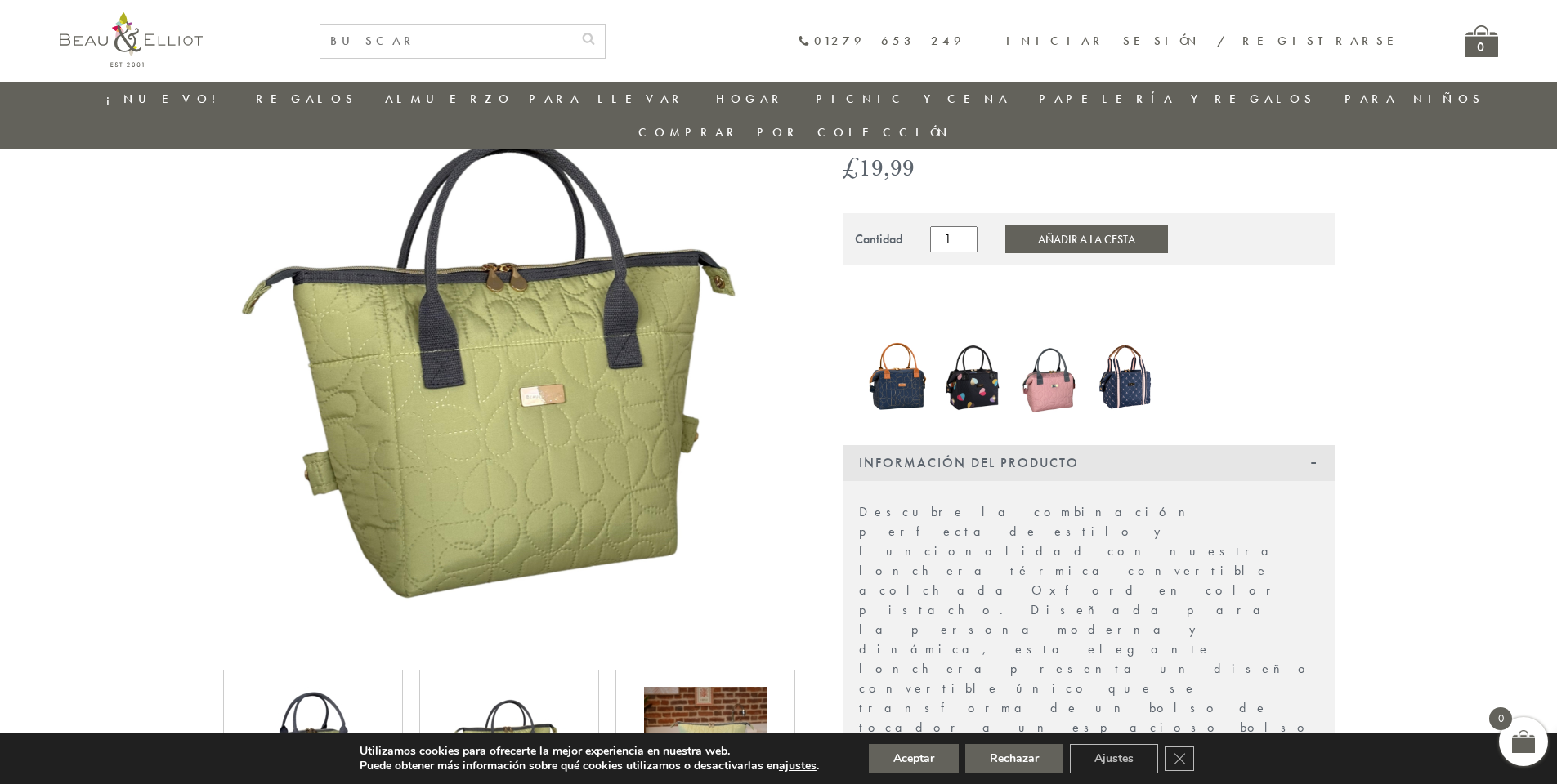
click at [683, 687] on img at bounding box center [705, 749] width 123 height 123
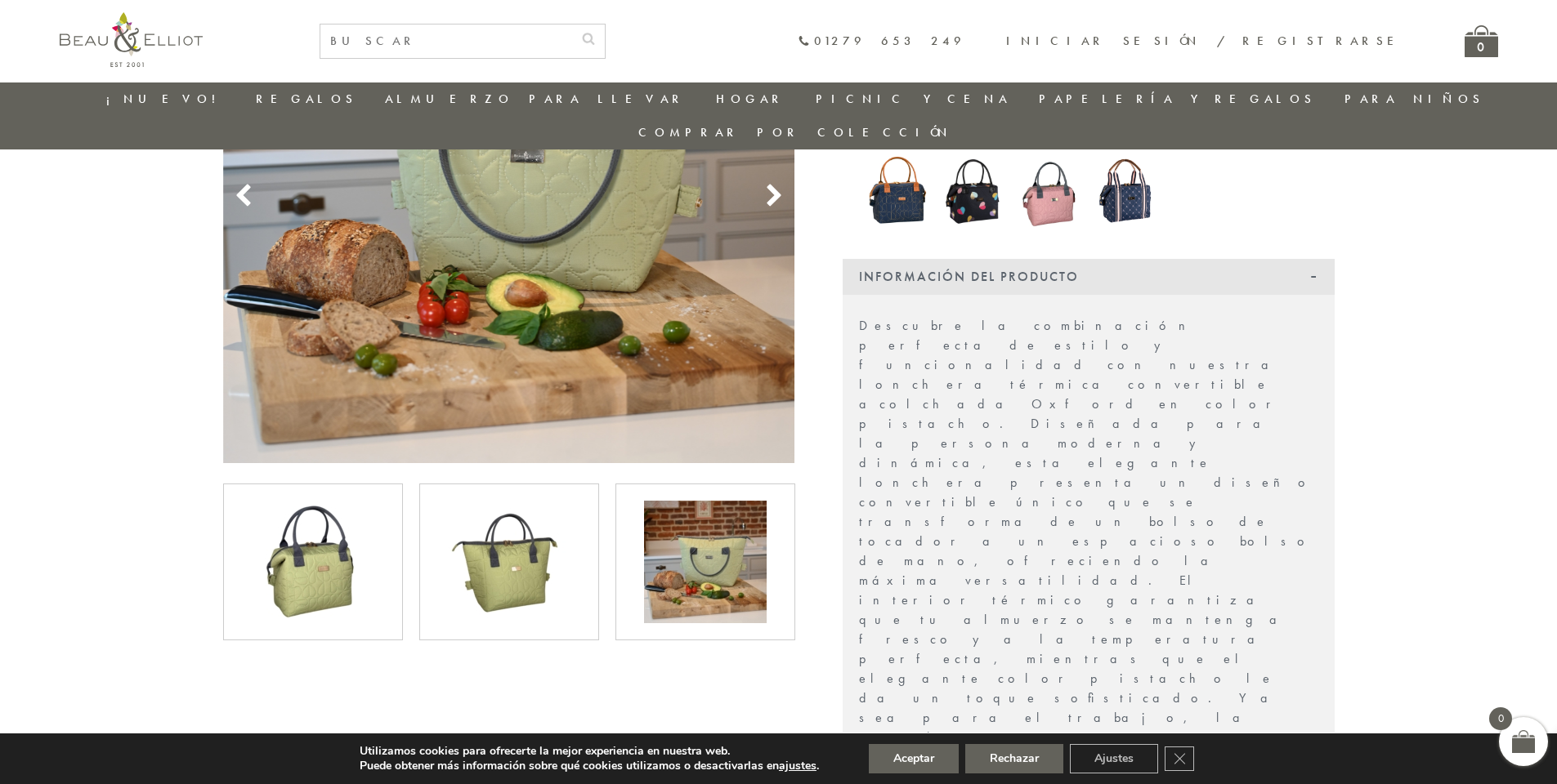
scroll to position [293, 0]
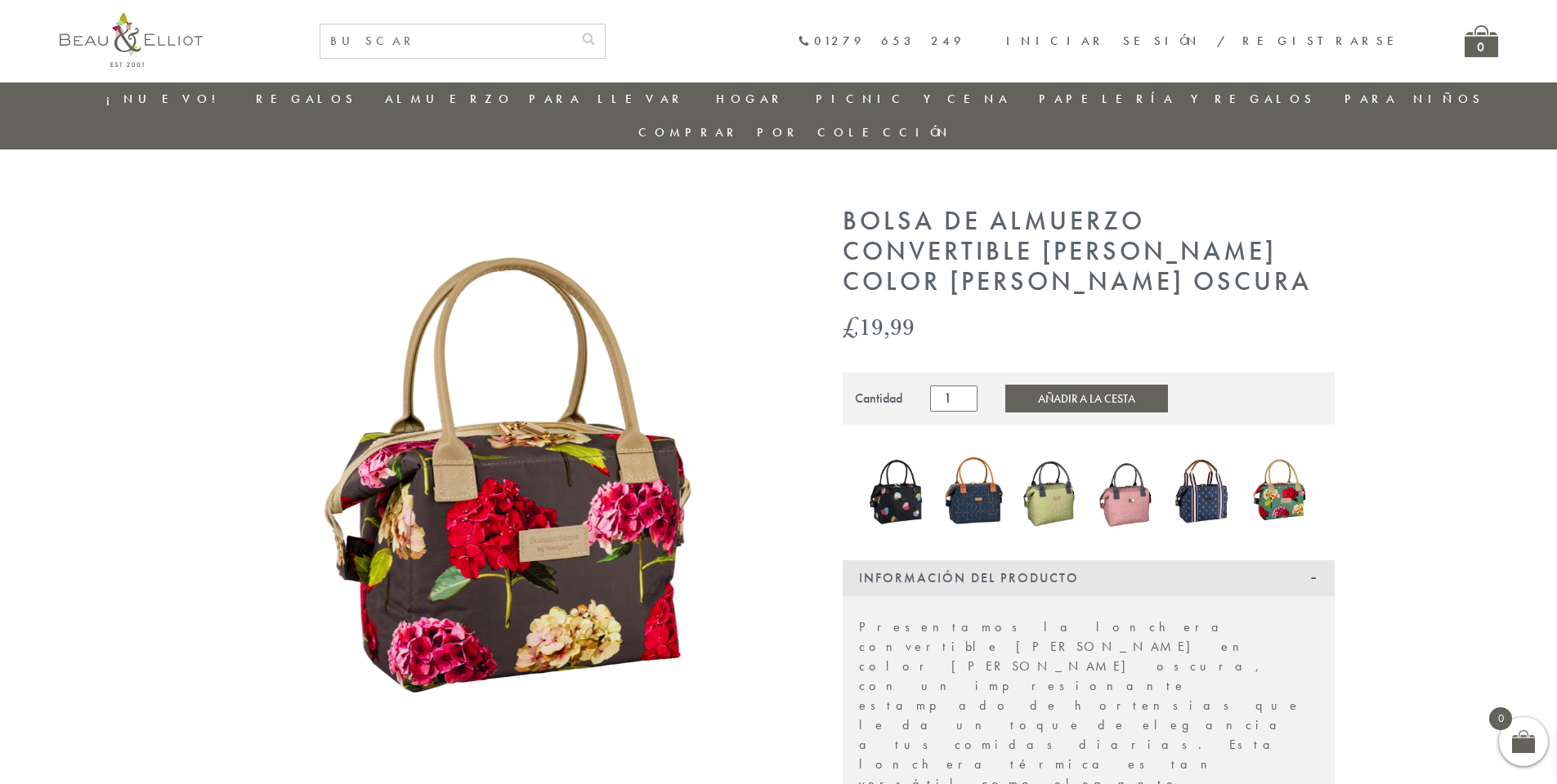
scroll to position [13, 0]
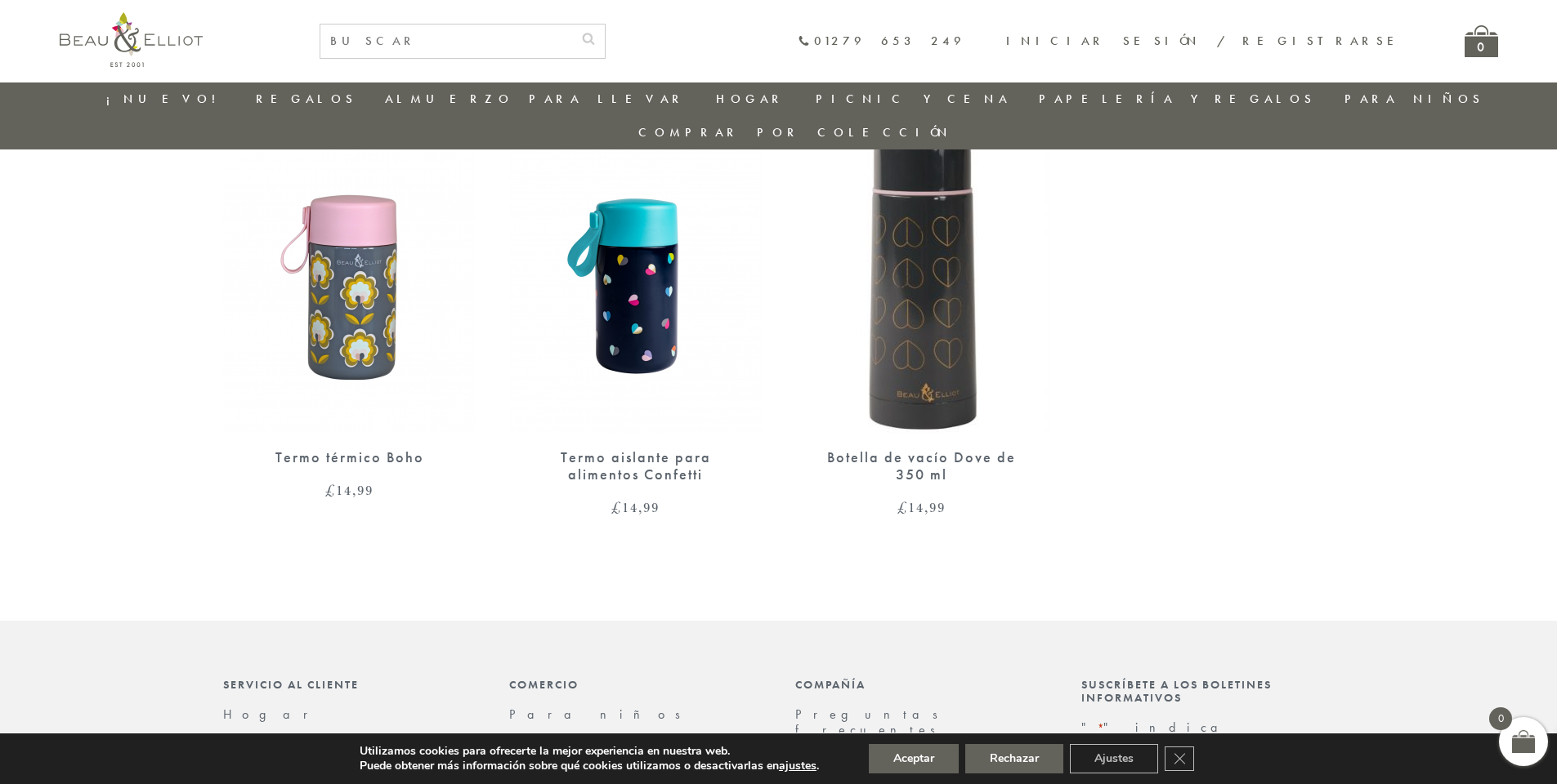
scroll to position [619, 0]
